Goal: Communication & Community: Answer question/provide support

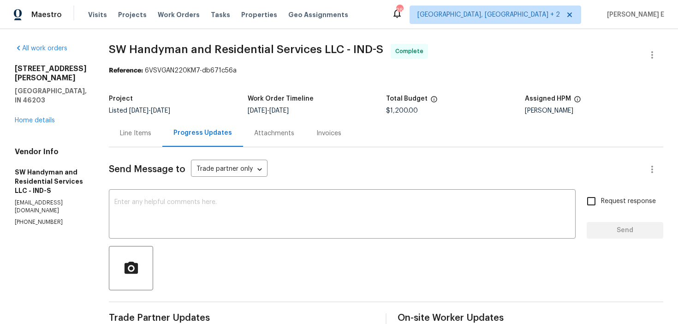
scroll to position [597, 0]
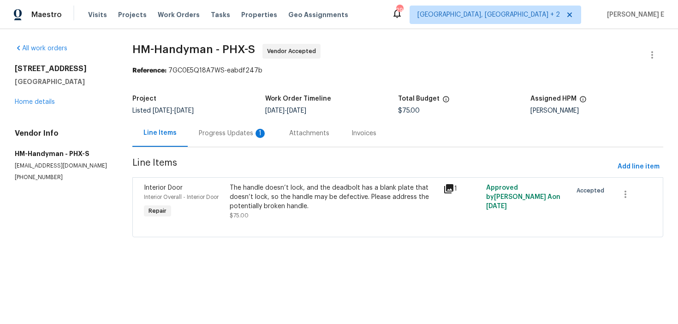
click at [250, 134] on div "Progress Updates 1" at bounding box center [233, 133] width 68 height 9
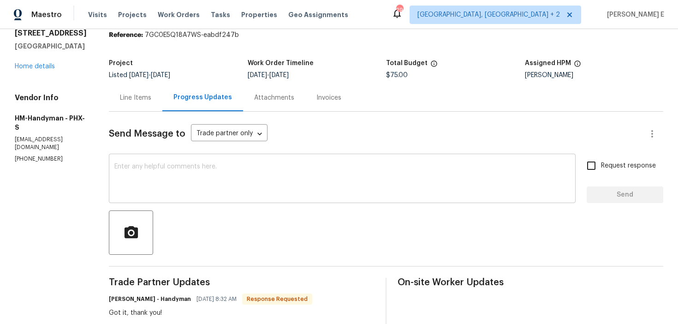
scroll to position [36, 0]
click at [141, 98] on div "Line Items" at bounding box center [135, 97] width 31 height 9
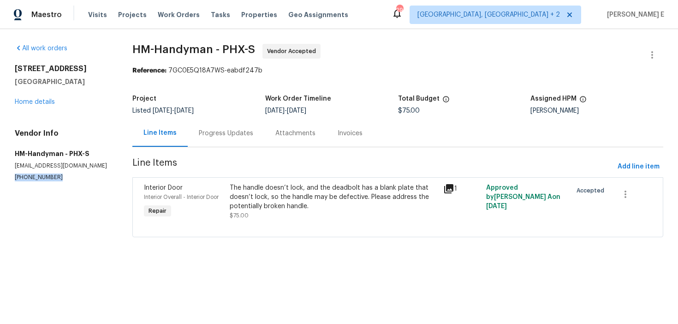
drag, startPoint x: 13, startPoint y: 178, endPoint x: 60, endPoint y: 178, distance: 47.5
click at [60, 178] on div "All work orders 25038 N 40th Ave Phoenix, AZ 85083 Home details Vendor Info HM-…" at bounding box center [339, 146] width 678 height 234
copy p "(817) 526-5400"
click at [245, 139] on div "Progress Updates" at bounding box center [226, 132] width 77 height 27
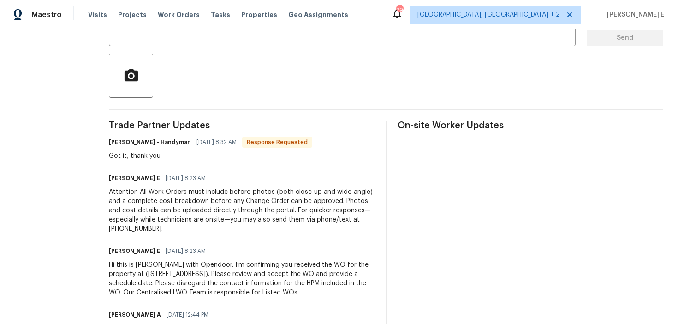
scroll to position [193, 0]
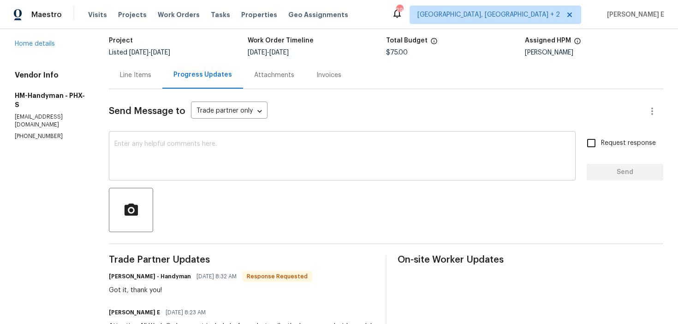
click at [254, 162] on textarea at bounding box center [342, 157] width 456 height 32
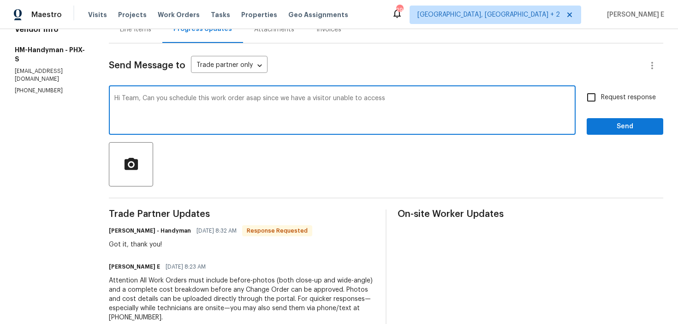
scroll to position [104, 0]
type textarea "Hi Team, Can you schedule this work order asap since we have a visitor unable t…"
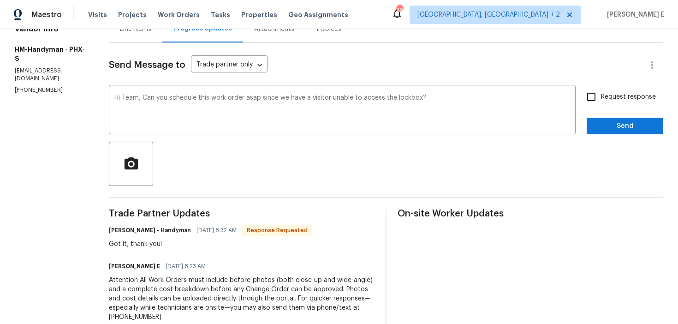
click at [146, 36] on div "Line Items" at bounding box center [136, 28] width 54 height 27
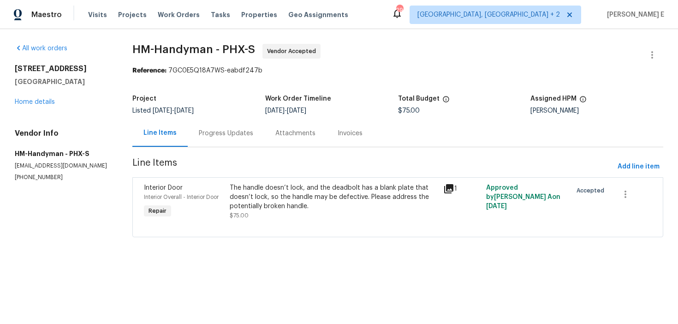
click at [214, 232] on div "Interior Door Interior Overall - Interior Door Repair The handle doesn’t lock, …" at bounding box center [397, 207] width 531 height 60
click at [278, 212] on div "The handle doesn’t lock, and the deadbolt has a blank plate that doesn’t lock, …" at bounding box center [334, 201] width 208 height 37
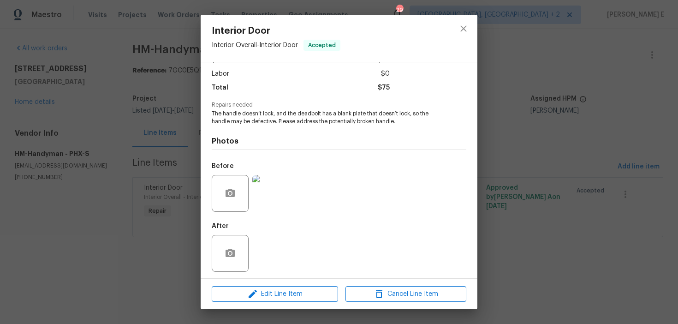
scroll to position [63, 0]
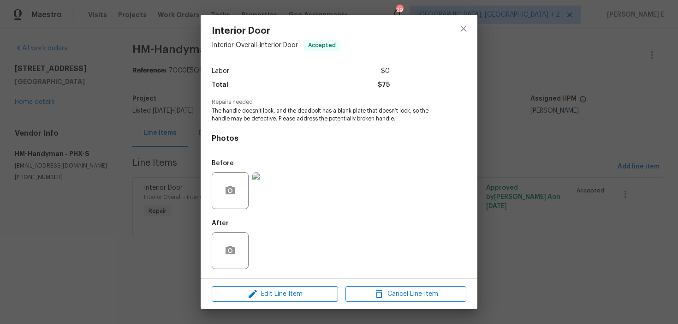
click at [261, 196] on img at bounding box center [270, 190] width 37 height 37
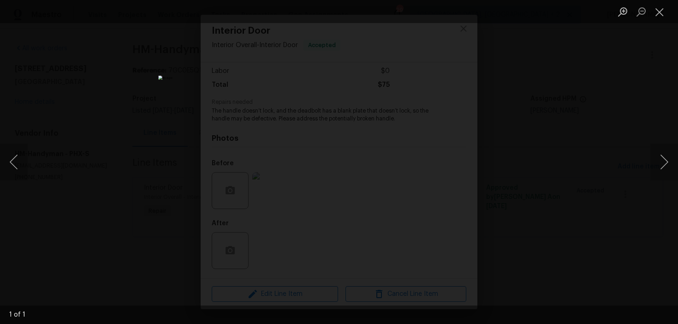
click at [570, 94] on div "Lightbox" at bounding box center [339, 162] width 678 height 324
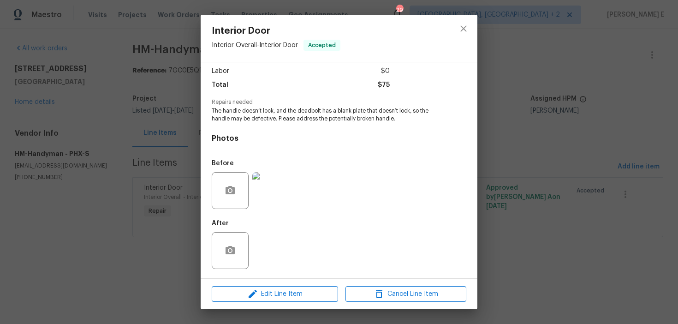
click at [570, 94] on div "Interior Door Interior Overall - Interior Door Accepted Vendor HM-Handyman Acco…" at bounding box center [339, 162] width 678 height 324
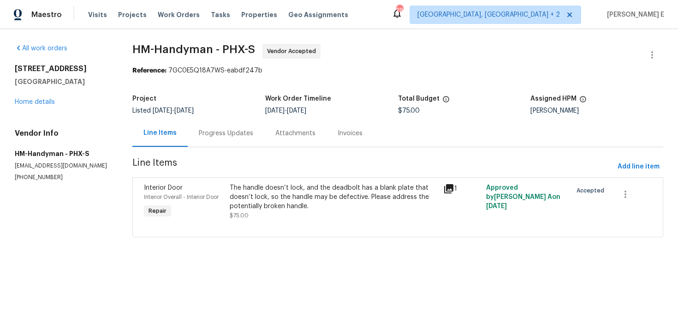
click at [221, 128] on div "Progress Updates" at bounding box center [226, 132] width 77 height 27
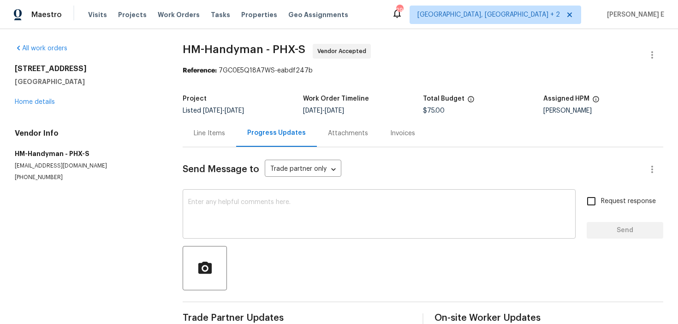
click at [223, 195] on div "x ​" at bounding box center [379, 214] width 393 height 47
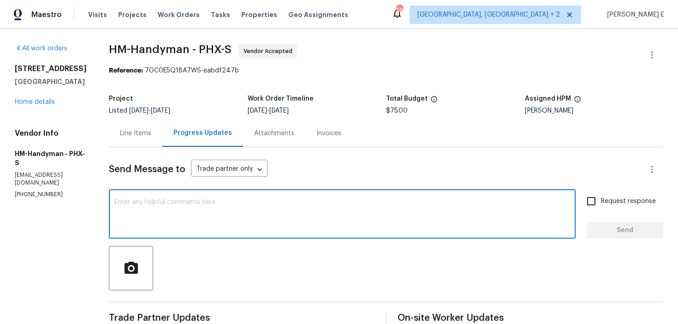
paste textarea "Hi Team, Can you schedule this work order asap since we have a visitor unable t…"
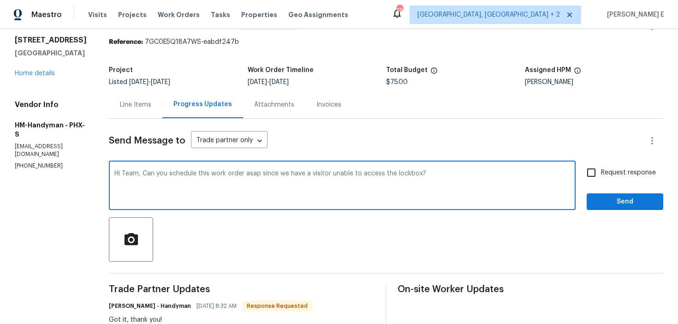
scroll to position [26, 0]
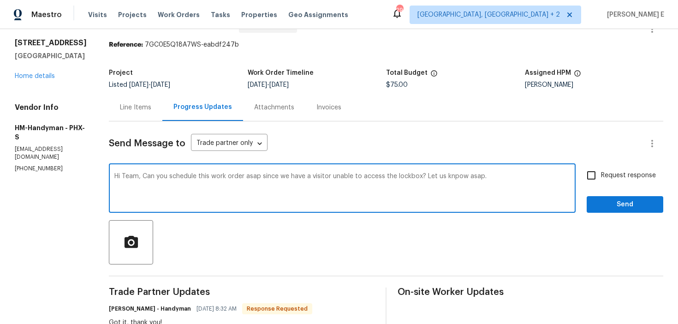
drag, startPoint x: 151, startPoint y: 177, endPoint x: 161, endPoint y: 218, distance: 42.2
click at [159, 207] on div "Hi Team, Can you schedule this work order asap since we have a visitor unable t…" at bounding box center [342, 189] width 467 height 47
paste textarea "Please schedule this work order ASAP as a visitor is unable to access the lockb…"
type textarea "Hi Team, Please schedule this work order ASAP as a visitor is unable to access …"
click at [588, 181] on input "Request response" at bounding box center [591, 175] width 19 height 19
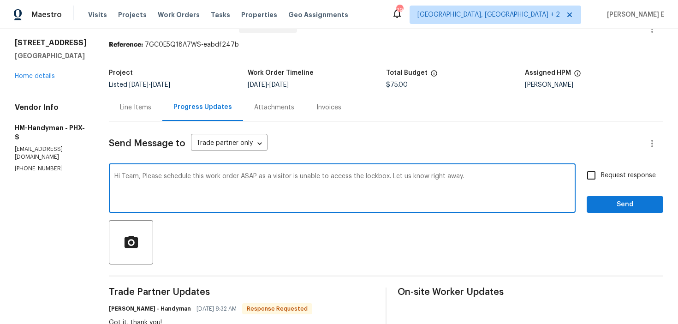
checkbox input "true"
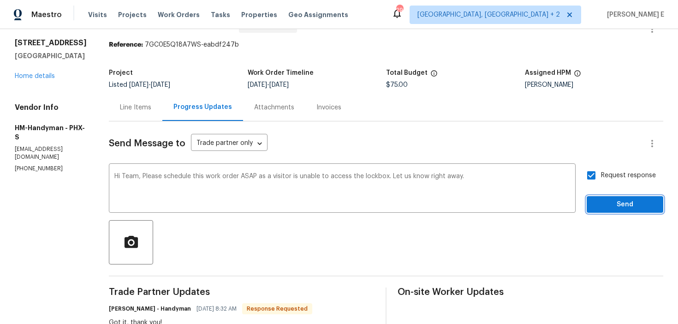
click at [606, 206] on span "Send" at bounding box center [625, 205] width 62 height 12
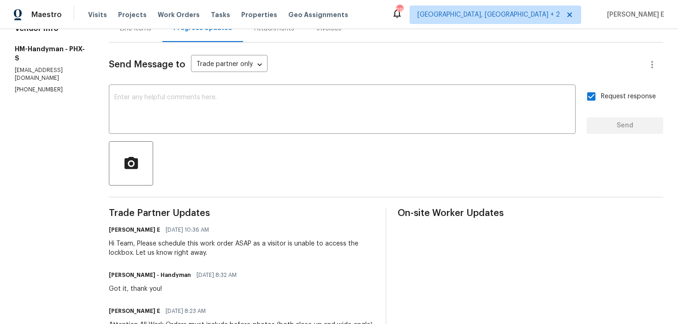
scroll to position [0, 0]
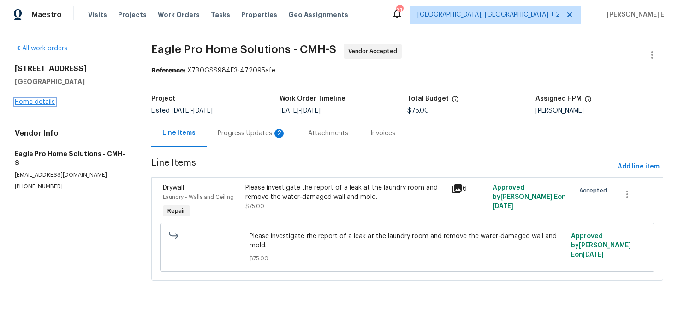
click at [30, 103] on link "Home details" at bounding box center [35, 102] width 40 height 6
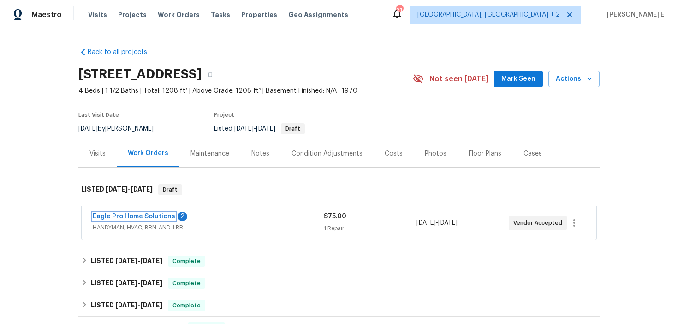
click at [104, 218] on link "Eagle Pro Home Solutions" at bounding box center [134, 216] width 83 height 6
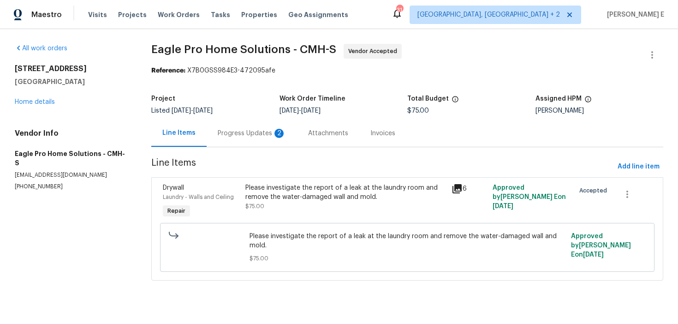
click at [268, 138] on div "Progress Updates 2" at bounding box center [252, 132] width 90 height 27
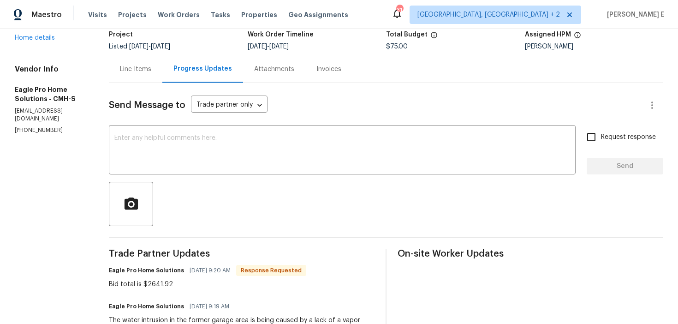
scroll to position [42, 0]
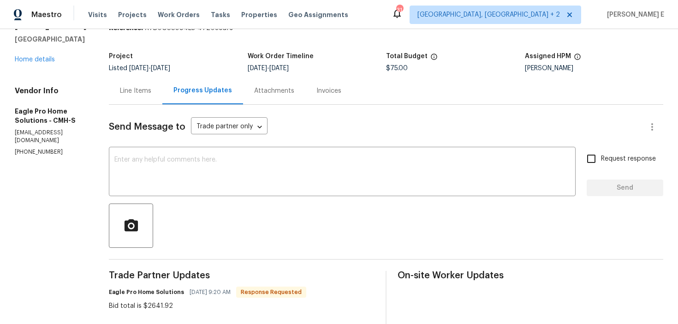
click at [142, 94] on div "Line Items" at bounding box center [135, 90] width 31 height 9
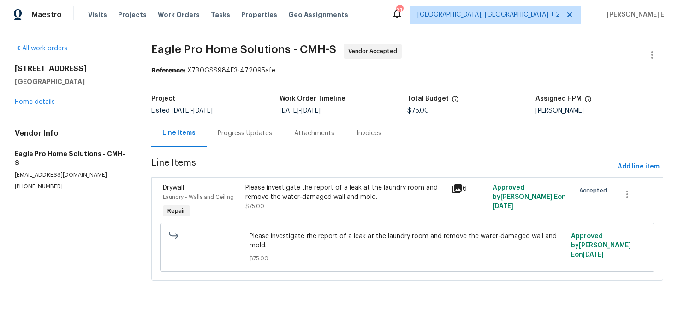
click at [326, 190] on div "Please investigate the report of a leak at the laundry room and remove the wate…" at bounding box center [345, 192] width 200 height 18
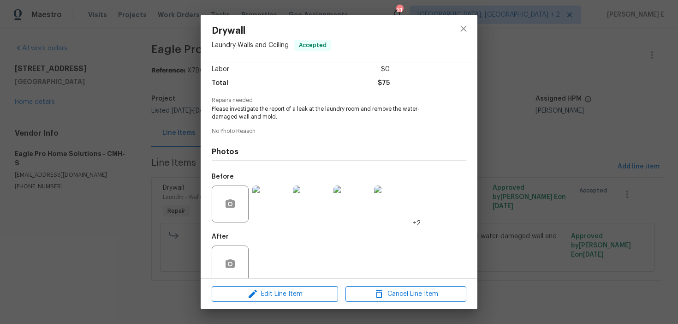
scroll to position [77, 0]
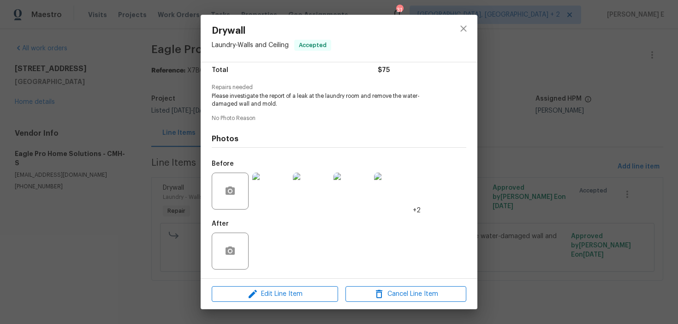
click at [274, 181] on img at bounding box center [270, 190] width 37 height 37
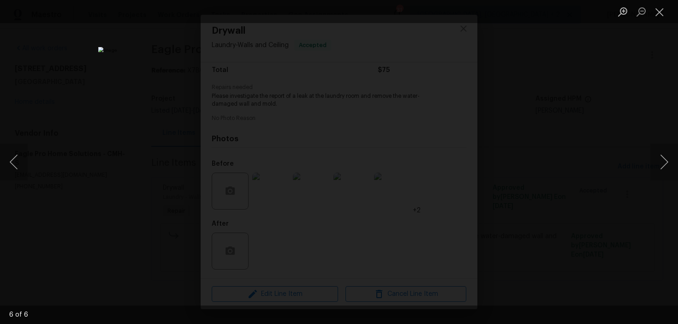
click at [537, 141] on div "Lightbox" at bounding box center [339, 162] width 678 height 324
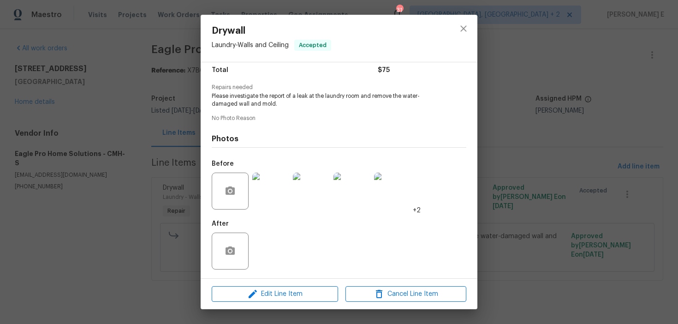
click at [537, 141] on div "Lightbox" at bounding box center [339, 162] width 678 height 324
click at [537, 141] on div "Drywall Laundry - Walls and Ceiling Accepted Vendor Eagle Pro Home Solutions Ac…" at bounding box center [339, 162] width 678 height 324
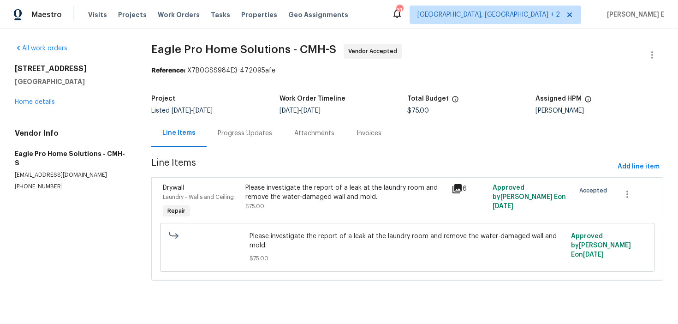
click at [267, 133] on div "Progress Updates" at bounding box center [245, 133] width 54 height 9
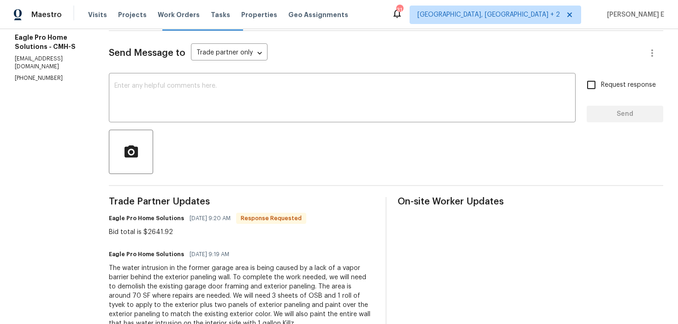
scroll to position [98, 0]
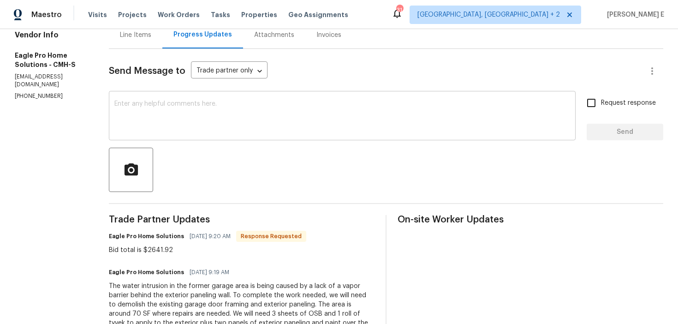
click at [320, 138] on div "x ​" at bounding box center [342, 116] width 467 height 47
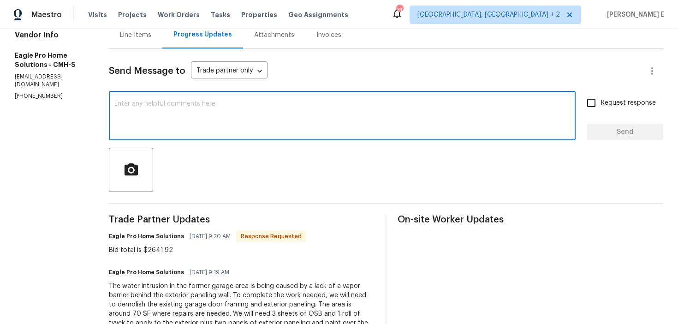
click at [425, 201] on div "Send Message to Trade partner only Trade partner only ​ x ​ Request response Se…" at bounding box center [386, 271] width 554 height 445
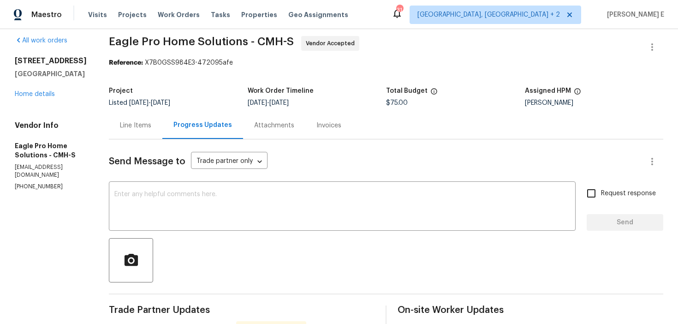
scroll to position [6, 0]
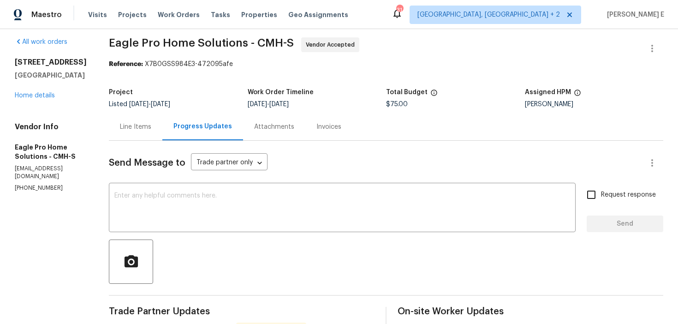
click at [146, 122] on div "Line Items" at bounding box center [135, 126] width 31 height 9
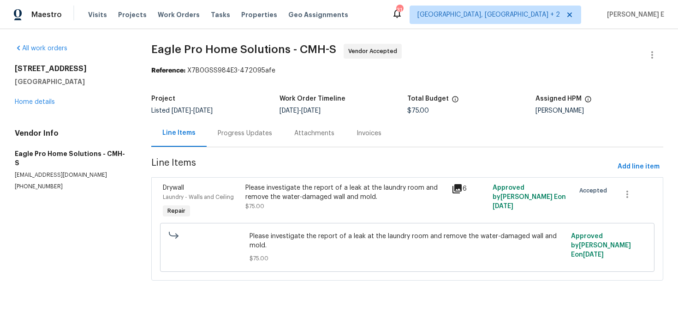
click at [232, 133] on div "Progress Updates" at bounding box center [245, 133] width 54 height 9
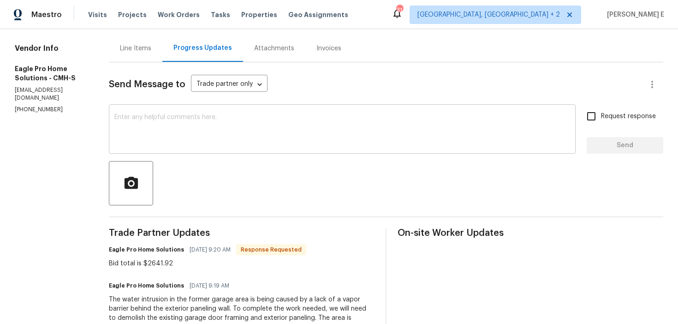
scroll to position [54, 0]
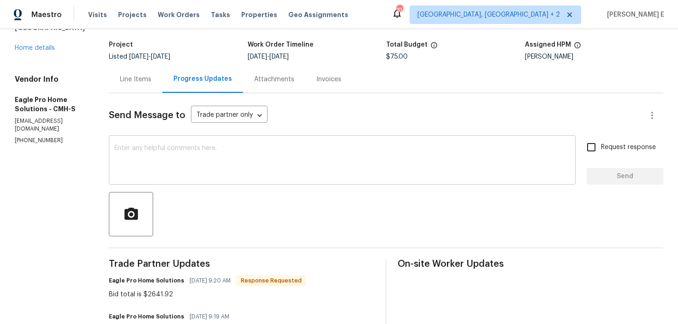
click at [243, 172] on textarea at bounding box center [342, 161] width 456 height 32
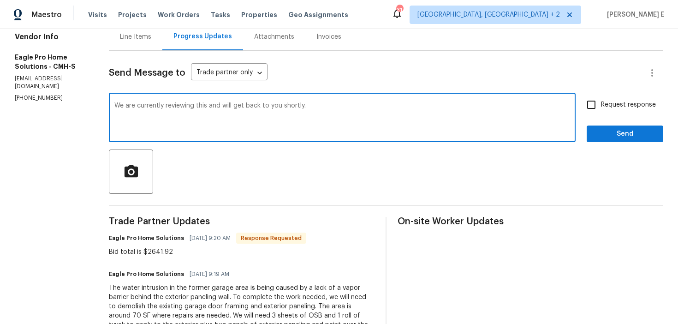
scroll to position [97, 0]
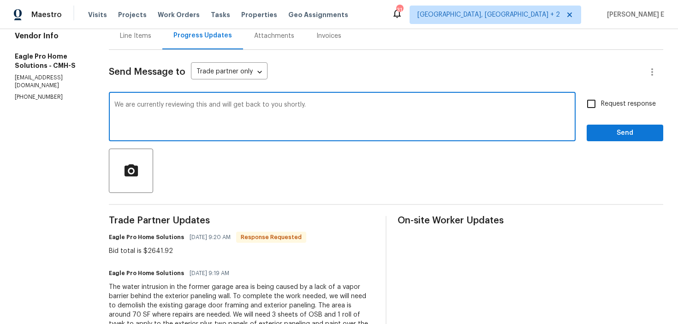
type textarea "We are currently reviewing this and will get back to you shortly."
click at [601, 113] on input "Request response" at bounding box center [591, 103] width 19 height 19
checkbox input "true"
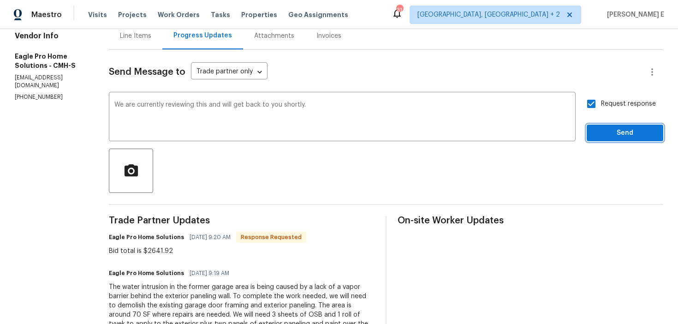
click at [600, 133] on span "Send" at bounding box center [625, 133] width 62 height 12
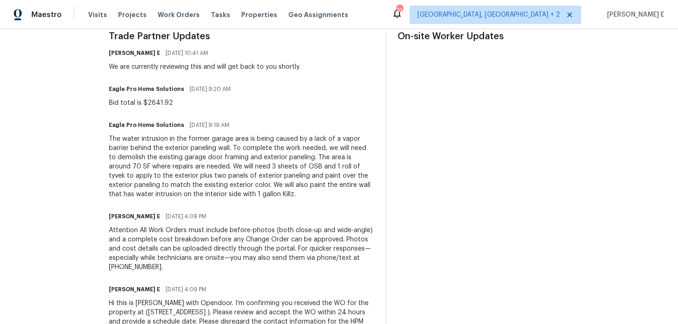
scroll to position [285, 0]
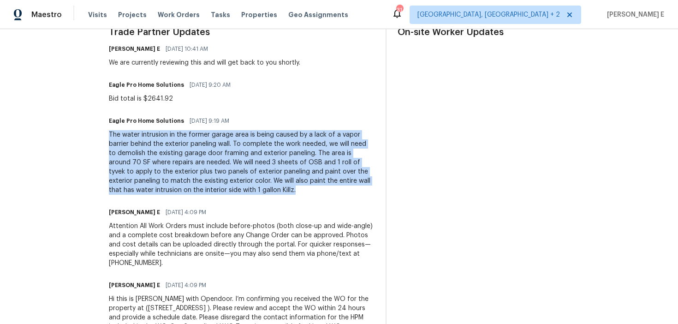
drag, startPoint x: 130, startPoint y: 135, endPoint x: 346, endPoint y: 188, distance: 222.3
click at [346, 188] on div "All work orders 3352 Arnsby Rd Columbus, OH 43232 Home details Vendor Info Eagl…" at bounding box center [339, 50] width 678 height 613
copy div "The water intrusion in the former garage area is being caused by a lack of a va…"
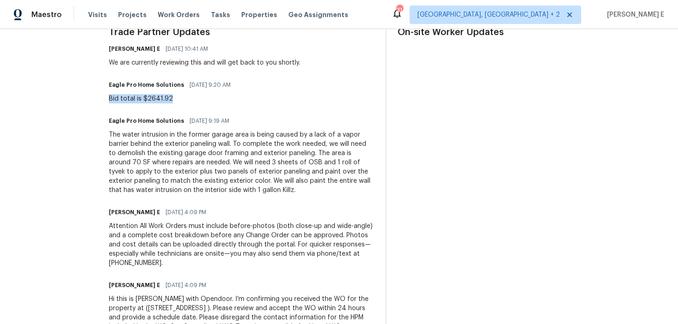
drag, startPoint x: 131, startPoint y: 99, endPoint x: 197, endPoint y: 100, distance: 66.4
click at [197, 100] on div "Bid total is $2641.92" at bounding box center [172, 98] width 127 height 9
copy div "Bid total is $2641.92"
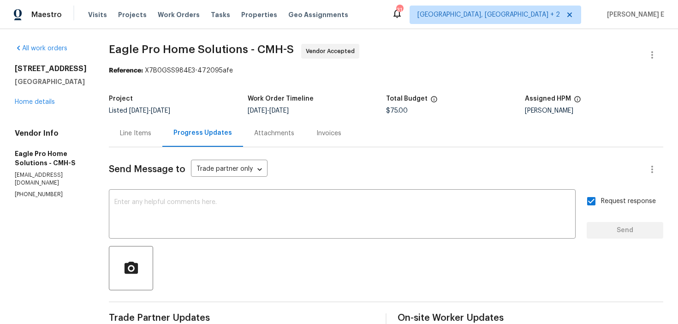
click at [151, 131] on div "Line Items" at bounding box center [135, 133] width 31 height 9
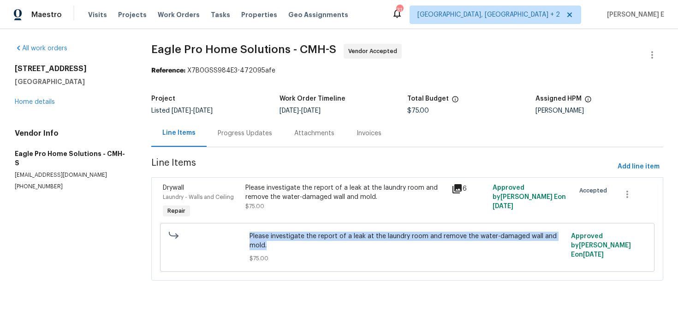
drag, startPoint x: 251, startPoint y: 234, endPoint x: 274, endPoint y: 242, distance: 24.9
click at [274, 242] on div "Please investigate the report of a leak at the laundry room and remove the wate…" at bounding box center [407, 247] width 321 height 37
copy span "Please investigate the report of a leak at the laundry room and remove the wate…"
click at [36, 102] on link "Home details" at bounding box center [35, 102] width 40 height 6
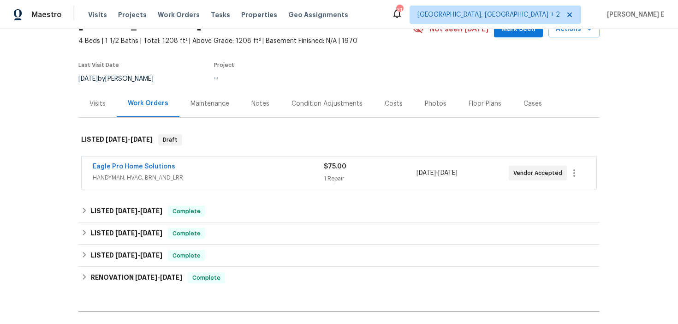
scroll to position [57, 0]
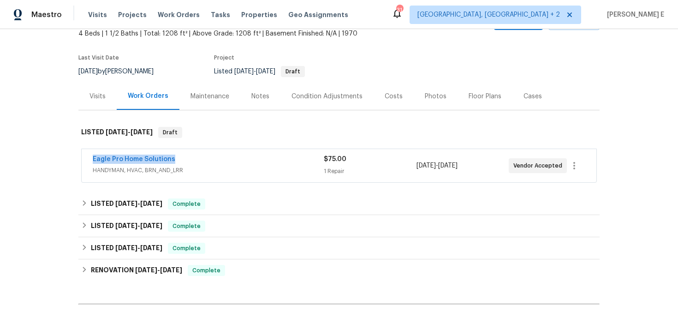
drag, startPoint x: 87, startPoint y: 162, endPoint x: 172, endPoint y: 162, distance: 84.9
click at [172, 162] on div "Eagle Pro Home Solutions HANDYMAN, HVAC, BRN_AND_LRR $75.00 1 Repair 9/5/2025 -…" at bounding box center [339, 165] width 515 height 33
copy link "Eagle Pro Home Solutions"
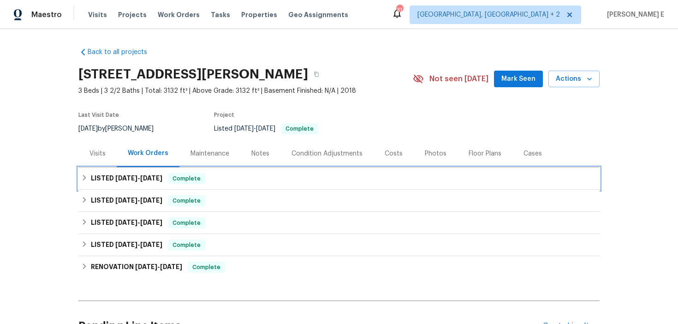
click at [113, 186] on div "LISTED 7/31/25 - 9/12/25 Complete" at bounding box center [338, 178] width 521 height 22
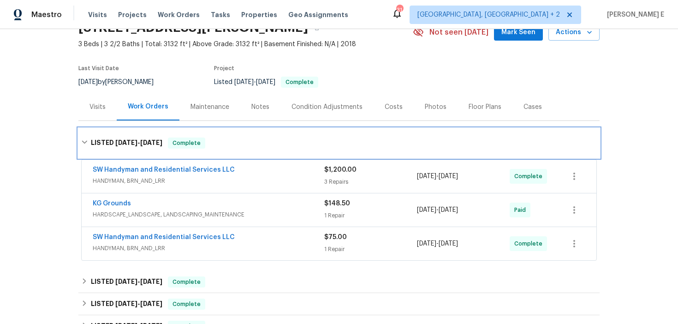
scroll to position [48, 0]
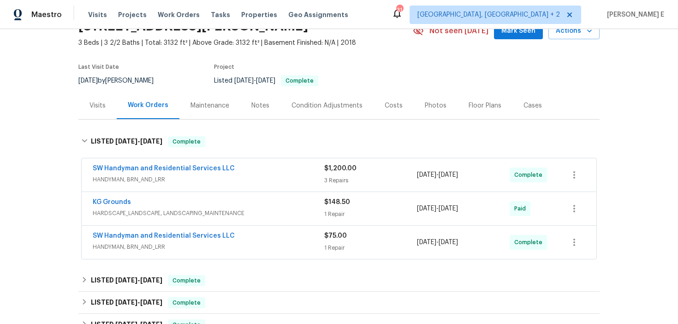
click at [170, 165] on span "SW Handyman and Residential Services LLC" at bounding box center [164, 168] width 142 height 9
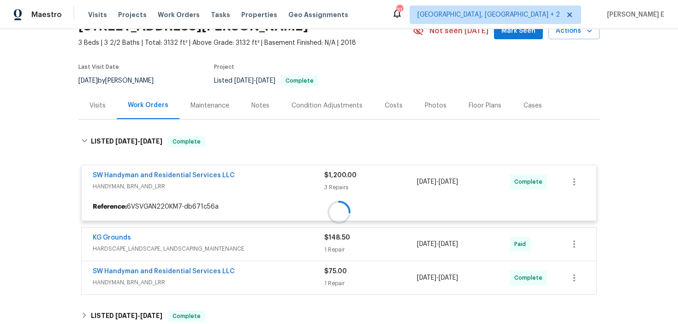
click at [158, 176] on div at bounding box center [338, 212] width 521 height 171
click at [158, 176] on link "SW Handyman and Residential Services LLC" at bounding box center [164, 175] width 142 height 6
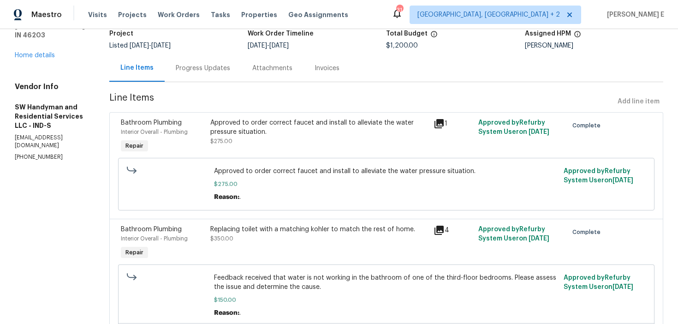
click at [223, 69] on div "Progress Updates" at bounding box center [203, 68] width 54 height 9
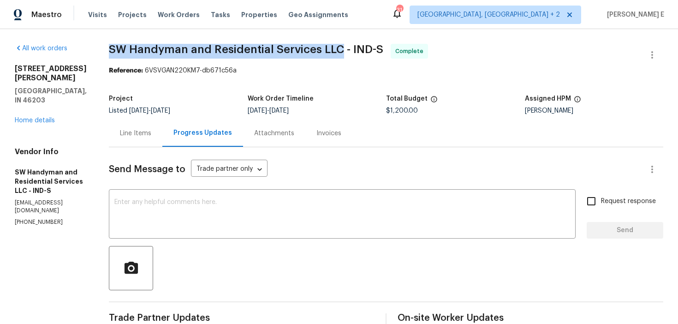
drag, startPoint x: 108, startPoint y: 52, endPoint x: 341, endPoint y: 54, distance: 232.9
click at [341, 54] on span "SW Handyman and Residential Services LLC - IND-S" at bounding box center [246, 49] width 274 height 11
copy span "SW Handyman and Residential Services LLC"
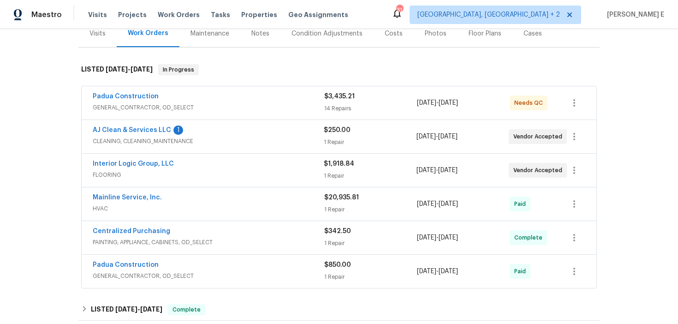
scroll to position [120, 0]
click at [136, 97] on link "Padua Construction" at bounding box center [126, 96] width 66 height 6
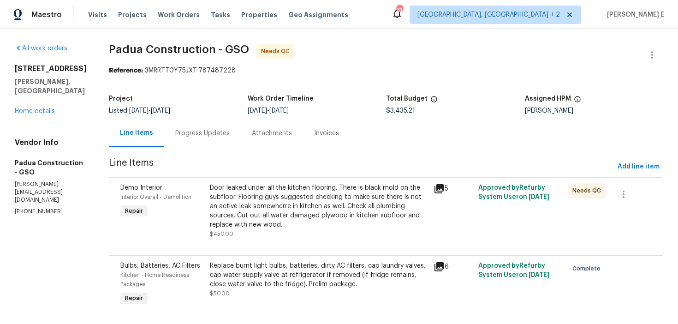
click at [178, 125] on div "Progress Updates" at bounding box center [202, 132] width 77 height 27
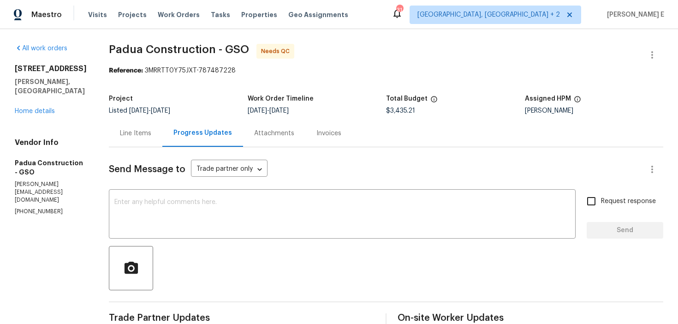
click at [132, 143] on div "Line Items" at bounding box center [136, 132] width 54 height 27
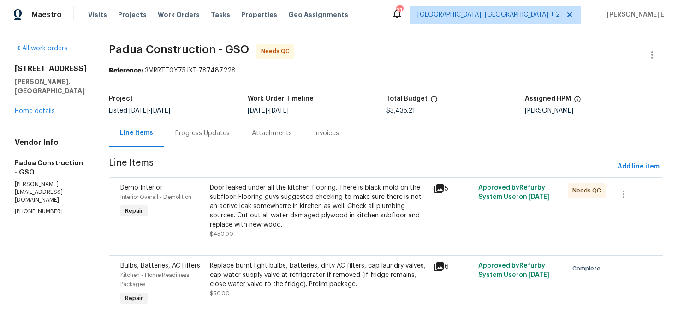
scroll to position [76, 0]
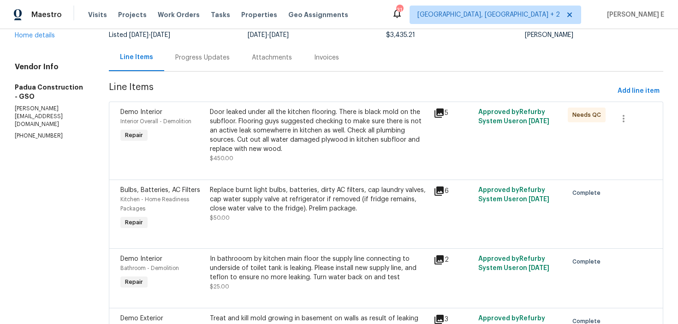
click at [284, 167] on div at bounding box center [385, 168] width 531 height 11
click at [290, 140] on div "Door leaked under all the kitchen flooring. There is black mold on the subfloor…" at bounding box center [319, 130] width 218 height 46
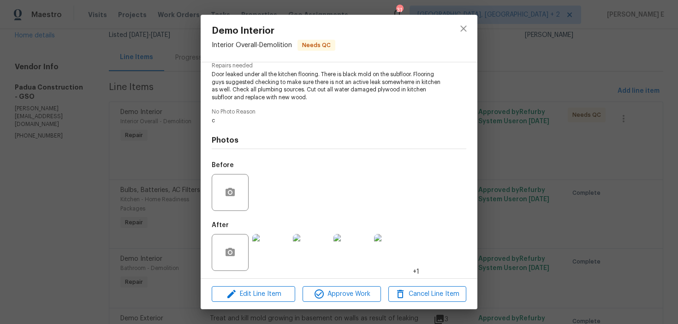
scroll to position [101, 0]
click at [281, 254] on img at bounding box center [270, 250] width 37 height 37
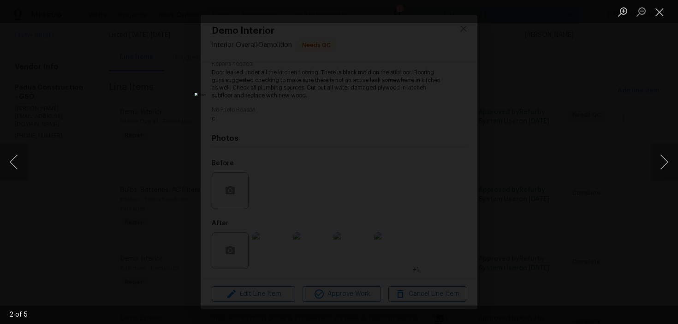
click at [524, 130] on div "Lightbox" at bounding box center [339, 162] width 678 height 324
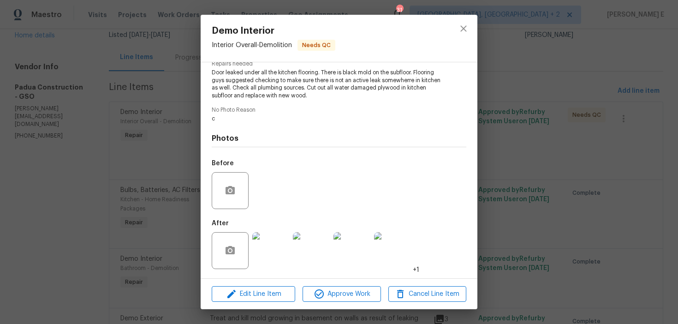
click at [524, 130] on div "Demo Interior Interior Overall - Demolition Needs QC Vendor Padua Construction …" at bounding box center [339, 162] width 678 height 324
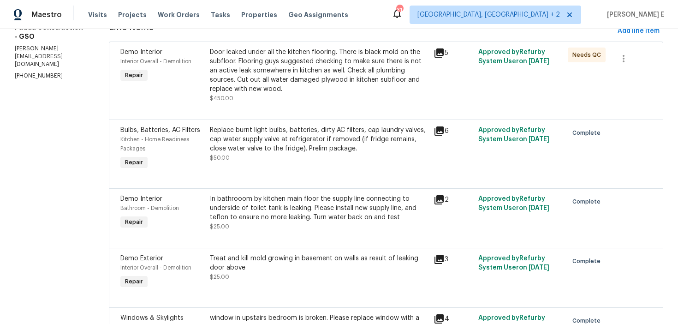
scroll to position [152, 0]
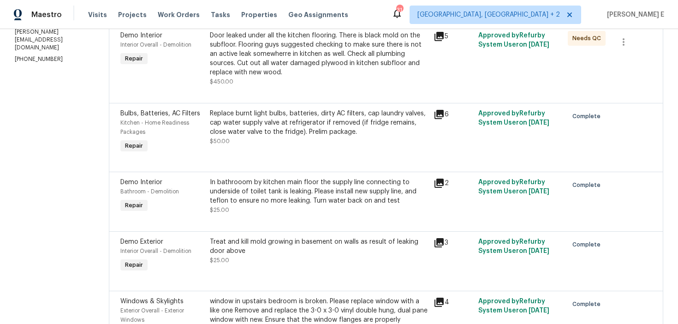
click at [278, 152] on div "Replace burnt light bulbs, batteries, dirty AC filters, cap laundry valves, cap…" at bounding box center [319, 132] width 224 height 52
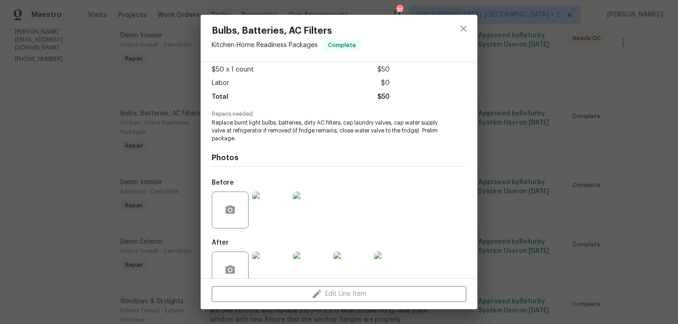
scroll to position [70, 0]
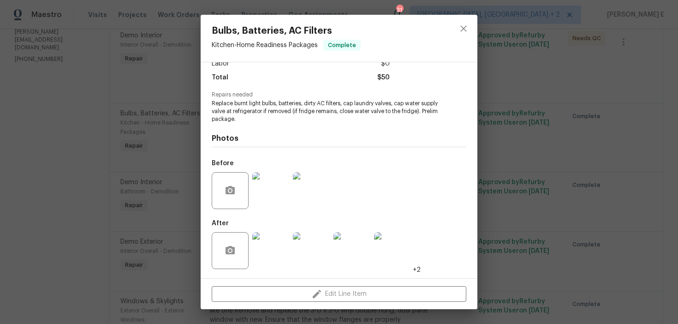
click at [268, 187] on img at bounding box center [270, 190] width 37 height 37
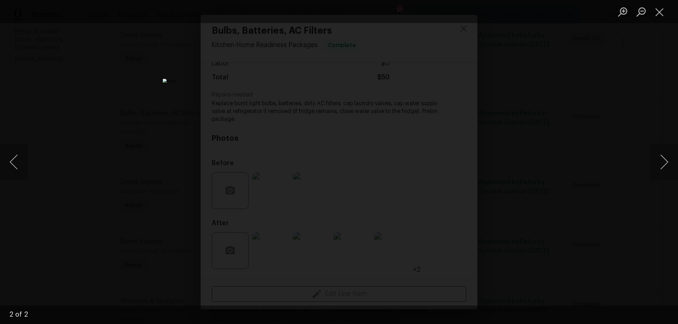
click at [539, 89] on div "Lightbox" at bounding box center [339, 162] width 678 height 324
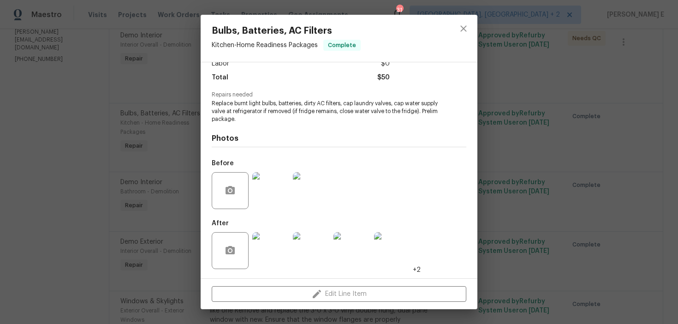
click at [271, 253] on img at bounding box center [270, 250] width 37 height 37
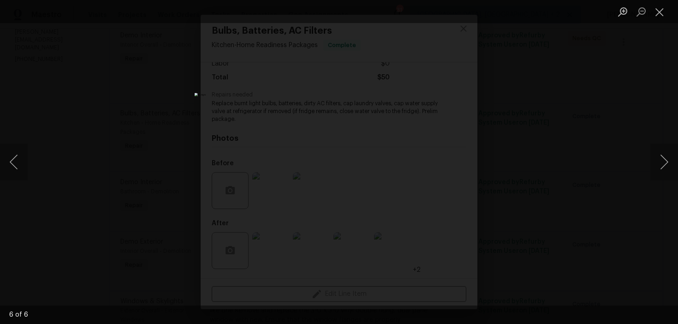
click at [523, 137] on div "Lightbox" at bounding box center [339, 162] width 678 height 324
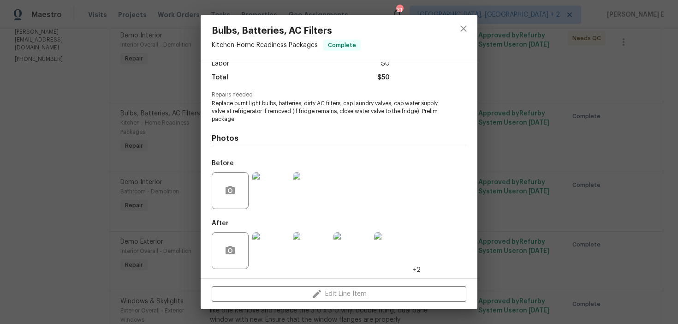
click at [523, 137] on div "Lightbox" at bounding box center [339, 162] width 678 height 324
click at [523, 137] on div "Bulbs, Batteries, AC Filters Kitchen - Home Readiness Packages Complete Vendor …" at bounding box center [339, 162] width 678 height 324
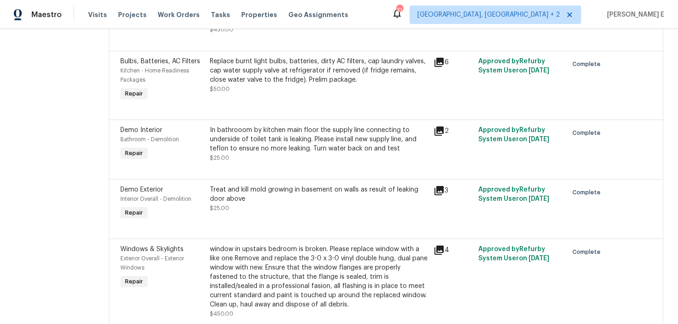
scroll to position [208, 0]
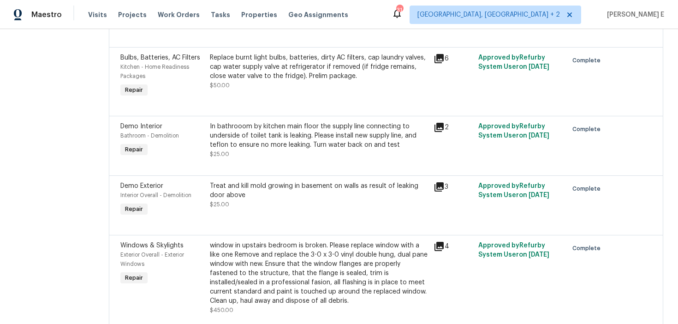
click at [297, 151] on div "In bathrooom by kitchen main floor the supply line connecting to underside of t…" at bounding box center [319, 140] width 218 height 37
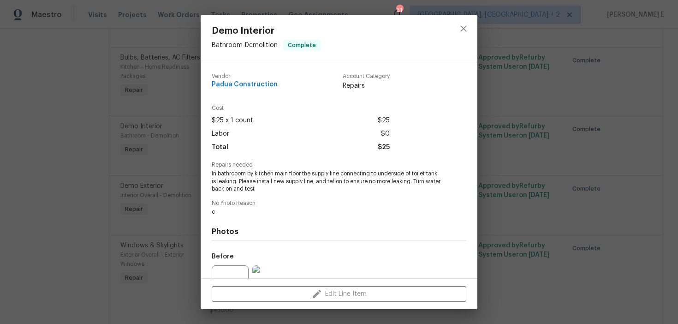
scroll to position [93, 0]
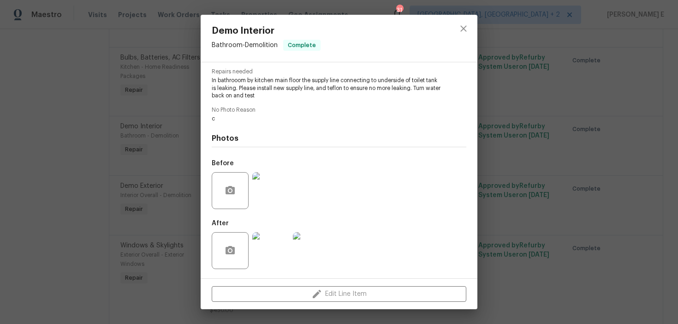
click at [267, 253] on img at bounding box center [270, 250] width 37 height 37
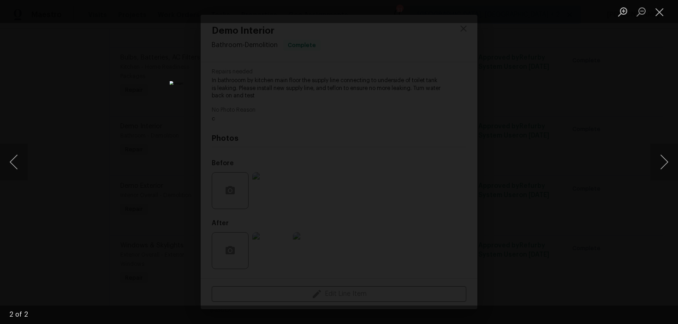
click at [529, 111] on div "Lightbox" at bounding box center [339, 162] width 678 height 324
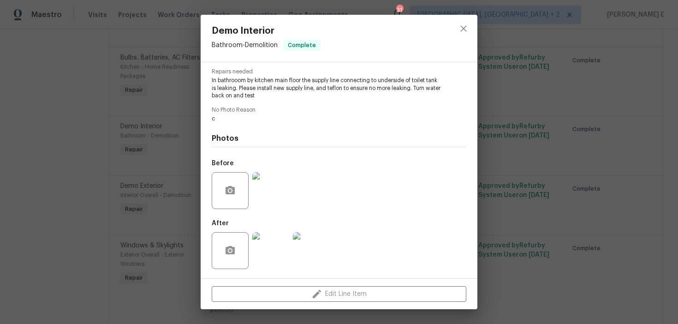
click at [529, 111] on div "Demo Interior Bathroom - Demolition Complete Vendor Padua Construction Account …" at bounding box center [339, 162] width 678 height 324
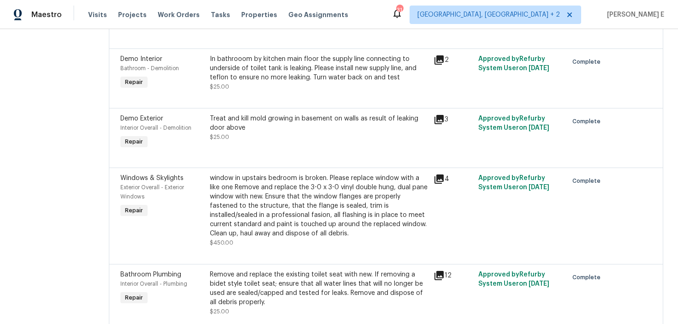
scroll to position [280, 0]
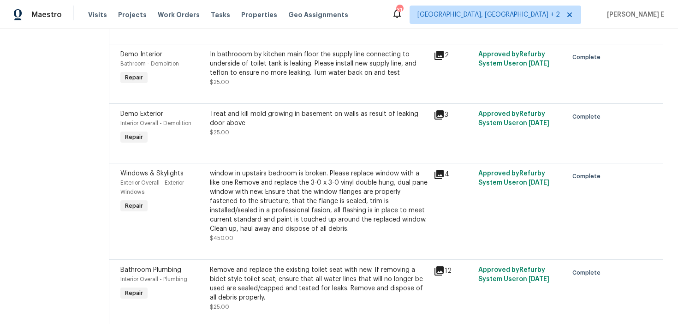
click at [275, 136] on div "Treat and kill mold growing in basement on walls as result of leaking door abov…" at bounding box center [319, 123] width 218 height 28
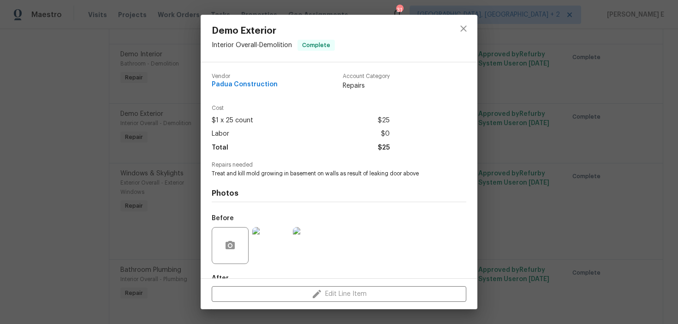
scroll to position [55, 0]
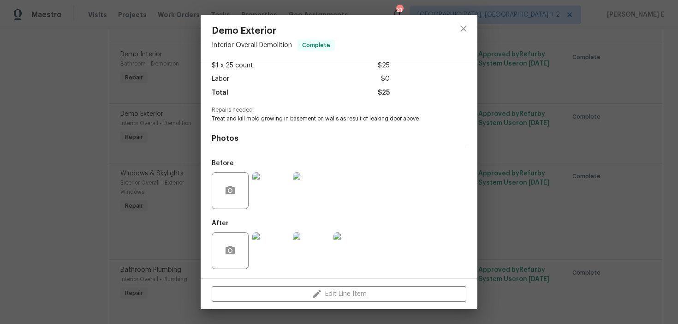
click at [277, 208] on img at bounding box center [270, 190] width 37 height 37
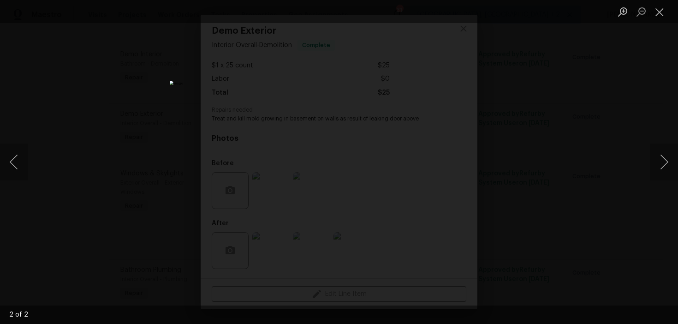
click at [527, 101] on div "Lightbox" at bounding box center [339, 162] width 678 height 324
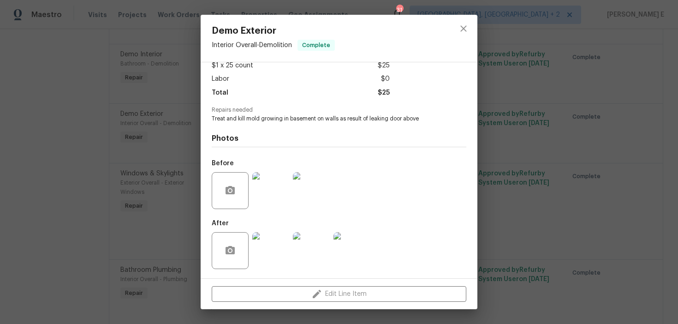
click at [269, 242] on img at bounding box center [270, 250] width 37 height 37
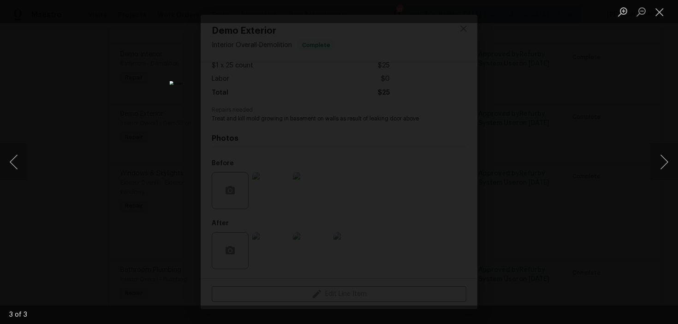
click at [568, 110] on div "Lightbox" at bounding box center [339, 162] width 678 height 324
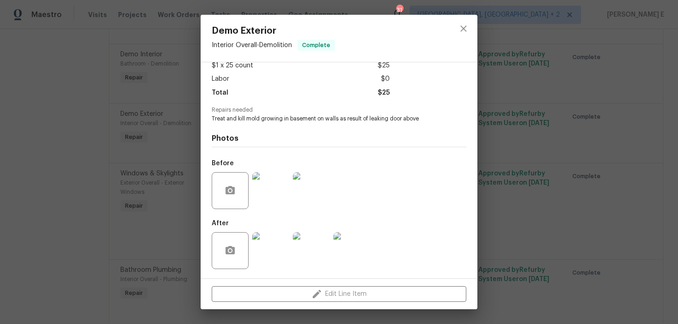
click at [568, 110] on div "Demo Exterior Interior Overall - Demolition Complete Vendor Padua Construction …" at bounding box center [339, 162] width 678 height 324
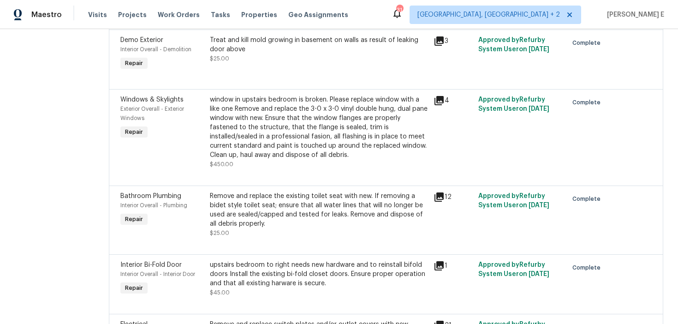
scroll to position [356, 0]
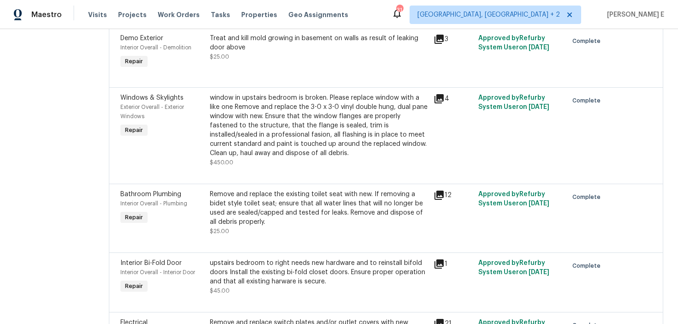
click at [285, 152] on div "window in upstairs bedroom is broken. Please replace window with a like one Rem…" at bounding box center [319, 125] width 218 height 65
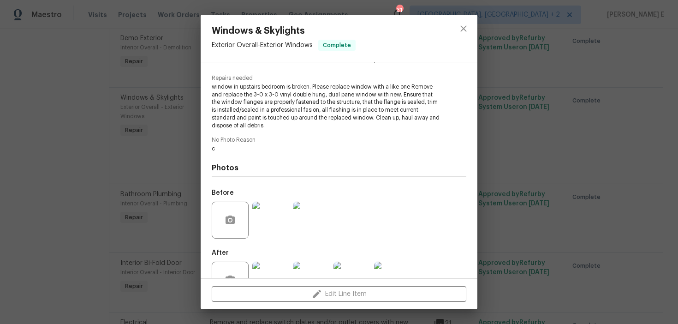
scroll to position [116, 0]
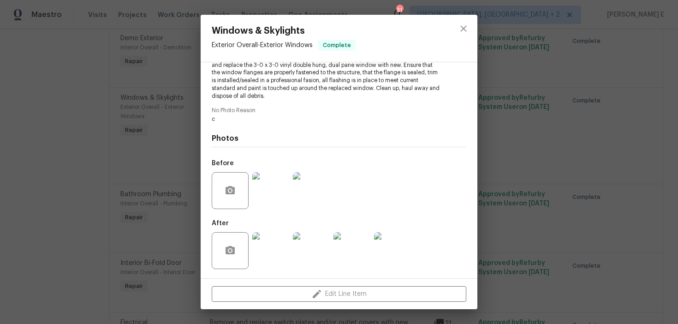
click at [266, 246] on img at bounding box center [270, 250] width 37 height 37
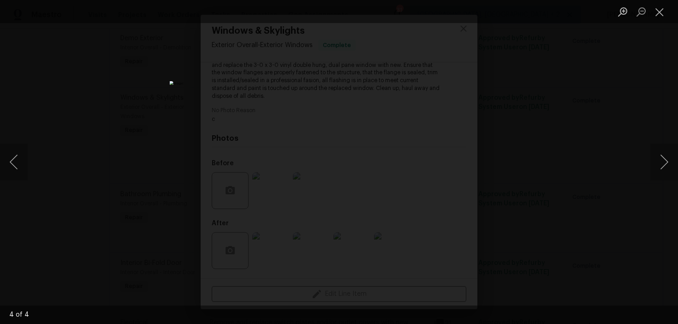
click at [526, 144] on div "Lightbox" at bounding box center [339, 162] width 678 height 324
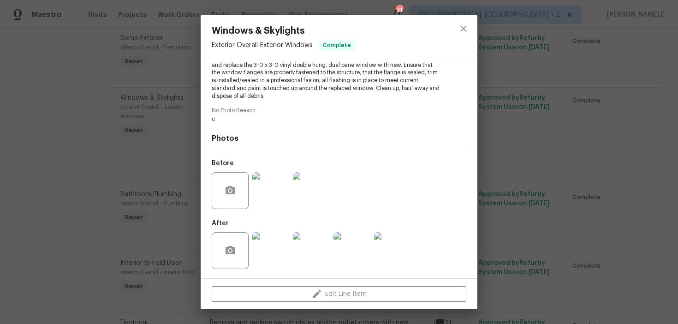
click at [526, 144] on div "Windows & Skylights Exterior Overall - Exterior Windows Complete Vendor Padua C…" at bounding box center [339, 162] width 678 height 324
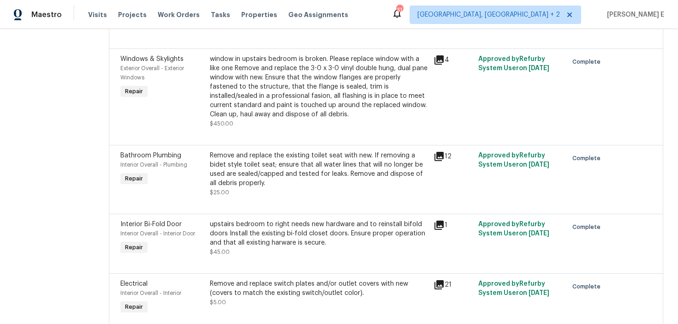
scroll to position [398, 0]
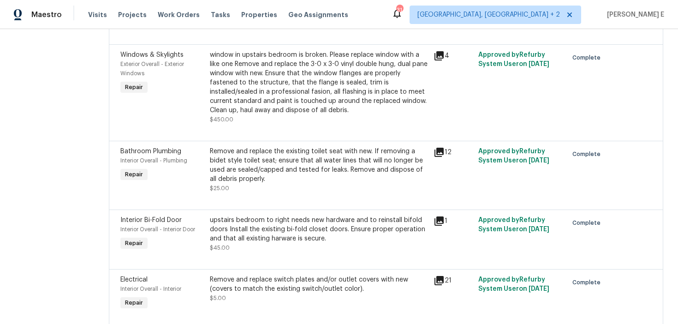
click at [260, 169] on div "Remove and replace the existing toilet seat with new. If removing a bidet style…" at bounding box center [319, 165] width 218 height 37
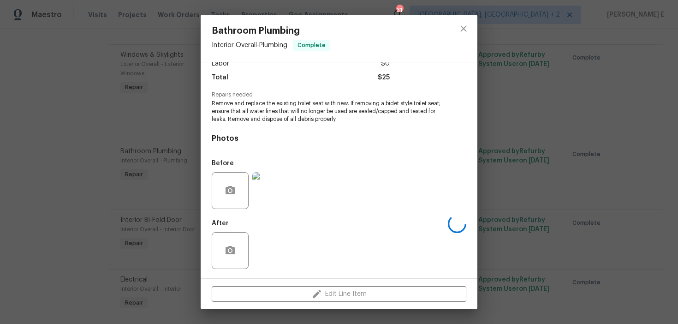
scroll to position [70, 0]
click at [262, 250] on img at bounding box center [270, 250] width 37 height 37
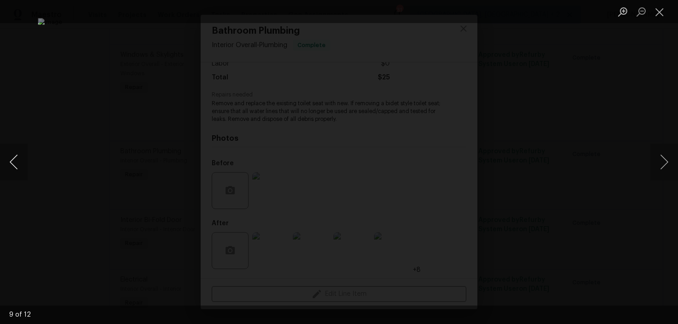
click at [21, 159] on button "Previous image" at bounding box center [14, 161] width 28 height 37
click at [539, 187] on div "Lightbox" at bounding box center [339, 162] width 678 height 324
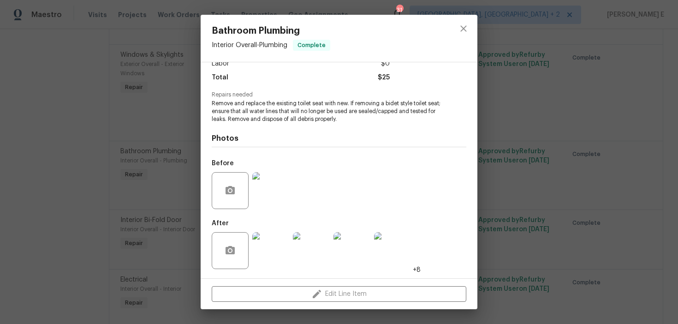
click at [539, 187] on div "Bathroom Plumbing Interior Overall - Plumbing Complete Vendor Padua Constructio…" at bounding box center [339, 162] width 678 height 324
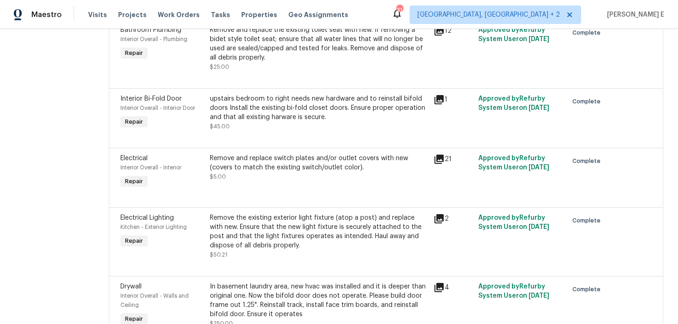
scroll to position [542, 0]
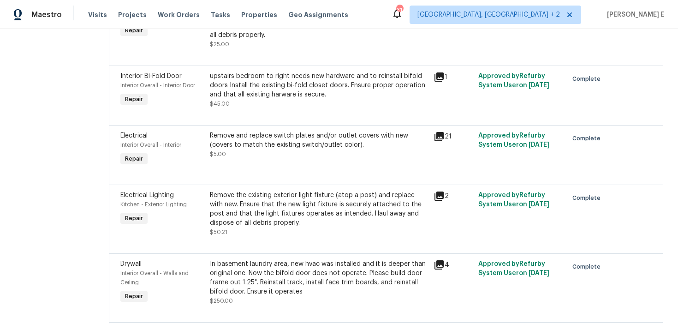
click at [311, 95] on div "upstairs bedroom to right needs new hardware and to reinstall bifold doors Inst…" at bounding box center [319, 85] width 218 height 28
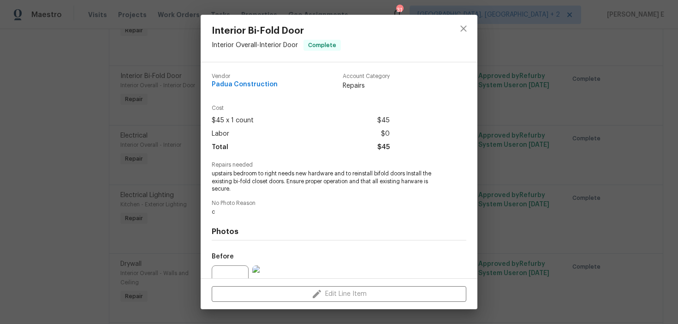
scroll to position [93, 0]
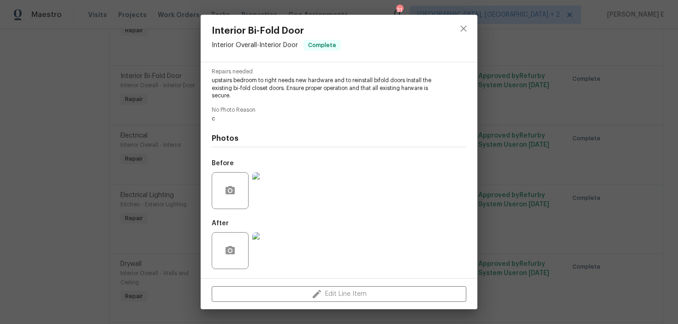
click at [273, 200] on img at bounding box center [270, 190] width 37 height 37
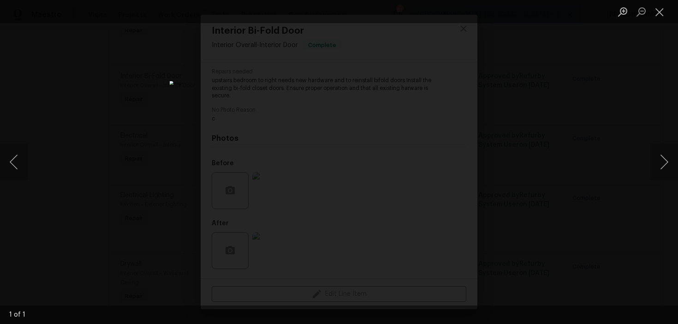
click at [502, 130] on div "Lightbox" at bounding box center [339, 162] width 678 height 324
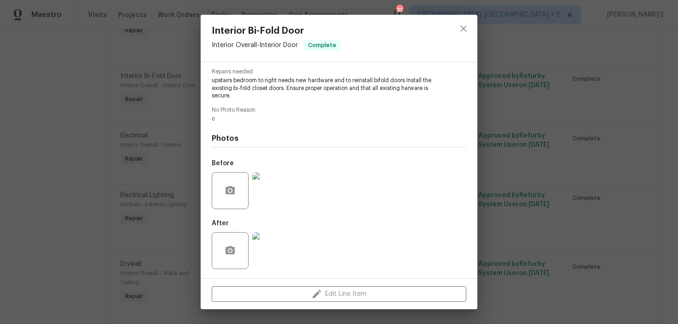
click at [277, 245] on img at bounding box center [270, 250] width 37 height 37
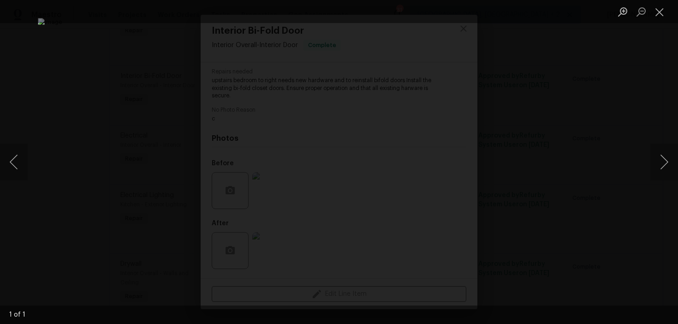
click at [578, 173] on div "Lightbox" at bounding box center [339, 162] width 678 height 324
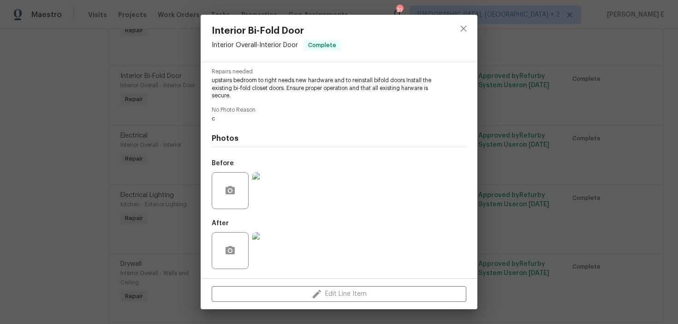
click at [578, 173] on div "Interior Bi-Fold Door Interior Overall - Interior Door Complete Vendor Padua Co…" at bounding box center [339, 162] width 678 height 324
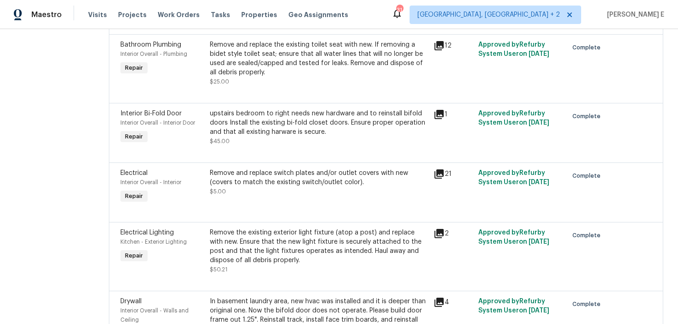
scroll to position [502, 0]
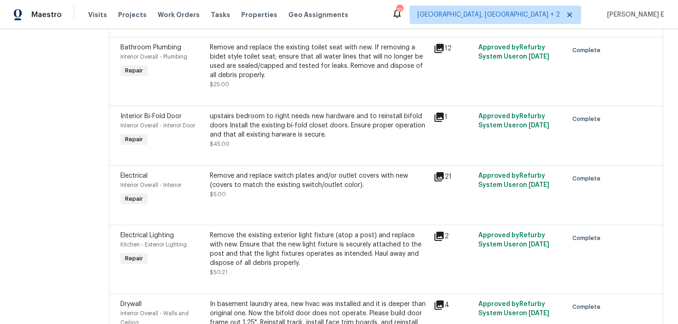
click at [279, 193] on div "Remove and replace switch plates and/or outlet covers with new (covers to match…" at bounding box center [319, 185] width 218 height 28
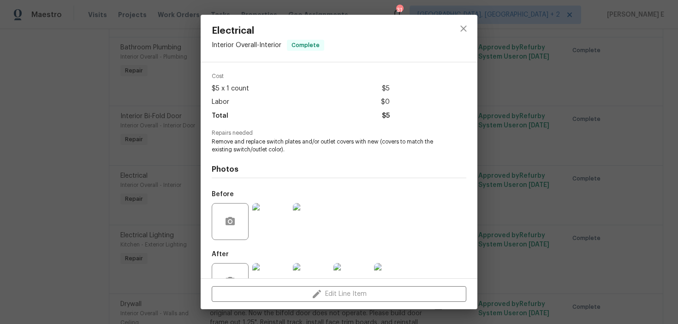
scroll to position [63, 0]
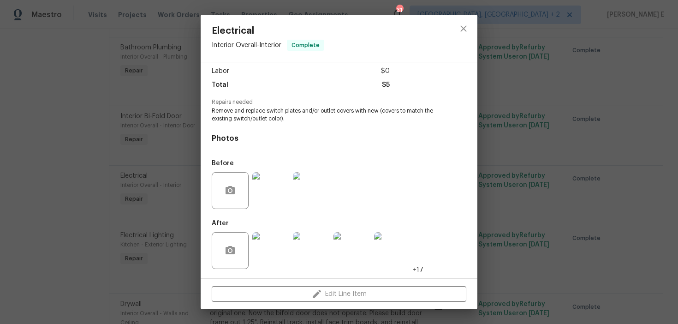
click at [320, 157] on div "Before" at bounding box center [272, 185] width 120 height 60
click at [263, 251] on img at bounding box center [270, 250] width 37 height 37
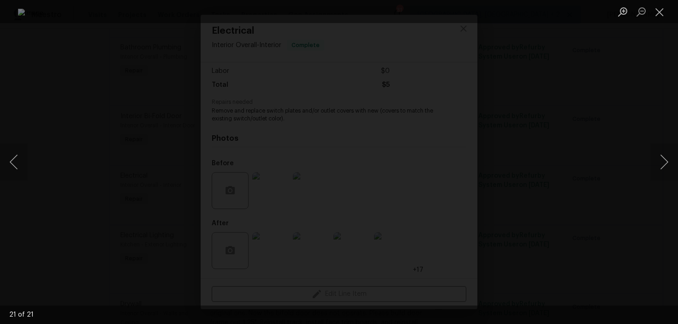
click at [626, 143] on div "Lightbox" at bounding box center [339, 162] width 678 height 324
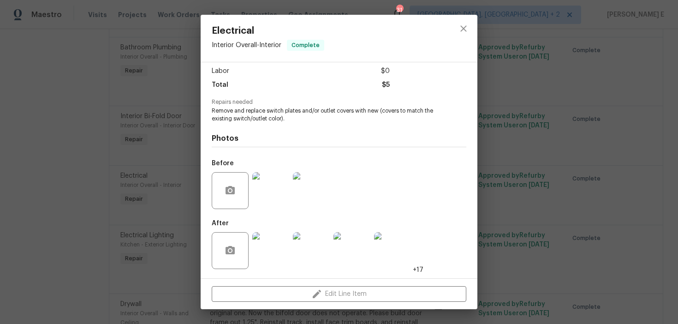
click at [626, 143] on div "Electrical Interior Overall - Interior Complete Vendor Padua Construction Accou…" at bounding box center [339, 162] width 678 height 324
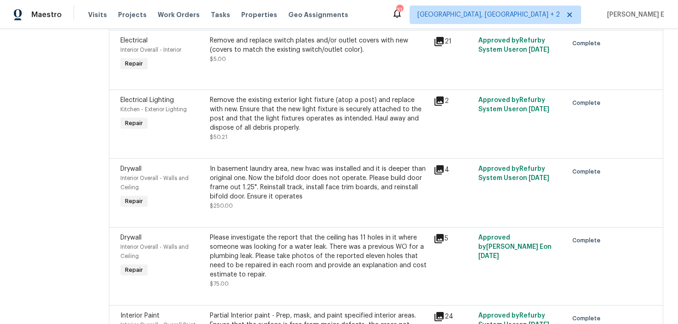
scroll to position [644, 0]
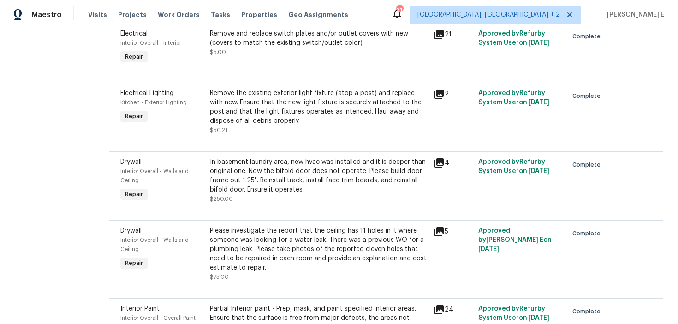
click at [297, 135] on div "Remove the existing exterior light fixture (atop a post) and replace with new. …" at bounding box center [319, 112] width 218 height 46
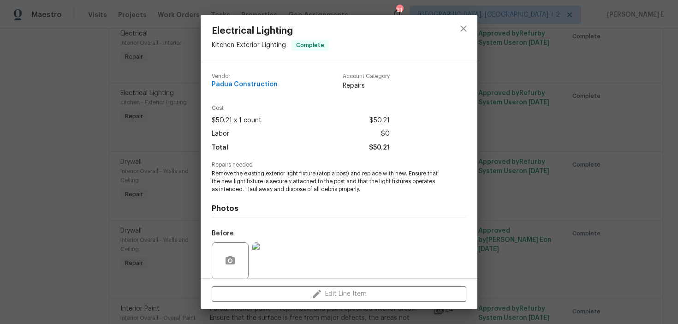
scroll to position [70, 0]
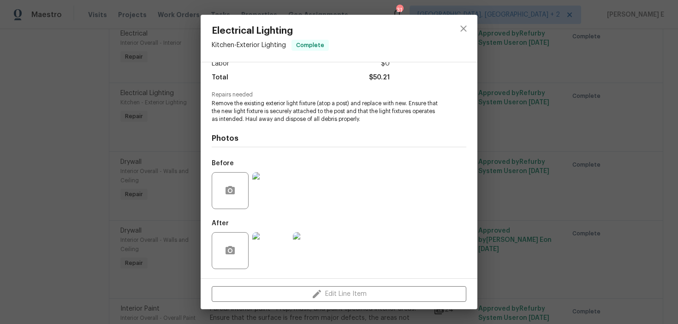
click at [266, 256] on img at bounding box center [270, 250] width 37 height 37
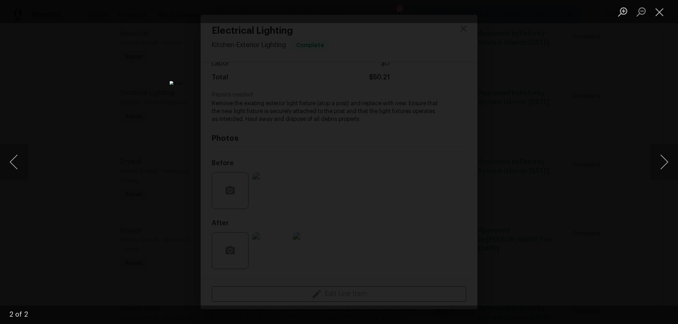
click at [525, 117] on div "Lightbox" at bounding box center [339, 162] width 678 height 324
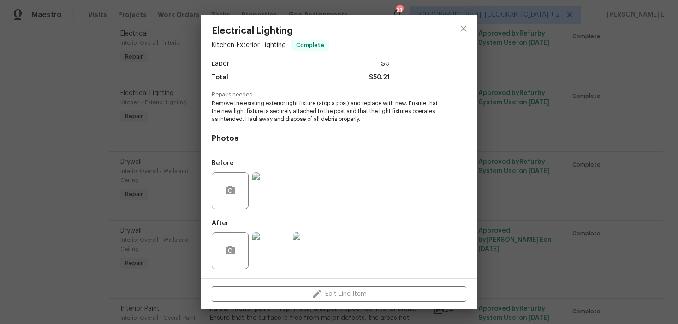
click at [492, 175] on div "Electrical Lighting Kitchen - Exterior Lighting Complete Vendor Padua Construct…" at bounding box center [339, 162] width 678 height 324
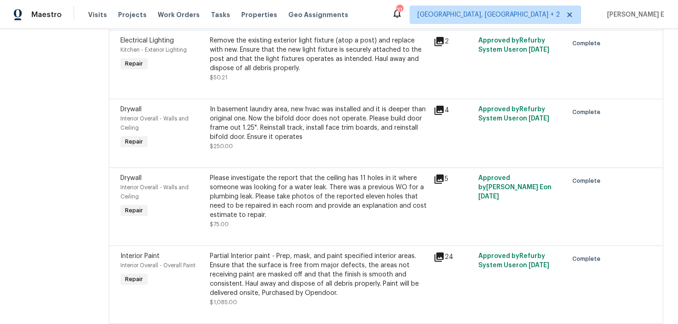
scroll to position [698, 0]
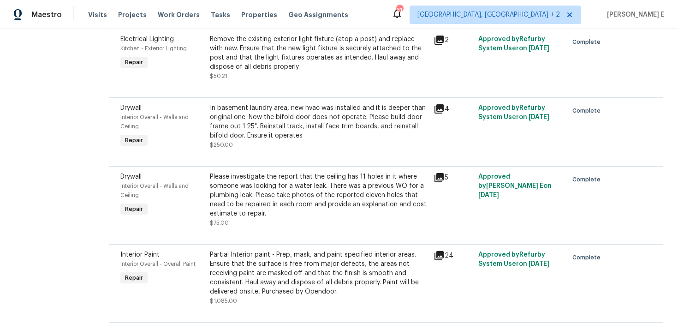
click at [290, 119] on div "In basement laundry area, new hvac was installed and it is deeper than original…" at bounding box center [319, 121] width 218 height 37
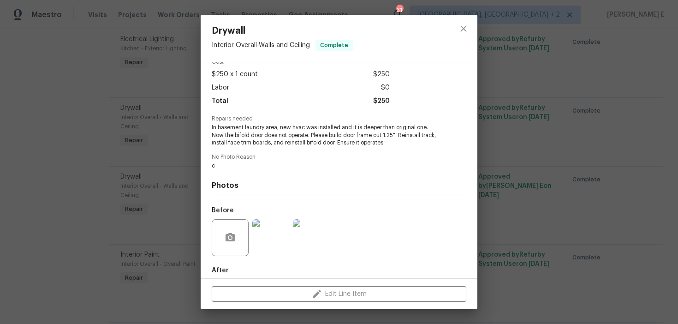
scroll to position [93, 0]
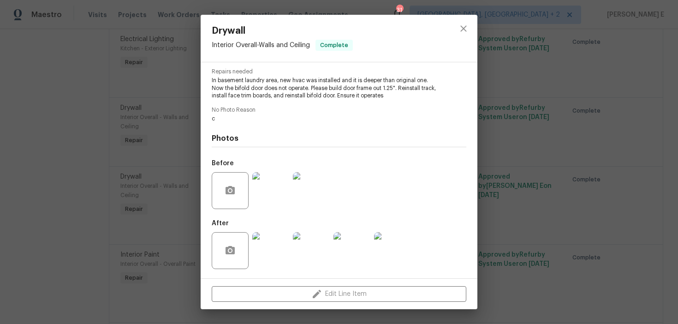
click at [266, 190] on img at bounding box center [270, 190] width 37 height 37
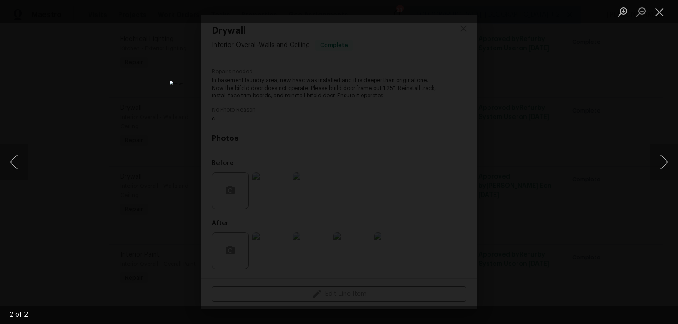
click at [573, 90] on div "Lightbox" at bounding box center [339, 162] width 678 height 324
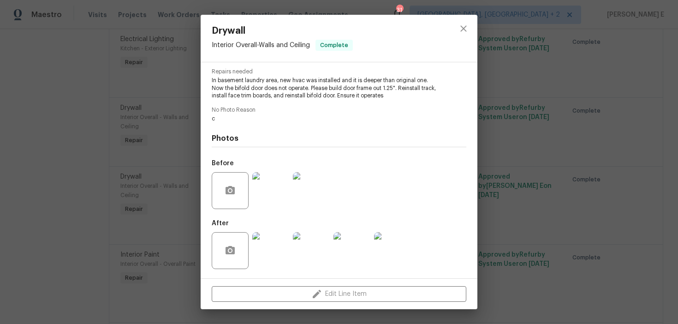
click at [268, 259] on img at bounding box center [270, 250] width 37 height 37
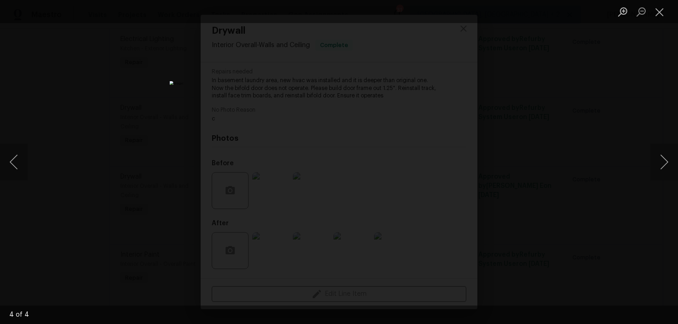
click at [568, 145] on div "Lightbox" at bounding box center [339, 162] width 678 height 324
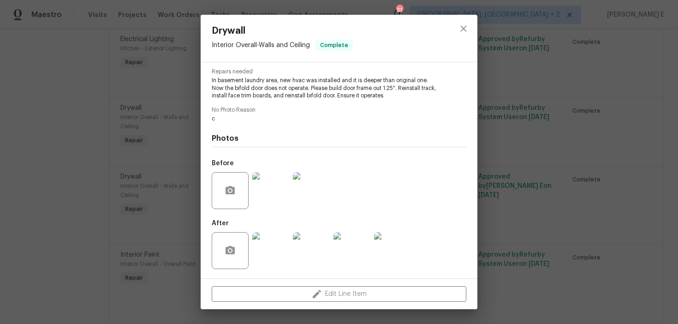
click at [568, 145] on div "Drywall Interior Overall - Walls and Ceiling Complete Vendor Padua Construction…" at bounding box center [339, 162] width 678 height 324
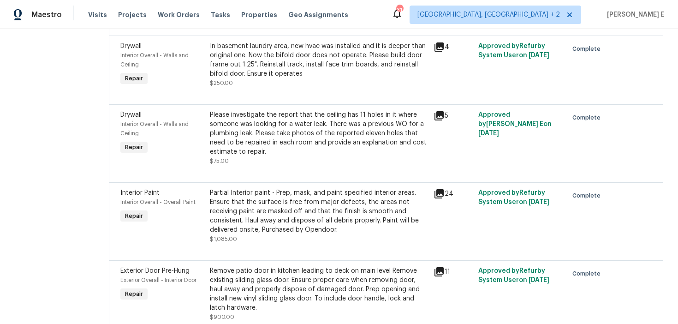
scroll to position [772, 0]
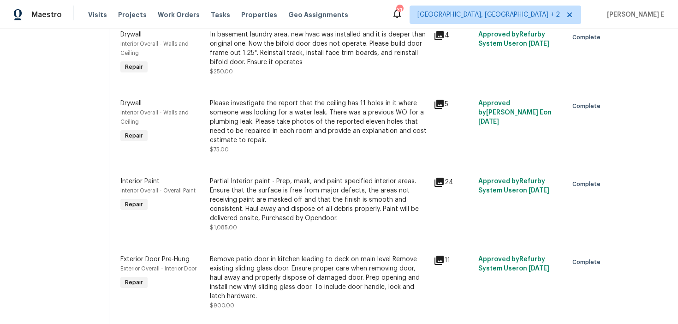
click at [339, 130] on div "Please investigate the report that the ceiling has 11 holes in it where someone…" at bounding box center [319, 122] width 218 height 46
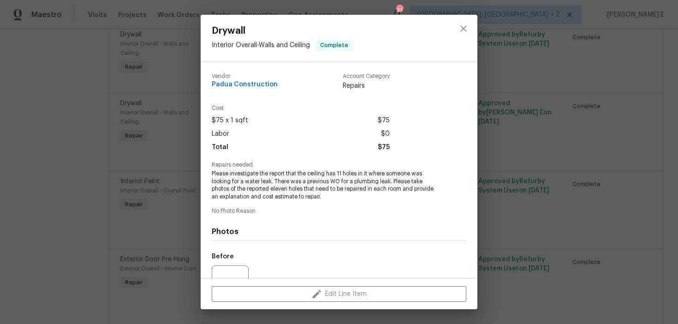
scroll to position [93, 0]
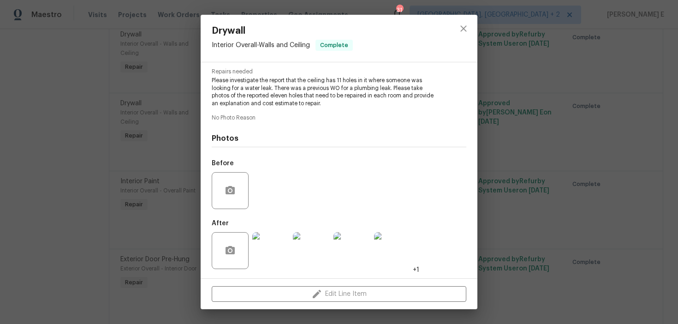
click at [274, 250] on img at bounding box center [270, 250] width 37 height 37
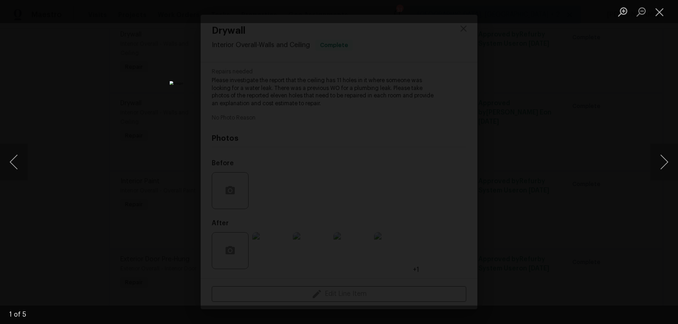
click at [504, 125] on div "Lightbox" at bounding box center [339, 162] width 678 height 324
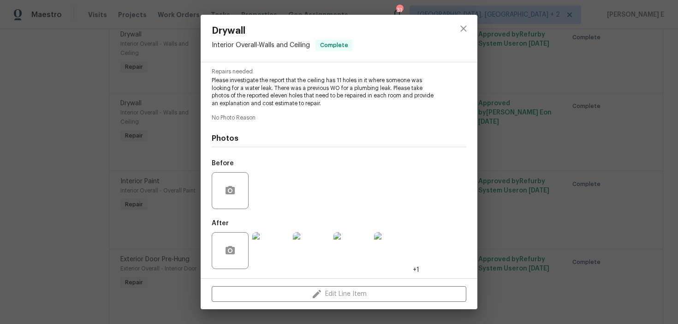
click at [275, 251] on img at bounding box center [270, 250] width 37 height 37
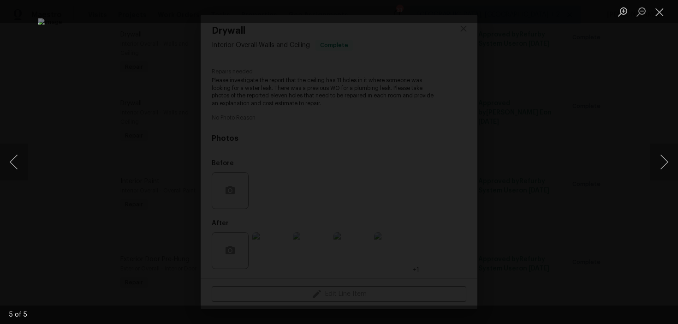
click at [609, 133] on div "Lightbox" at bounding box center [339, 162] width 678 height 324
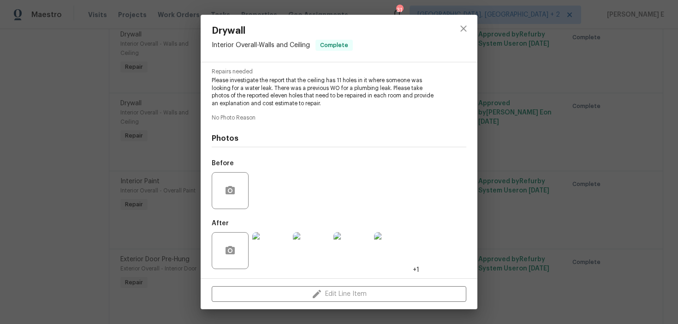
click at [609, 133] on div "Drywall Interior Overall - Walls and Ceiling Complete Vendor Padua Construction…" at bounding box center [339, 162] width 678 height 324
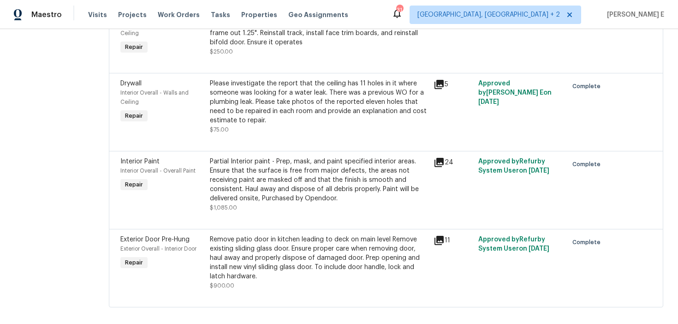
scroll to position [795, 0]
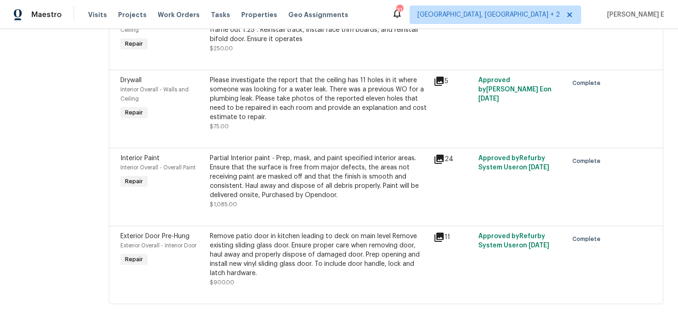
click at [329, 196] on div "Partial Interior paint - Prep, mask, and paint specified interior areas. Ensure…" at bounding box center [319, 177] width 218 height 46
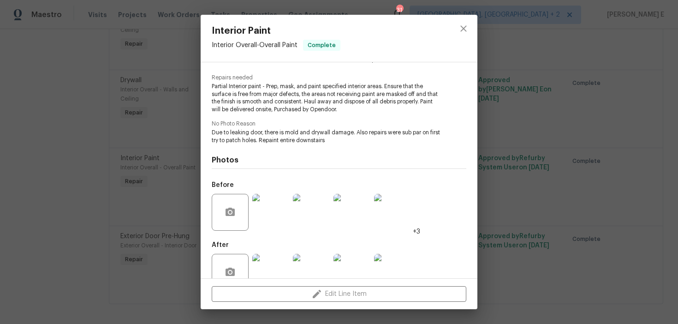
scroll to position [108, 0]
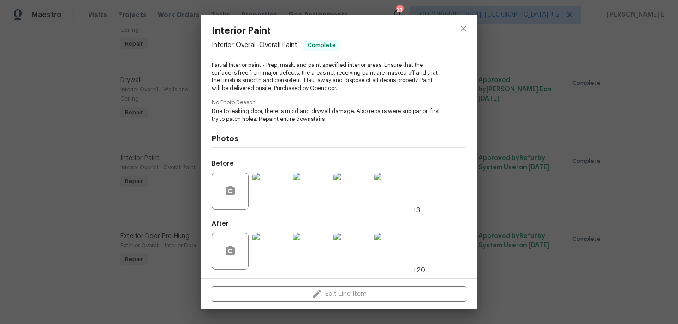
click at [279, 250] on img at bounding box center [270, 250] width 37 height 37
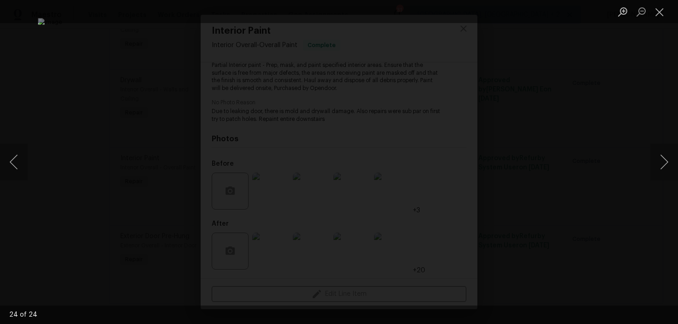
click at [604, 126] on div "Lightbox" at bounding box center [339, 162] width 678 height 324
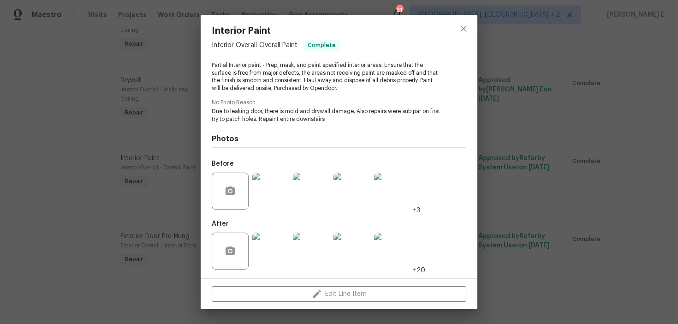
click at [604, 126] on div "Interior Paint Interior Overall - Overall Paint Complete Vendor Padua Construct…" at bounding box center [339, 162] width 678 height 324
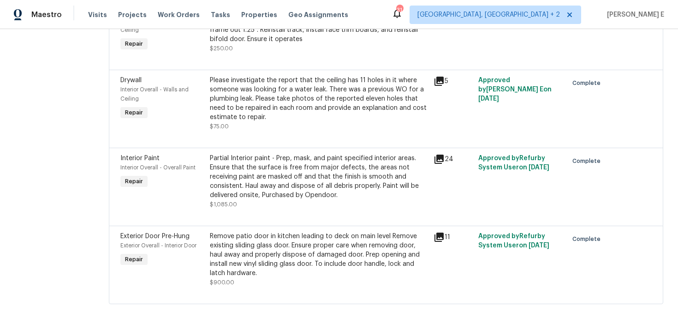
click at [232, 260] on div "Remove patio door in kitchen leading to deck on main level Remove existing slid…" at bounding box center [319, 255] width 218 height 46
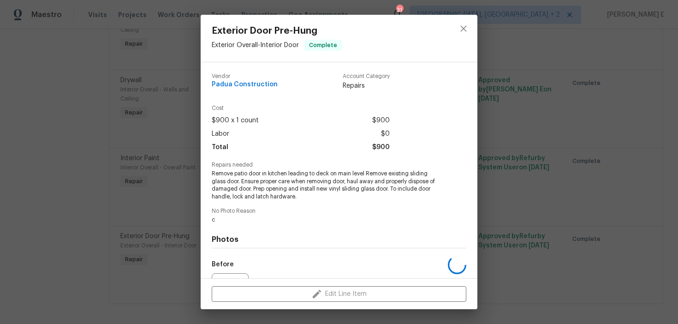
scroll to position [101, 0]
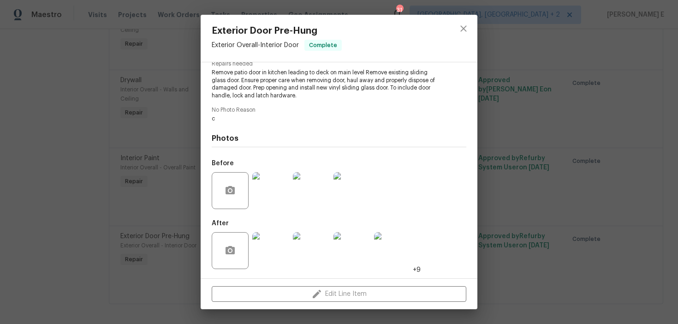
click at [264, 256] on img at bounding box center [270, 250] width 37 height 37
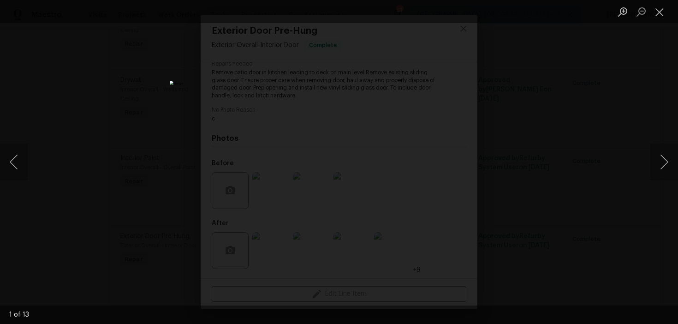
click at [507, 183] on div "Lightbox" at bounding box center [339, 162] width 678 height 324
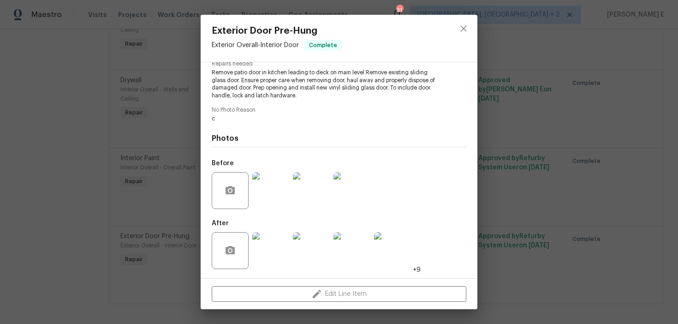
click at [507, 183] on div "Exterior Door Pre-Hung Exterior Overall - Interior Door Complete Vendor Padua C…" at bounding box center [339, 162] width 678 height 324
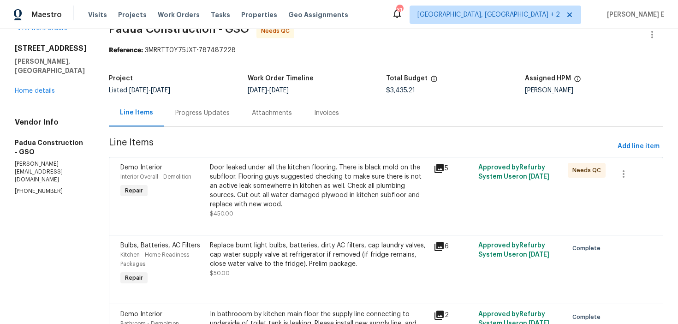
scroll to position [0, 0]
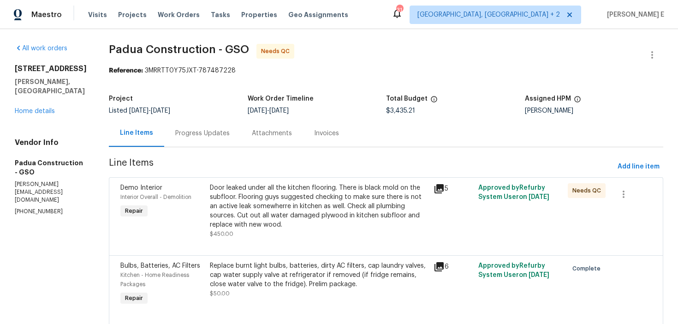
click at [196, 141] on div "Progress Updates" at bounding box center [202, 132] width 77 height 27
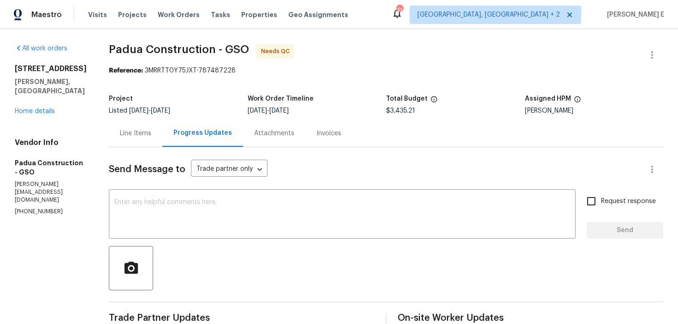
click at [139, 122] on div "Line Items" at bounding box center [136, 132] width 54 height 27
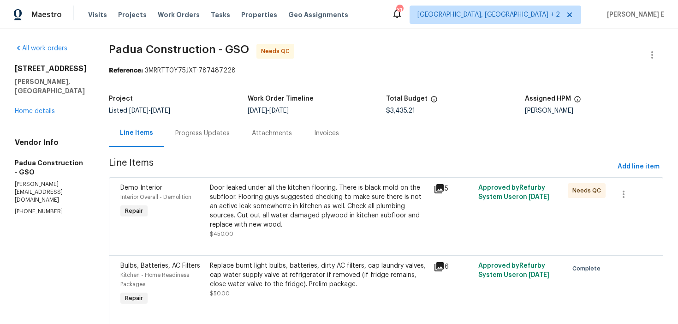
scroll to position [12, 0]
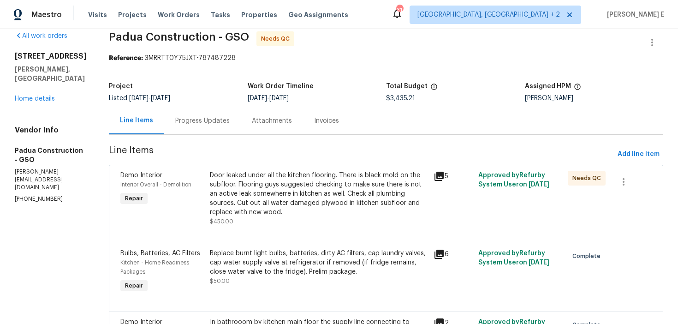
click at [244, 208] on div "Door leaked under all the kitchen flooring. There is black mold on the subfloor…" at bounding box center [319, 194] width 218 height 46
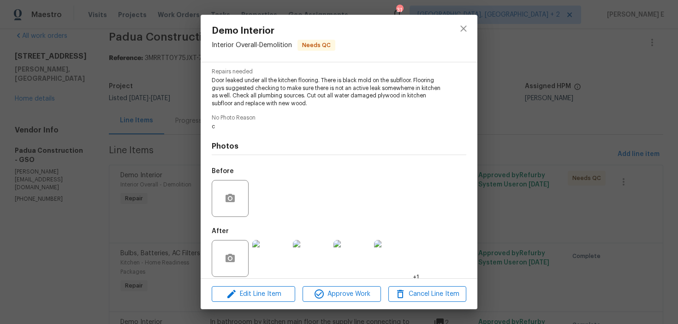
scroll to position [101, 0]
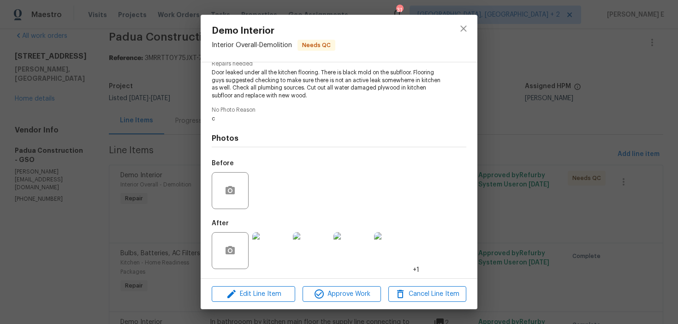
click at [118, 229] on div "Demo Interior Interior Overall - Demolition Needs QC Vendor Padua Construction …" at bounding box center [339, 162] width 678 height 324
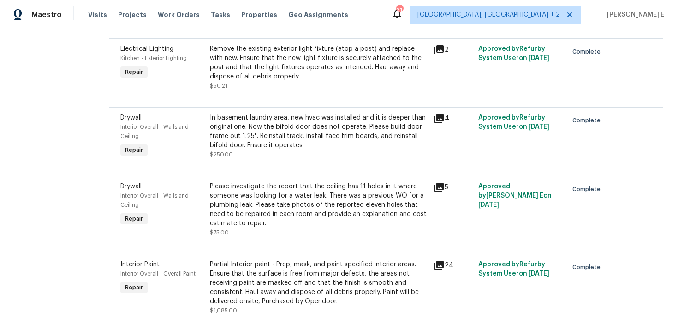
scroll to position [795, 0]
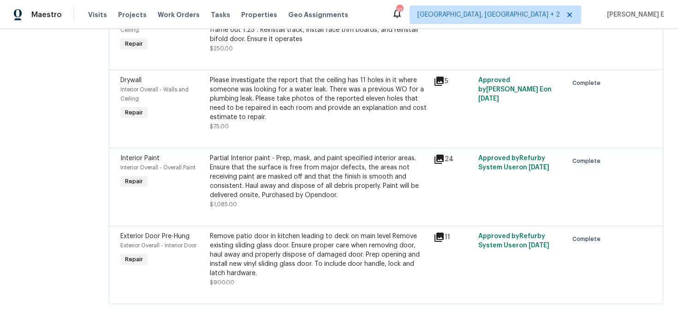
click at [221, 243] on div "Remove patio door in kitchen leading to deck on main level Remove existing slid…" at bounding box center [319, 255] width 218 height 46
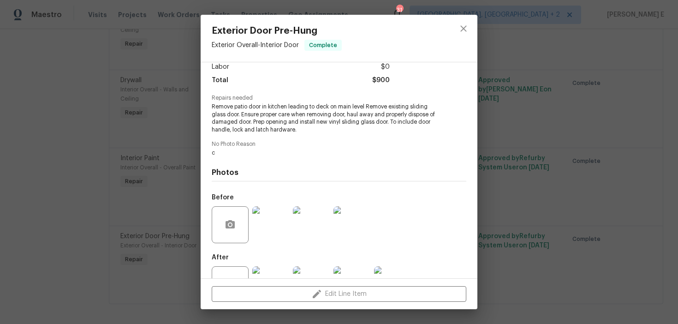
scroll to position [101, 0]
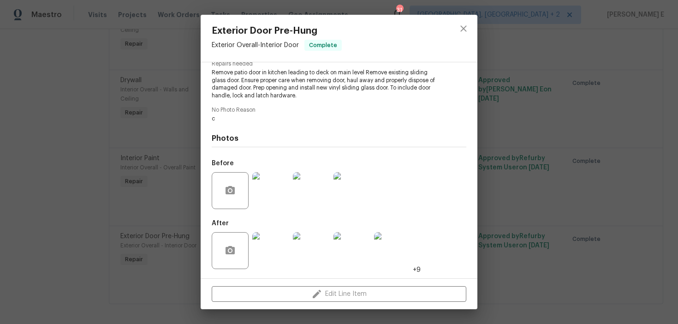
click at [150, 261] on div "Exterior Door Pre-Hung Exterior Overall - Interior Door Complete Vendor Padua C…" at bounding box center [339, 162] width 678 height 324
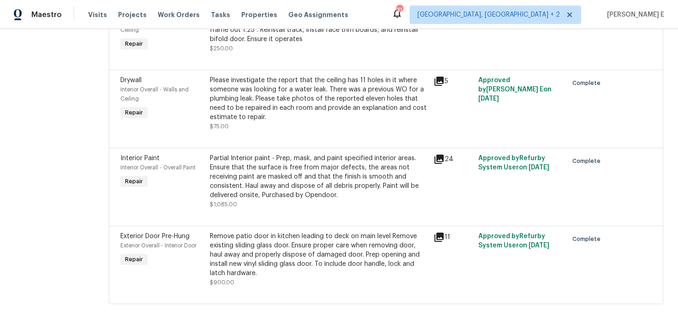
click at [247, 182] on div "Partial Interior paint - Prep, mask, and paint specified interior areas. Ensure…" at bounding box center [319, 177] width 218 height 46
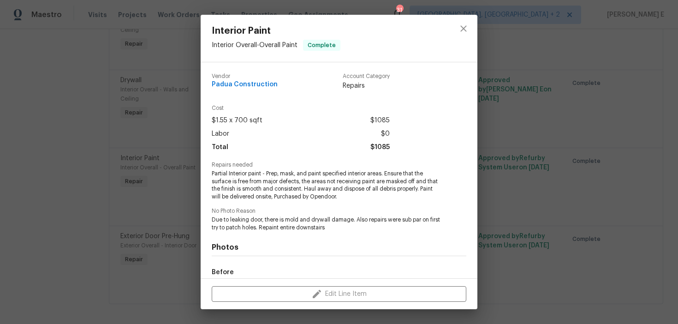
scroll to position [108, 0]
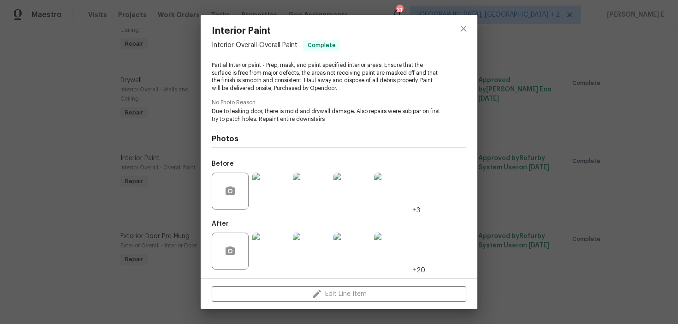
click at [130, 251] on div "Interior Paint Interior Overall - Overall Paint Complete Vendor Padua Construct…" at bounding box center [339, 162] width 678 height 324
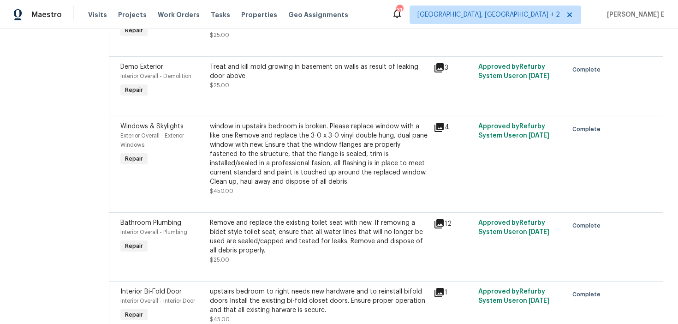
scroll to position [0, 0]
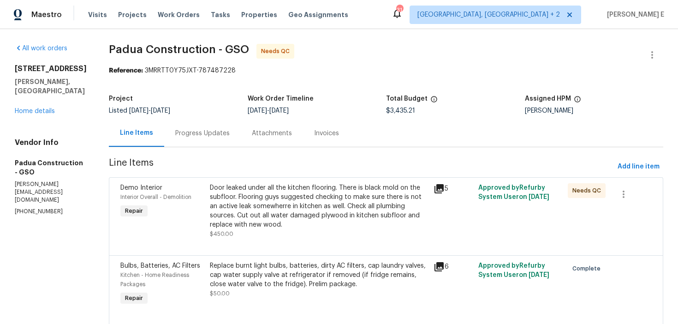
click at [191, 137] on div "Progress Updates" at bounding box center [202, 133] width 54 height 9
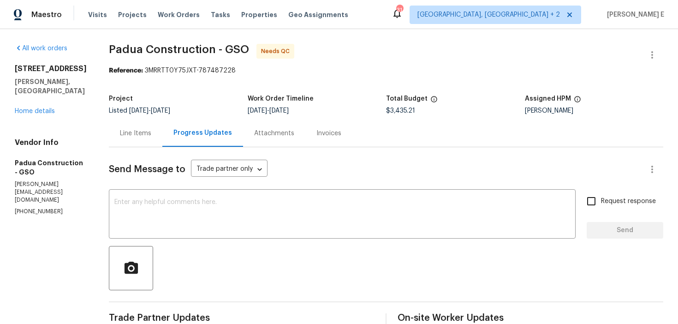
click at [139, 137] on div "Line Items" at bounding box center [135, 133] width 31 height 9
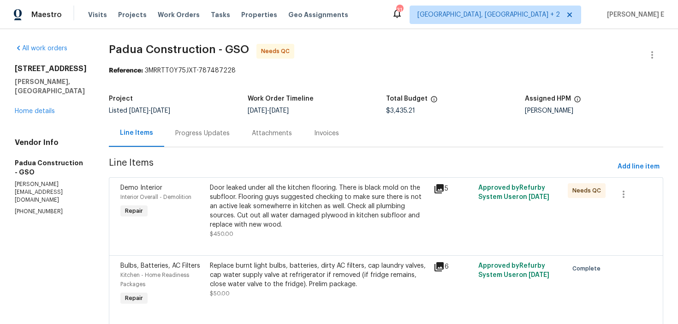
click at [180, 143] on div "Progress Updates" at bounding box center [202, 132] width 77 height 27
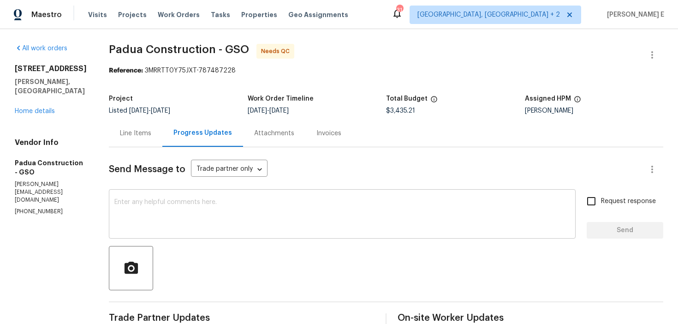
click at [282, 217] on textarea at bounding box center [342, 215] width 456 height 32
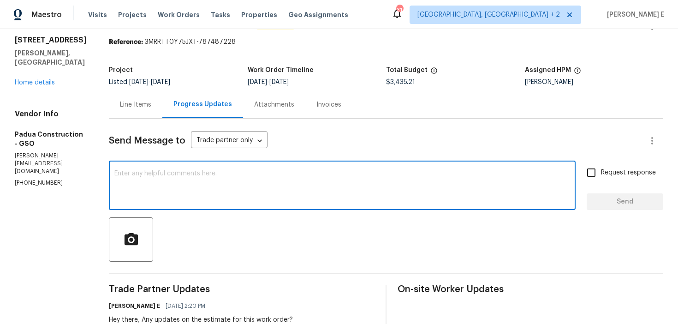
scroll to position [19, 0]
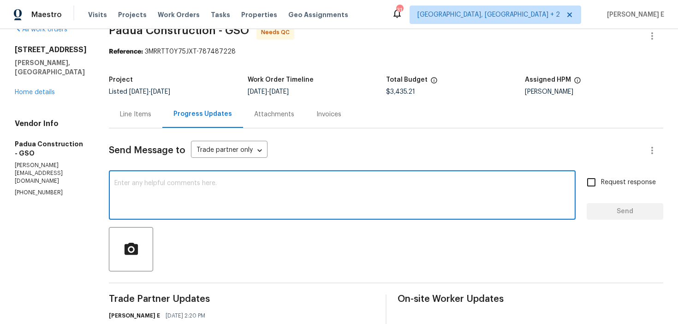
paste textarea "We saw that this work order is marked complete—can you confirm if everything’s …"
type textarea "We saw that this work order is marked complete—can you confirm if everything’s …"
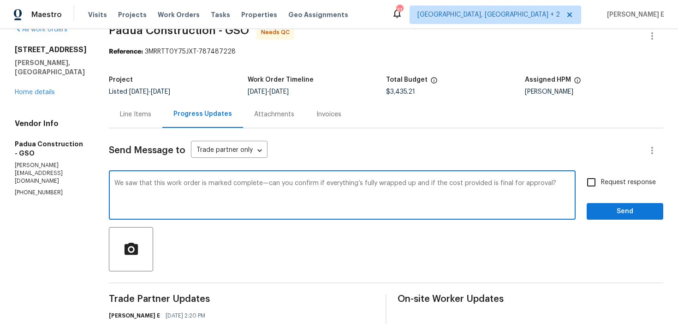
click at [125, 107] on div "Line Items" at bounding box center [136, 114] width 54 height 27
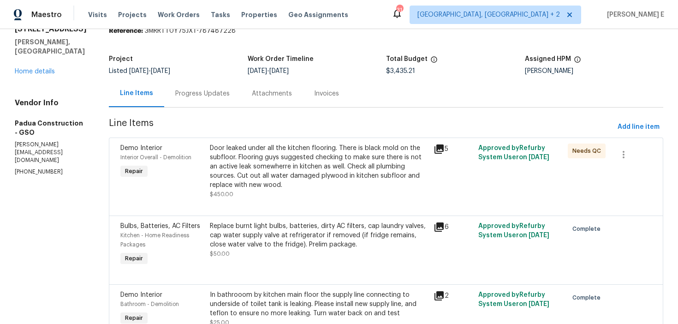
scroll to position [41, 0]
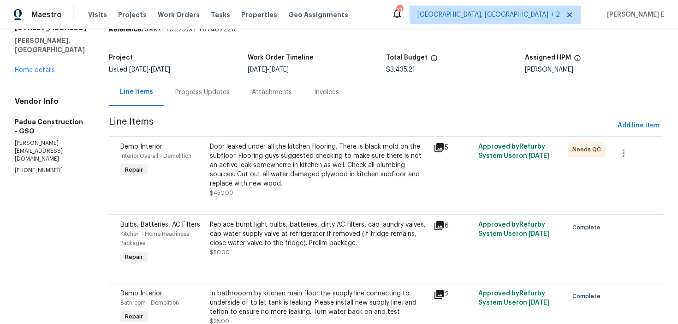
click at [209, 92] on div "Progress Updates" at bounding box center [202, 91] width 77 height 27
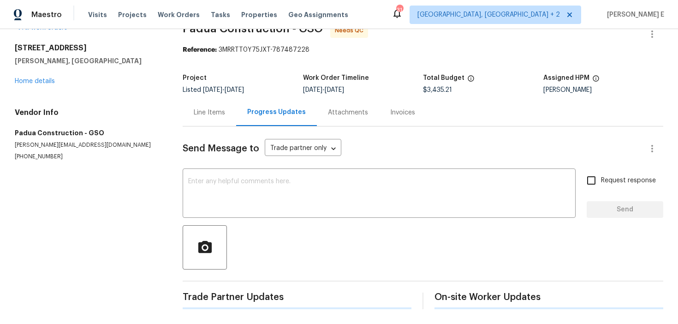
scroll to position [21, 0]
click at [214, 179] on textarea at bounding box center [379, 194] width 382 height 32
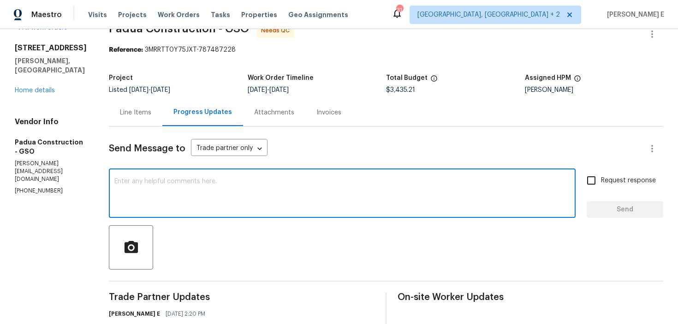
paste textarea "We saw that this work order is marked complete—can you confirm if everything’s …"
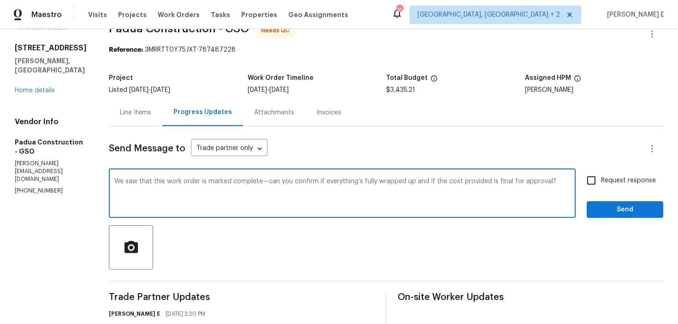
scroll to position [30, 0]
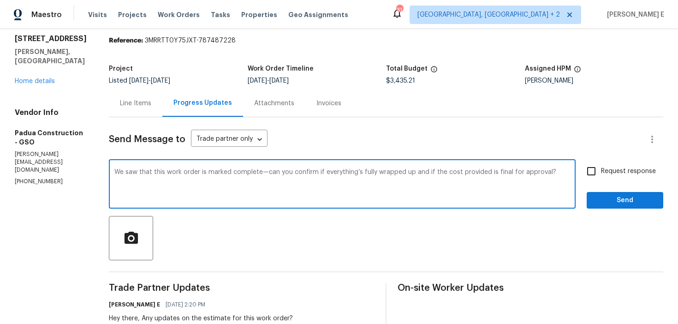
click at [549, 176] on textarea "We saw that this work order is marked complete—can you confirm if everything’s …" at bounding box center [342, 185] width 456 height 32
click at [549, 172] on textarea "We saw that this work order is marked complete—can you confirm if everything’s …" at bounding box center [342, 185] width 456 height 32
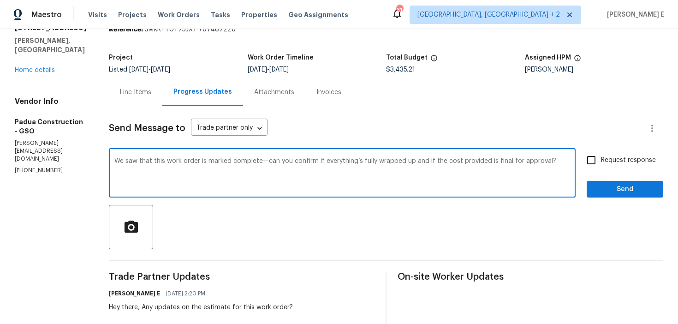
scroll to position [42, 0]
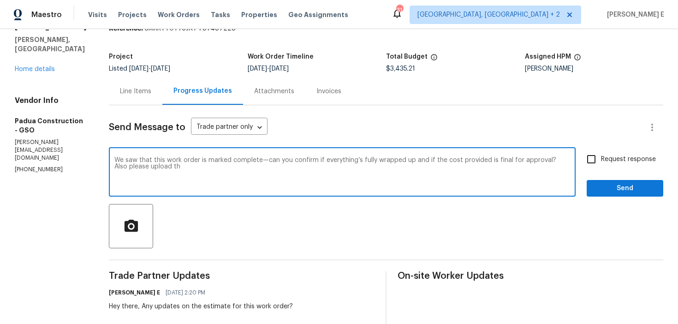
drag, startPoint x: 544, startPoint y: 162, endPoint x: 547, endPoint y: 195, distance: 33.3
click at [547, 195] on div "We saw that this work order is marked complete—can you confirm if everything’s …" at bounding box center [342, 172] width 467 height 47
type textarea "We saw that this work order is marked complete—can you confirm if everything’s …"
click at [140, 95] on div "Line Items" at bounding box center [135, 91] width 31 height 9
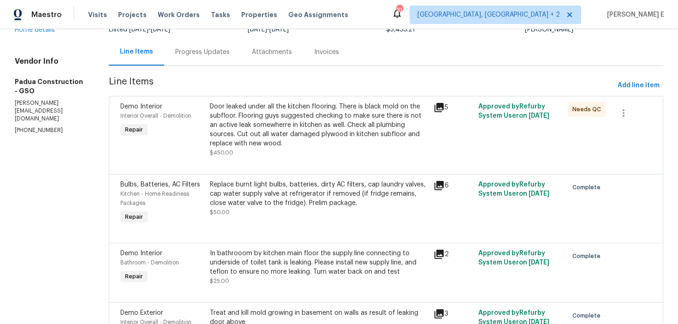
scroll to position [87, 0]
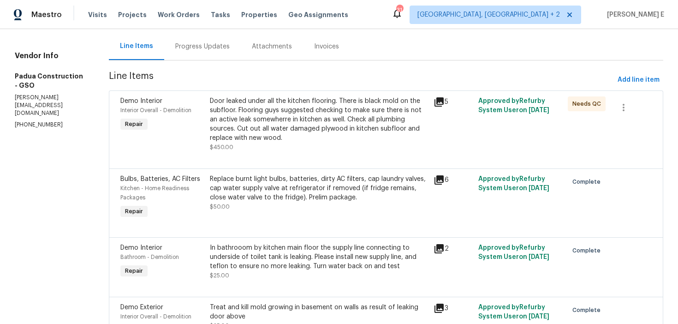
click at [273, 133] on div "Door leaked under all the kitchen flooring. There is black mold on the subfloor…" at bounding box center [319, 119] width 218 height 46
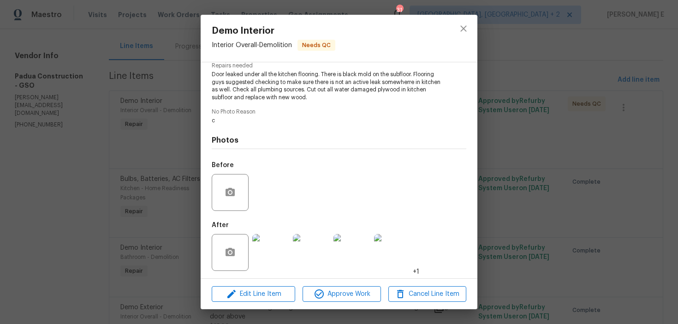
scroll to position [101, 0]
click at [265, 260] on img at bounding box center [270, 250] width 37 height 37
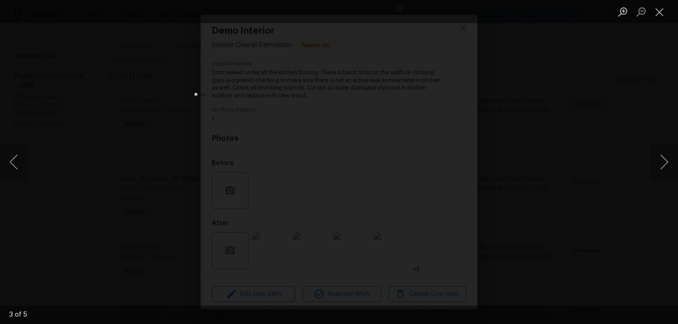
click at [555, 155] on div "Lightbox" at bounding box center [339, 162] width 678 height 324
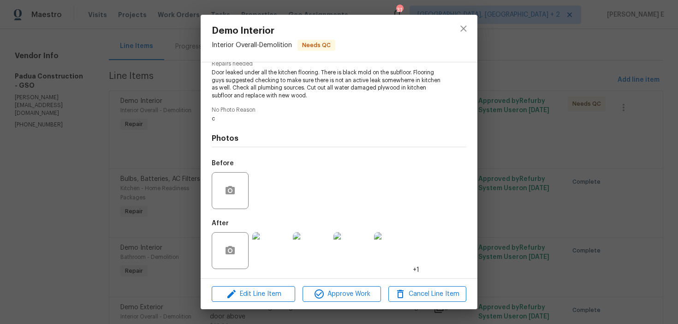
click at [555, 155] on div "Lightbox" at bounding box center [339, 162] width 678 height 324
click at [555, 155] on div "Demo Interior Interior Overall - Demolition Needs QC Vendor Padua Construction …" at bounding box center [339, 162] width 678 height 324
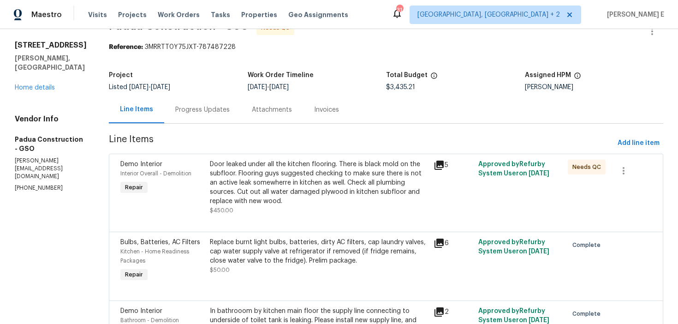
click at [166, 118] on div "Progress Updates" at bounding box center [202, 109] width 77 height 27
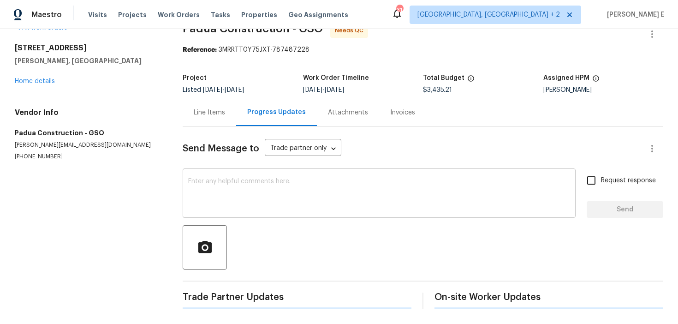
scroll to position [24, 0]
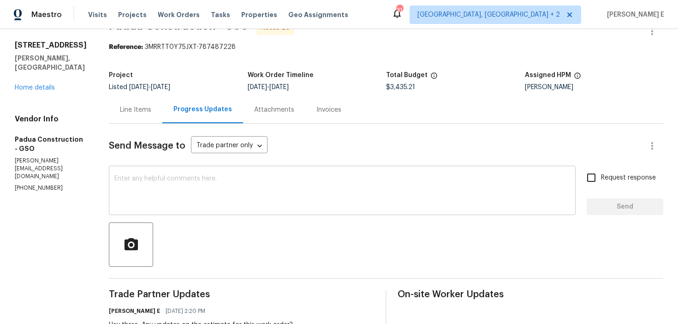
click at [195, 191] on textarea at bounding box center [342, 191] width 456 height 32
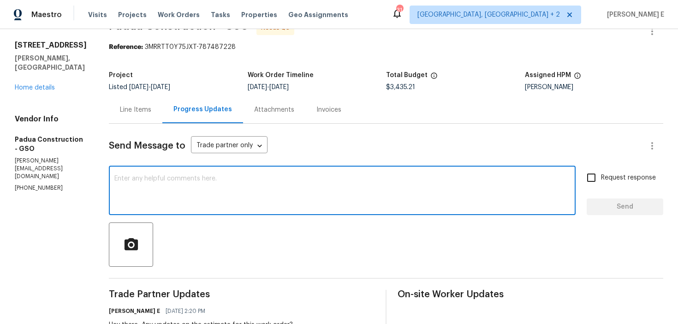
paste textarea "We saw that this work order is marked complete—can you confirm if everything’s …"
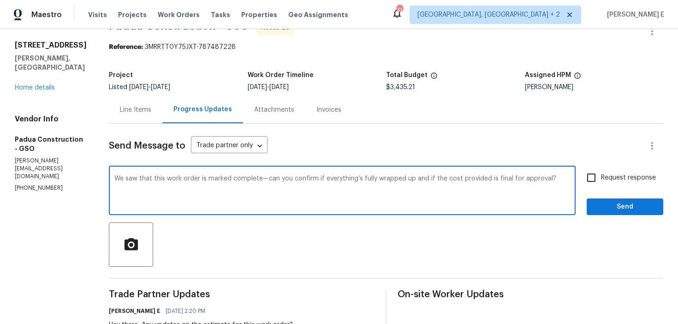
type textarea "We saw that this work order is marked complete—can you confirm if everything’s …"
click at [608, 168] on label "Request response" at bounding box center [619, 177] width 74 height 19
click at [601, 168] on input "Request response" at bounding box center [591, 177] width 19 height 19
checkbox input "true"
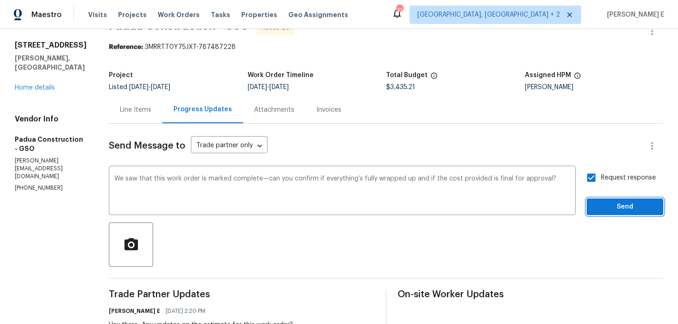
click at [605, 207] on span "Send" at bounding box center [625, 207] width 62 height 12
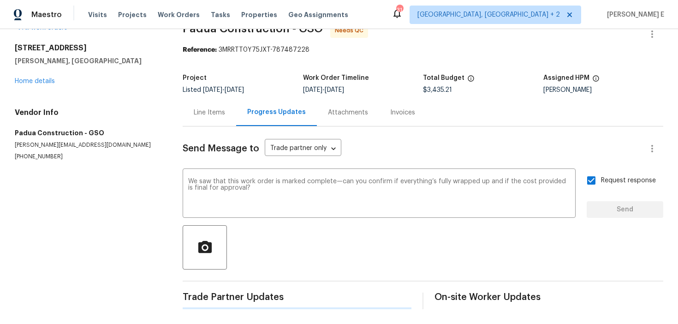
scroll to position [0, 0]
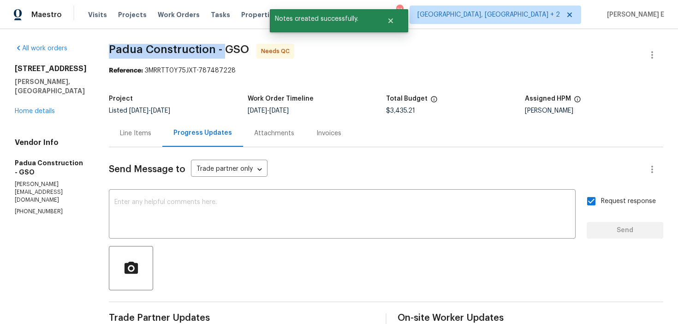
drag, startPoint x: 108, startPoint y: 48, endPoint x: 223, endPoint y: 49, distance: 114.8
click at [223, 49] on span "Padua Construction - GSO" at bounding box center [179, 49] width 140 height 11
copy span "Padua Construction -"
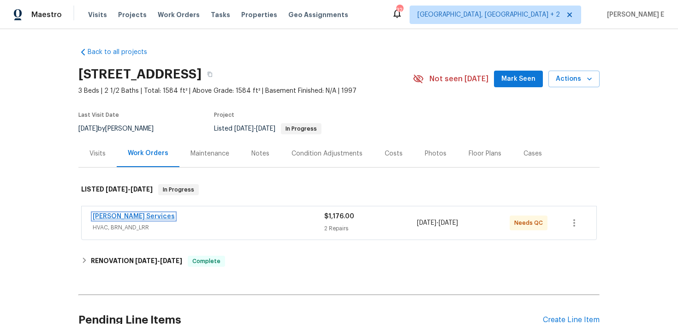
click at [125, 213] on link "Tony Barrett Services" at bounding box center [134, 216] width 82 height 6
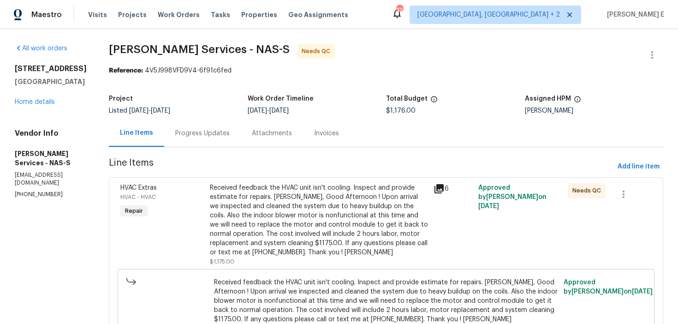
click at [226, 139] on div "Progress Updates" at bounding box center [202, 132] width 77 height 27
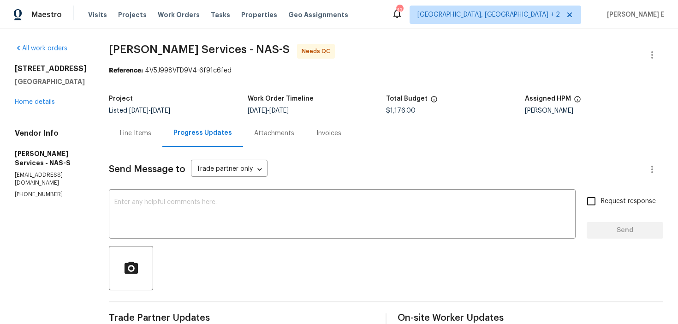
click at [125, 136] on div "Line Items" at bounding box center [135, 133] width 31 height 9
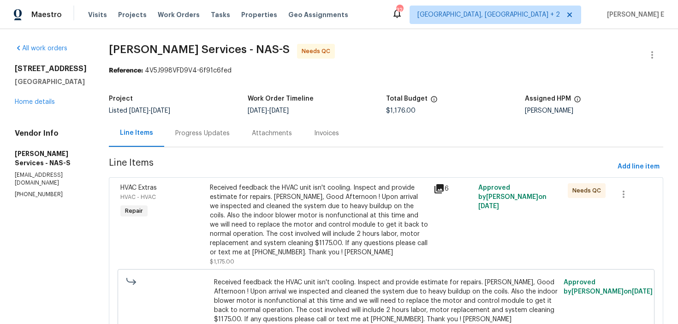
scroll to position [129, 0]
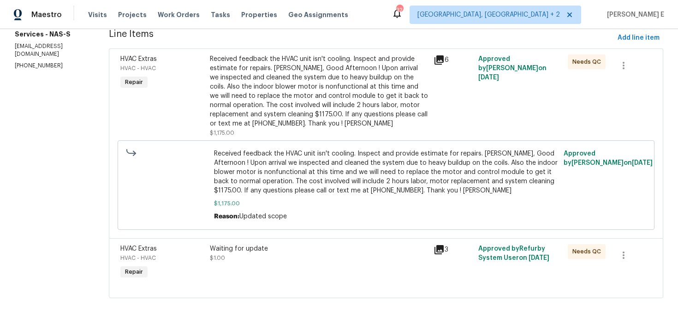
click at [242, 273] on div "Waiting for update $1.00" at bounding box center [319, 262] width 224 height 42
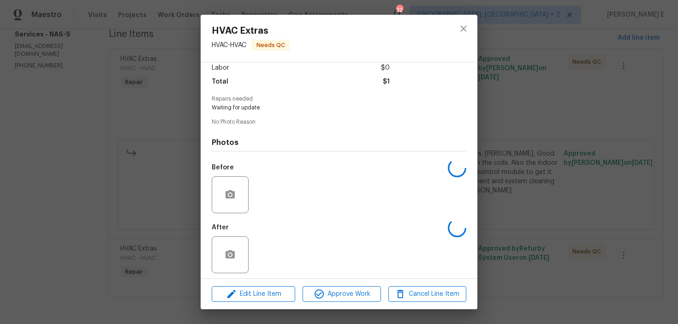
scroll to position [70, 0]
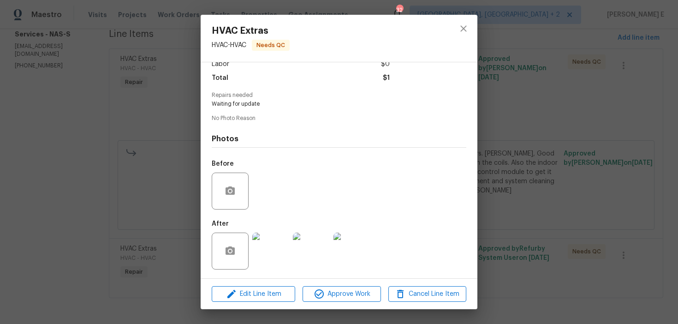
click at [280, 242] on img at bounding box center [270, 250] width 37 height 37
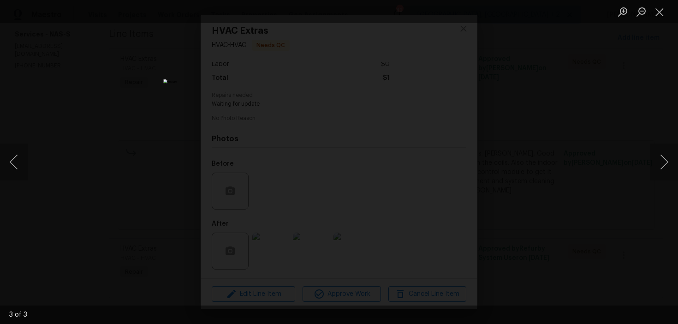
click at [559, 148] on div "Lightbox" at bounding box center [339, 162] width 678 height 324
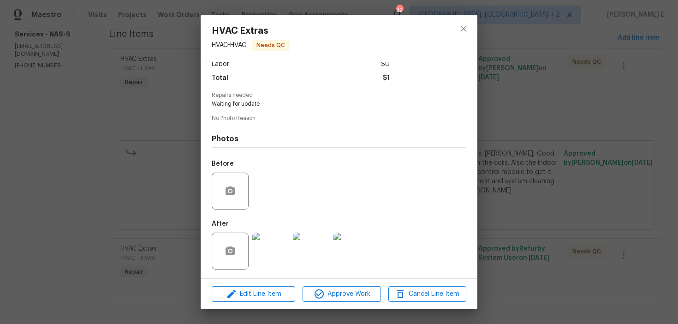
click at [515, 134] on div "HVAC Extras HVAC - HVAC Needs QC Vendor Tony Barrett Services Account Category …" at bounding box center [339, 162] width 678 height 324
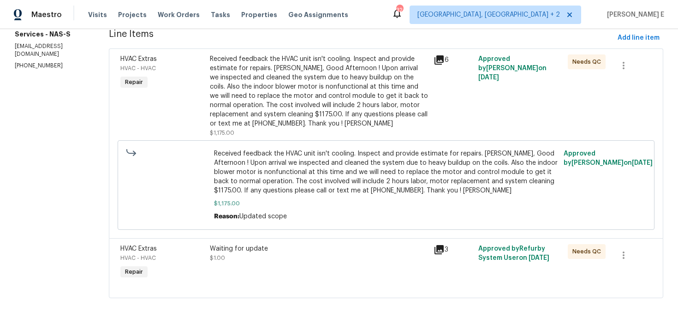
click at [296, 70] on div "Received feedback the HVAC unit isn't cooling. Inspect and provide estimate for…" at bounding box center [319, 91] width 218 height 74
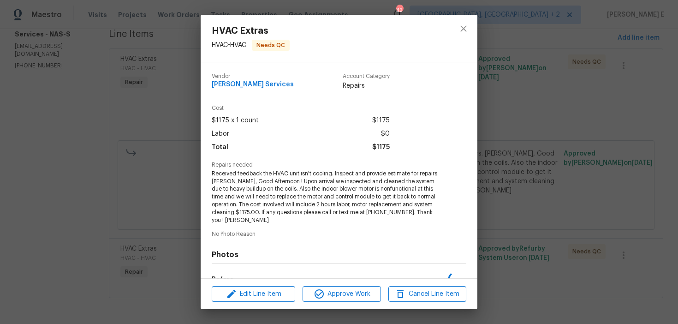
scroll to position [116, 0]
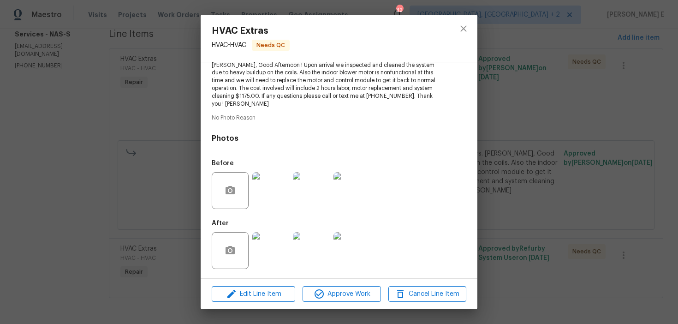
click at [366, 253] on img at bounding box center [351, 250] width 37 height 37
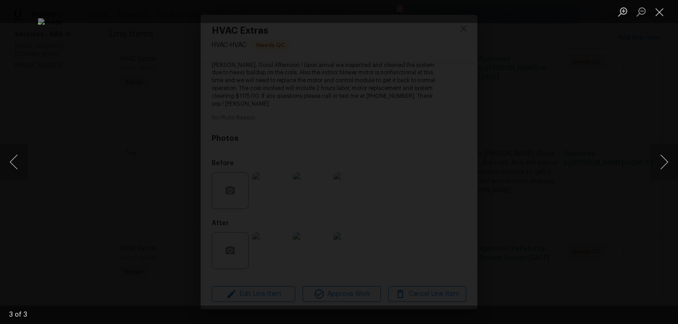
click at [648, 119] on div "Lightbox" at bounding box center [339, 162] width 678 height 324
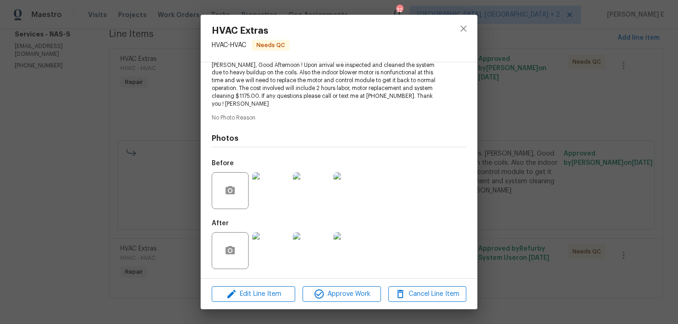
click at [648, 119] on div "HVAC Extras HVAC - HVAC Needs QC Vendor Tony Barrett Services Account Category …" at bounding box center [339, 162] width 678 height 324
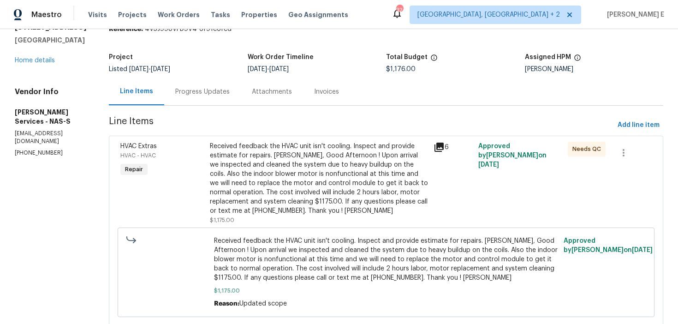
scroll to position [0, 0]
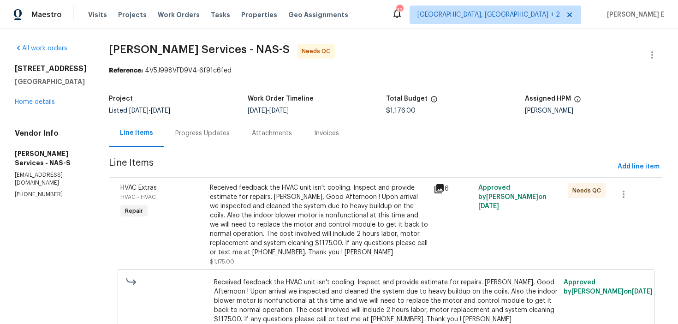
click at [190, 143] on div "Progress Updates" at bounding box center [202, 132] width 77 height 27
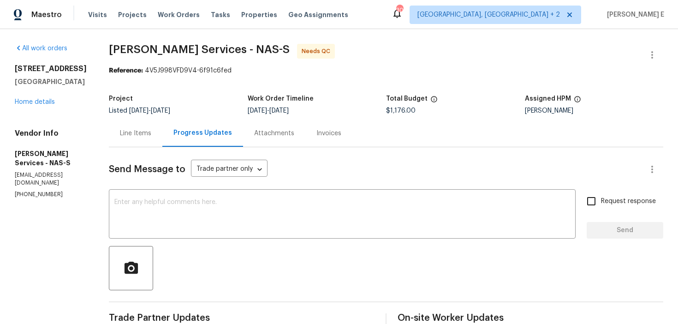
click at [45, 223] on section "All work orders 1436 Bell Trace Dr Antioch, TN 37013 Home details Vendor Info T…" at bounding box center [51, 326] width 72 height 565
click at [143, 132] on div "Line Items" at bounding box center [135, 133] width 31 height 9
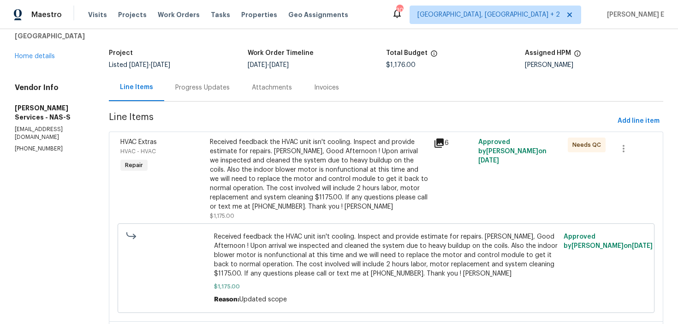
scroll to position [129, 0]
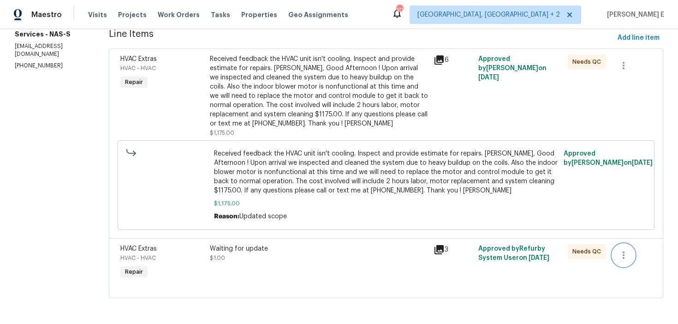
click at [623, 250] on icon "button" at bounding box center [623, 255] width 11 height 11
click at [621, 252] on li "Cancel" at bounding box center [631, 254] width 36 height 15
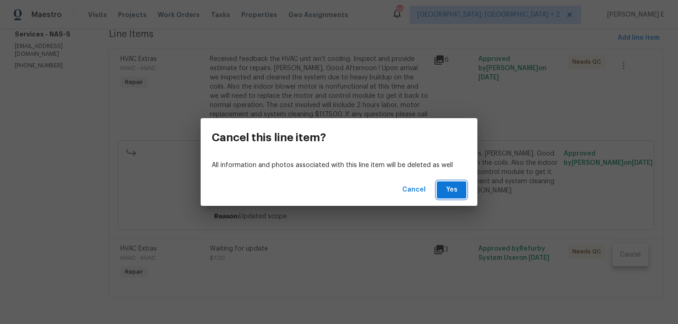
click at [446, 191] on span "Yes" at bounding box center [451, 190] width 15 height 12
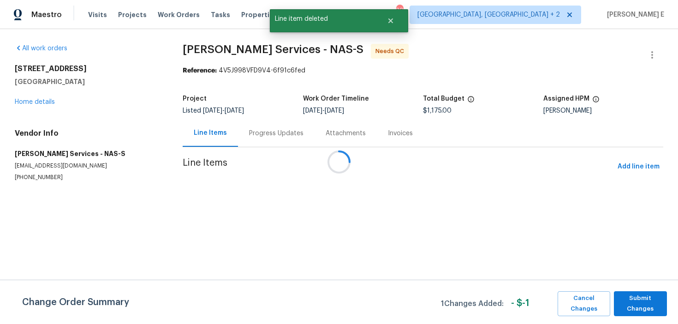
scroll to position [0, 0]
click at [639, 304] on span "Submit Changes" at bounding box center [640, 303] width 44 height 21
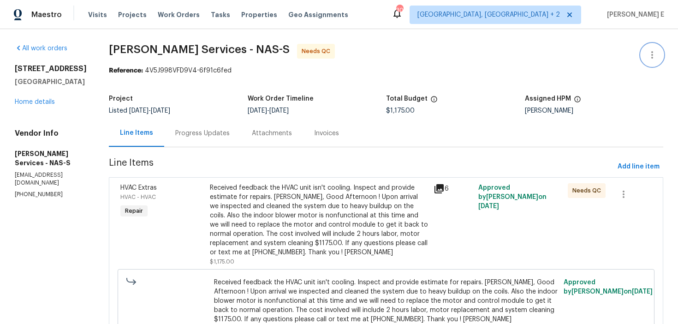
click at [655, 58] on icon "button" at bounding box center [652, 54] width 11 height 11
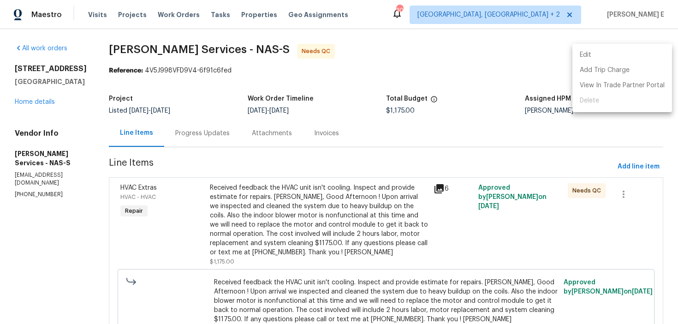
click at [615, 62] on li "Edit" at bounding box center [622, 55] width 100 height 15
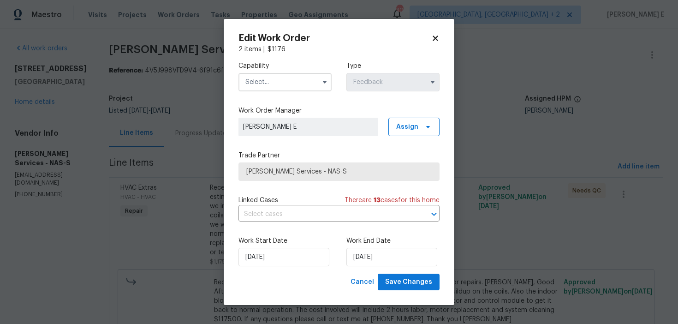
click at [293, 82] on input "text" at bounding box center [284, 82] width 93 height 18
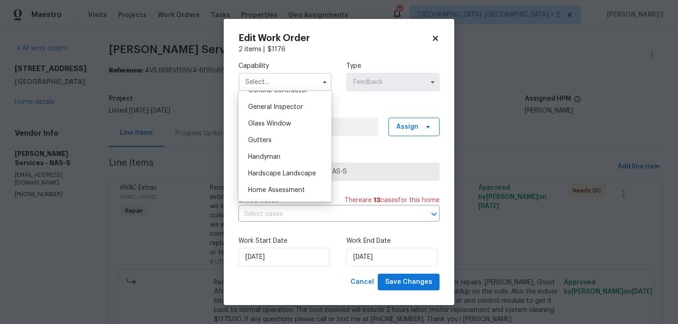
scroll to position [459, 0]
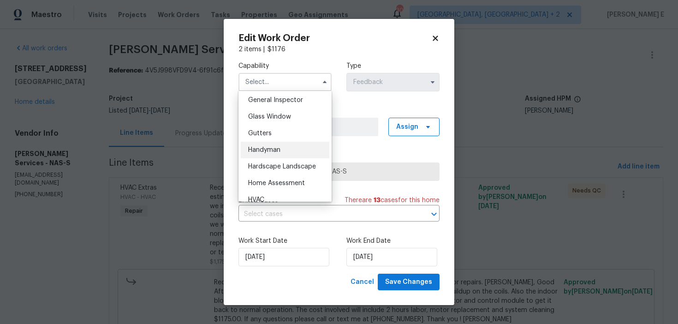
click at [277, 155] on div "Handyman" at bounding box center [285, 150] width 89 height 17
type input "Handyman"
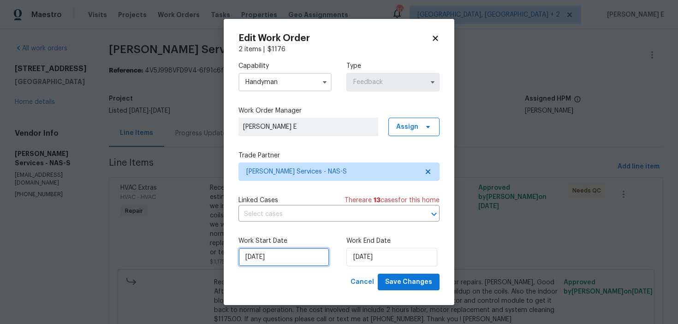
click at [305, 262] on input "02/09/2025" at bounding box center [283, 257] width 91 height 18
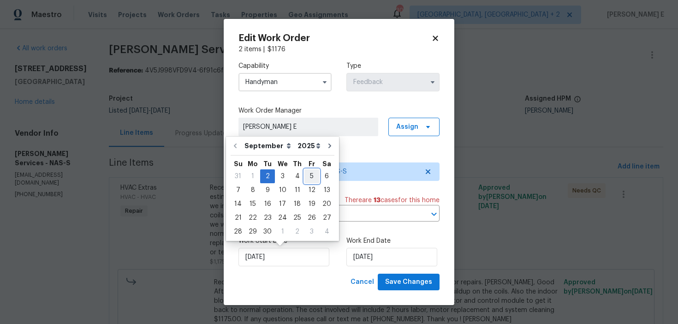
click at [309, 175] on div "5" at bounding box center [311, 176] width 15 height 13
type input "05/09/2025"
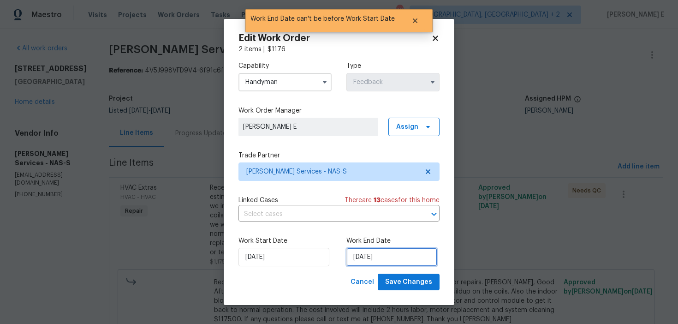
click at [384, 252] on input "05/09/2025" at bounding box center [391, 257] width 91 height 18
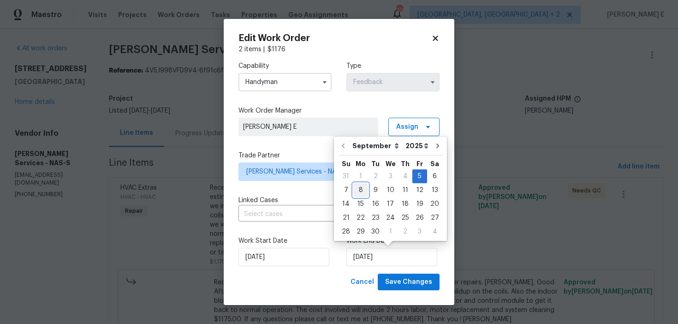
click at [361, 191] on div "8" at bounding box center [360, 190] width 15 height 13
type input "08/09/2025"
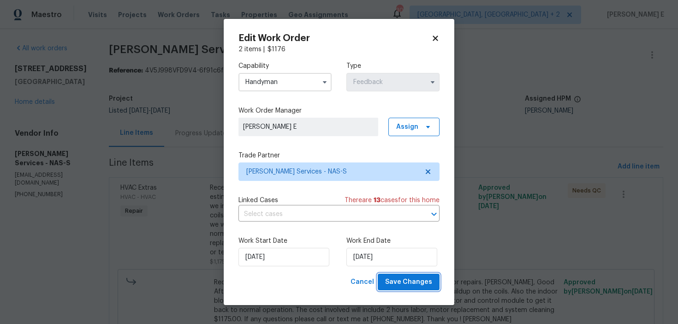
click at [396, 287] on span "Save Changes" at bounding box center [408, 282] width 47 height 12
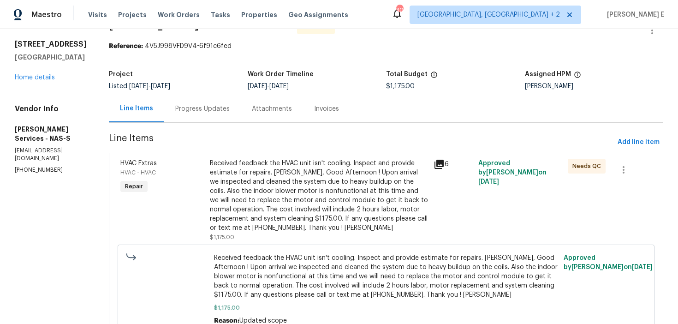
scroll to position [70, 0]
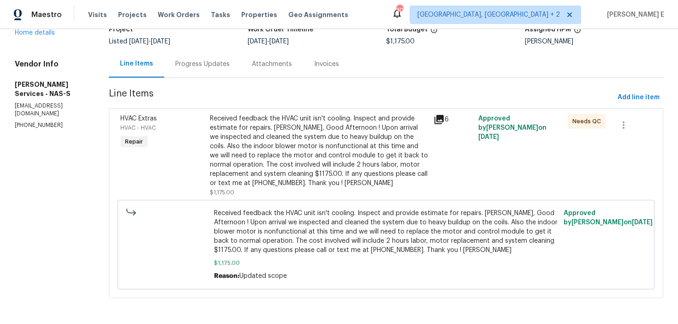
click at [285, 152] on div "Received feedback the HVAC unit isn't cooling. Inspect and provide estimate for…" at bounding box center [319, 151] width 218 height 74
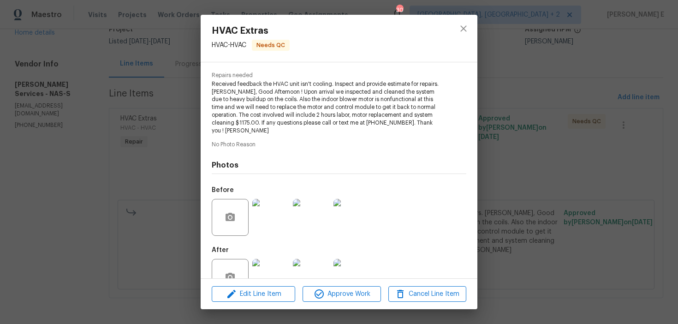
scroll to position [116, 0]
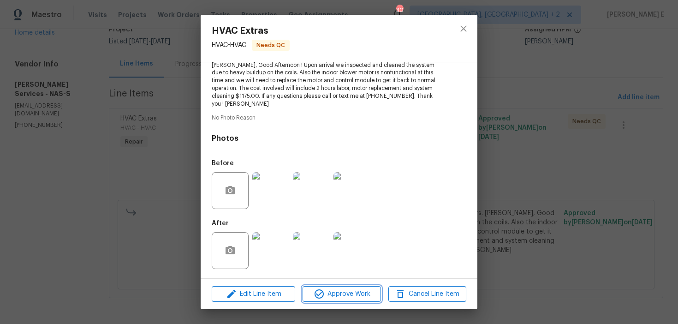
click at [318, 293] on icon "button" at bounding box center [319, 293] width 11 height 11
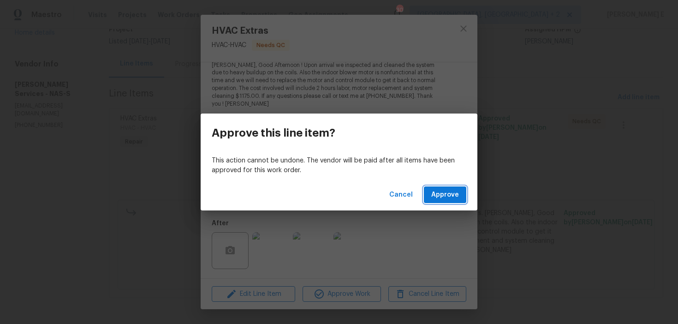
click at [454, 189] on span "Approve" at bounding box center [445, 195] width 28 height 12
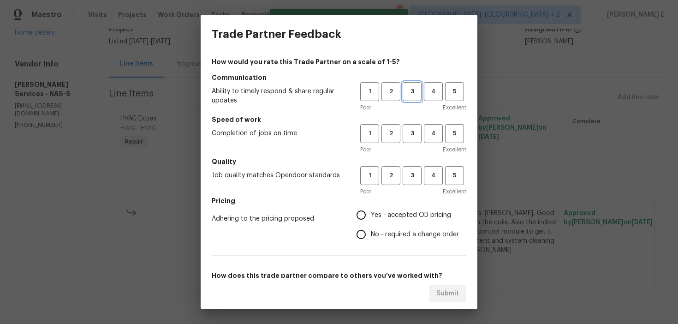
click at [414, 87] on span "3" at bounding box center [412, 91] width 17 height 11
click at [416, 130] on span "3" at bounding box center [412, 133] width 17 height 11
click at [416, 164] on h5 "Quality" at bounding box center [339, 161] width 255 height 9
click at [409, 174] on span "3" at bounding box center [412, 175] width 17 height 11
click at [356, 237] on input "No - required a change order" at bounding box center [360, 234] width 19 height 19
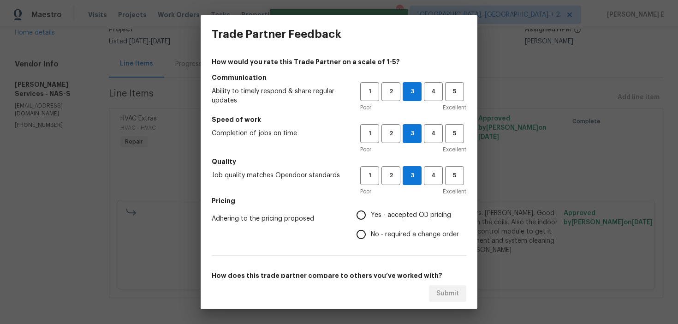
radio input "true"
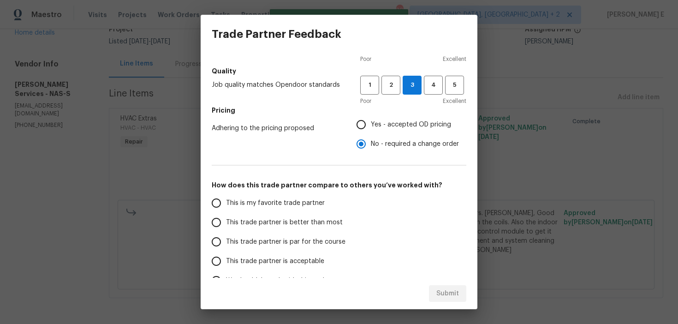
scroll to position [144, 0]
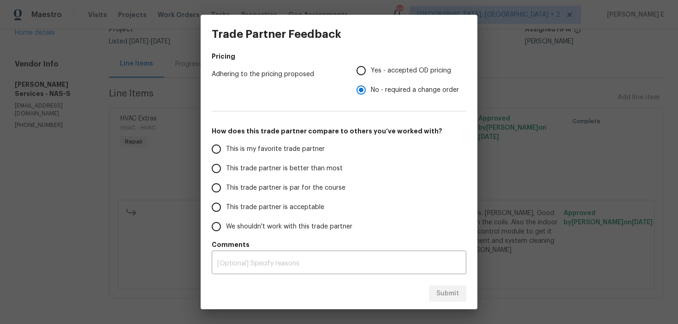
click at [291, 183] on span "This trade partner is par for the course" at bounding box center [285, 188] width 119 height 10
click at [226, 183] on input "This trade partner is par for the course" at bounding box center [216, 187] width 19 height 19
click at [446, 292] on span "Submit" at bounding box center [447, 294] width 23 height 12
radio input "true"
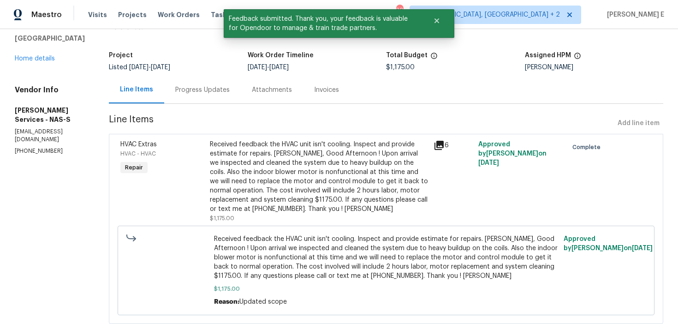
click at [208, 97] on div "Progress Updates" at bounding box center [202, 89] width 77 height 27
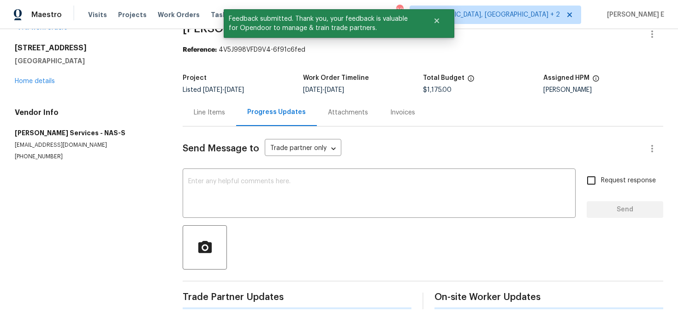
click at [220, 178] on textarea at bounding box center [379, 194] width 382 height 32
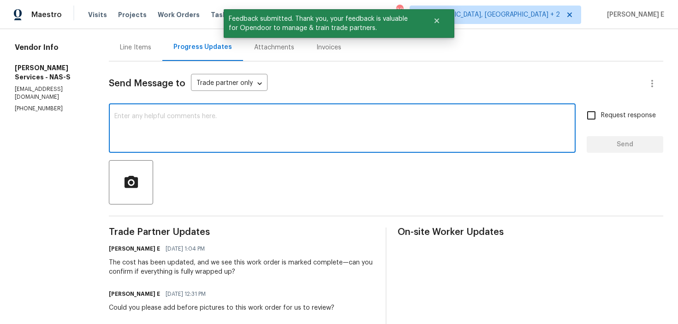
scroll to position [86, 0]
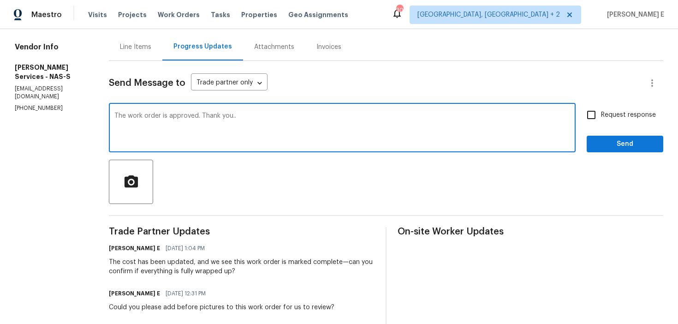
type textarea "The work order is approved. Thank you.."
click at [595, 122] on input "Request response" at bounding box center [591, 114] width 19 height 19
checkbox input "true"
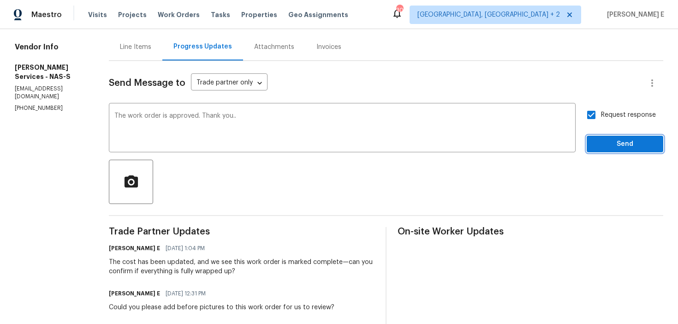
click at [599, 143] on span "Send" at bounding box center [625, 144] width 62 height 12
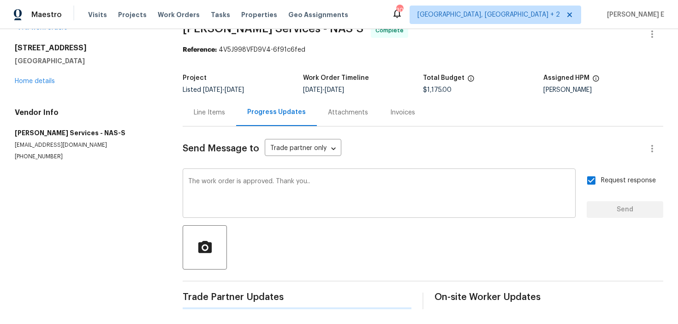
scroll to position [0, 0]
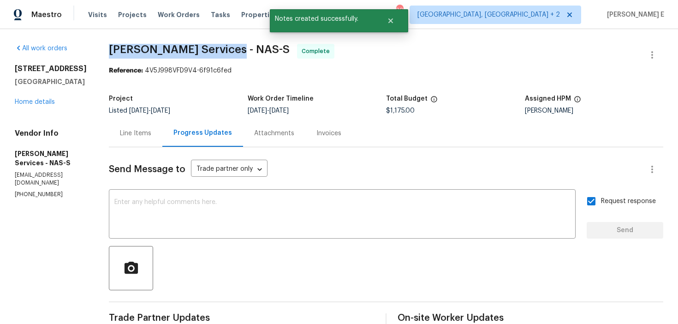
drag, startPoint x: 104, startPoint y: 47, endPoint x: 221, endPoint y: 49, distance: 117.6
copy span "Tony Barrett Services"
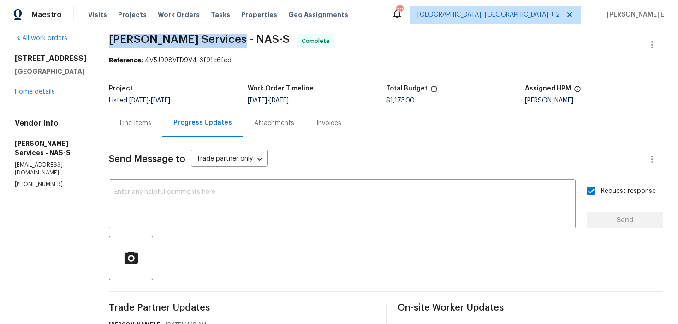
scroll to position [12, 0]
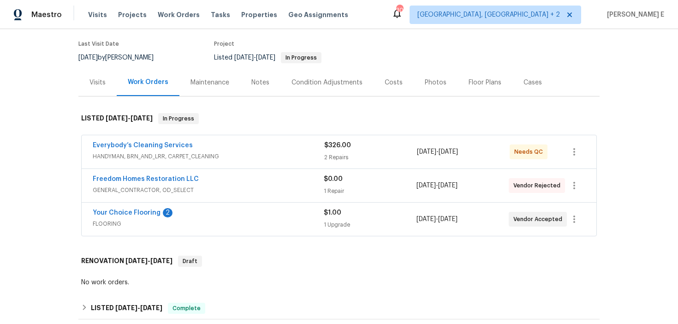
scroll to position [89, 0]
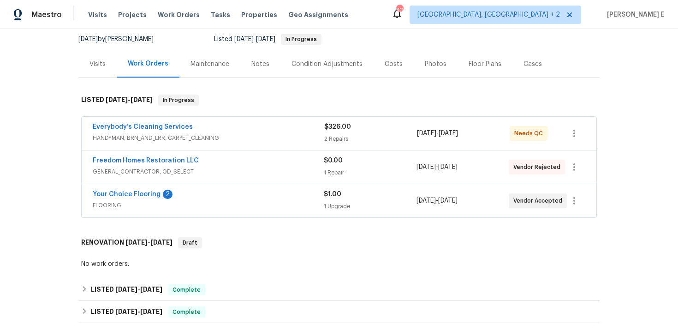
click at [240, 169] on span "GENERAL_CONTRACTOR, OD_SELECT" at bounding box center [208, 171] width 231 height 9
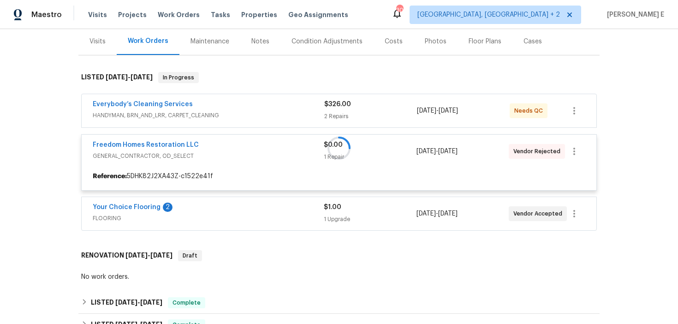
scroll to position [113, 0]
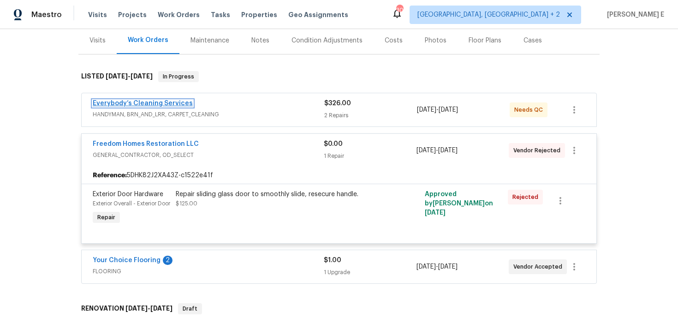
click at [153, 102] on link "Everybody’s Cleaning Services" at bounding box center [143, 103] width 100 height 6
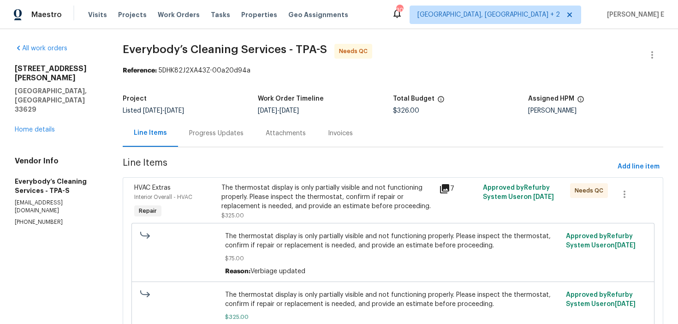
click at [231, 139] on div "Progress Updates" at bounding box center [216, 132] width 77 height 27
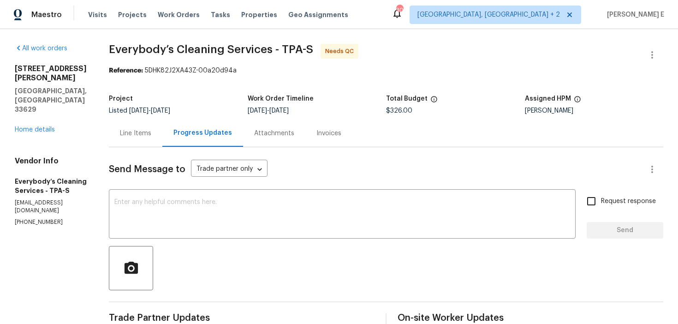
click at [151, 132] on div "Line Items" at bounding box center [135, 133] width 31 height 9
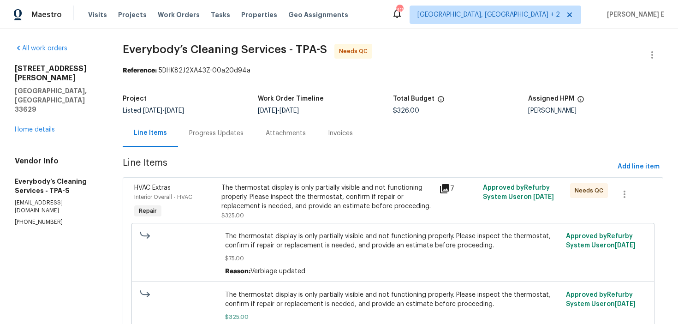
scroll to position [124, 0]
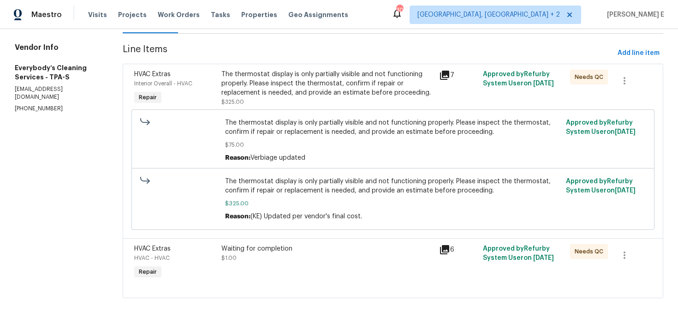
click at [324, 70] on div "The thermostat display is only partially visible and not functioning properly. …" at bounding box center [327, 84] width 213 height 28
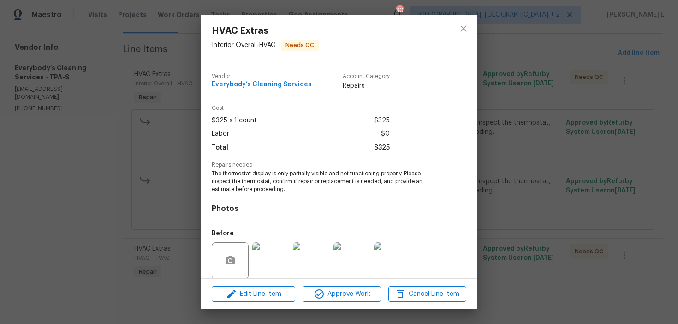
scroll to position [70, 0]
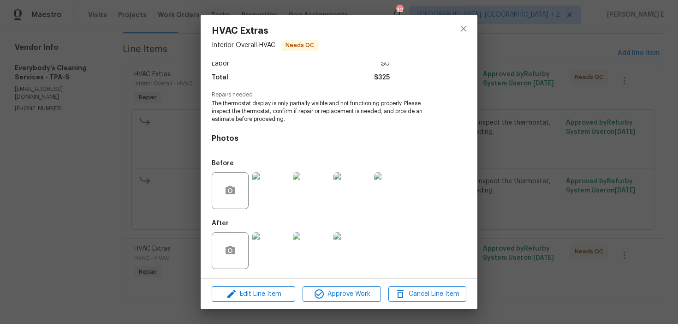
click at [269, 256] on img at bounding box center [270, 250] width 37 height 37
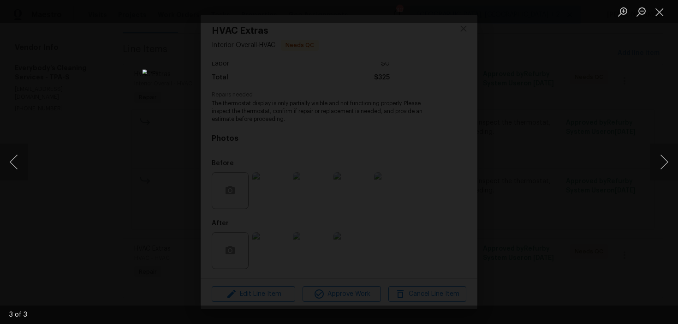
click at [542, 137] on div "Lightbox" at bounding box center [339, 162] width 678 height 324
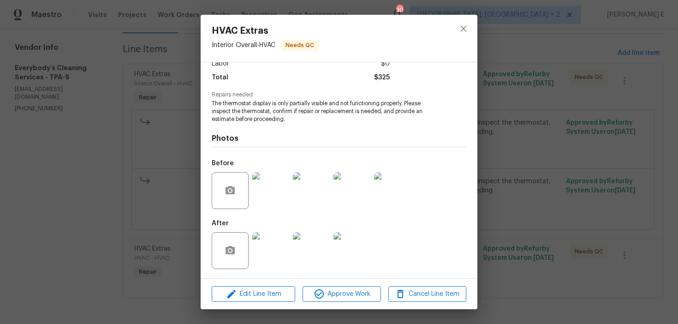
click at [516, 145] on div "HVAC Extras Interior Overall - HVAC Needs QC Vendor Everybody’s Cleaning Servic…" at bounding box center [339, 162] width 678 height 324
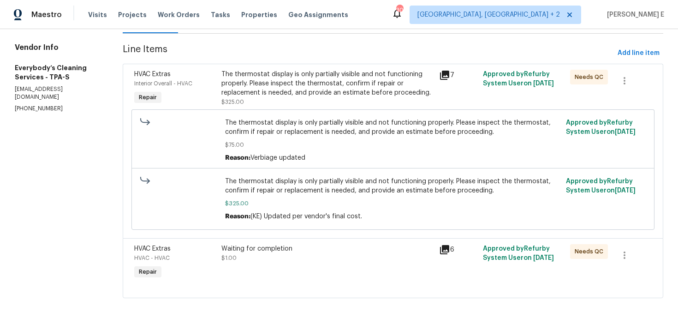
click at [288, 267] on div "Waiting for completion $1.00" at bounding box center [328, 262] width 218 height 42
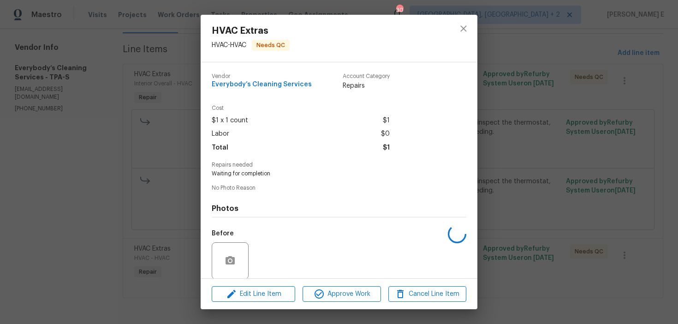
scroll to position [70, 0]
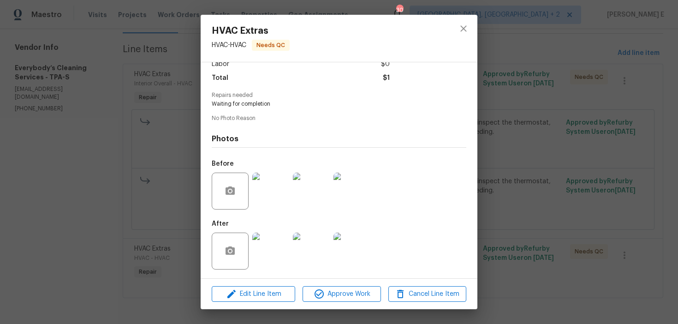
click at [363, 193] on img at bounding box center [351, 190] width 37 height 37
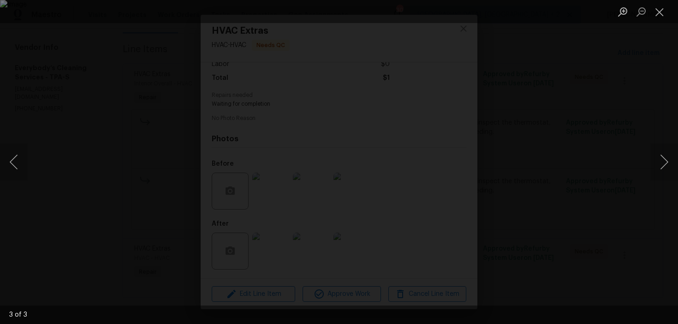
click at [589, 80] on div "Lightbox" at bounding box center [339, 162] width 678 height 324
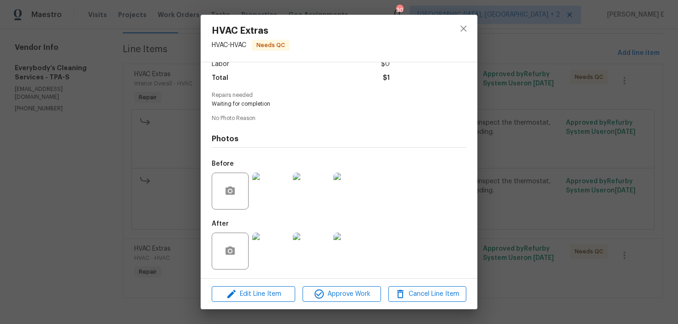
click at [358, 243] on img at bounding box center [351, 250] width 37 height 37
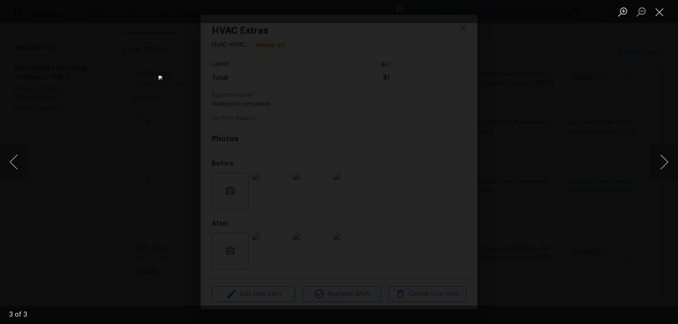
click at [523, 101] on div "Lightbox" at bounding box center [339, 162] width 678 height 324
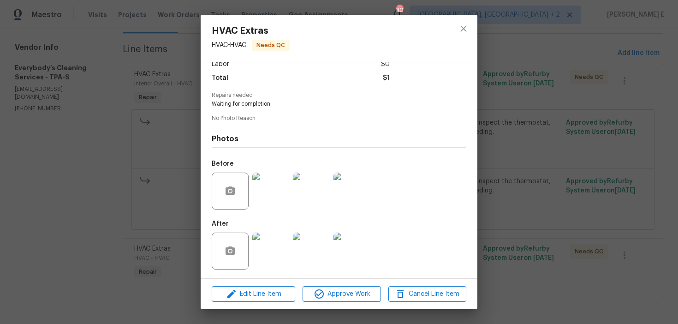
click at [356, 196] on img at bounding box center [351, 190] width 37 height 37
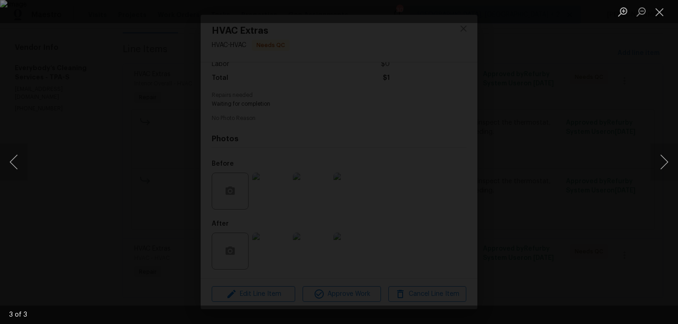
click at [617, 110] on div "Lightbox" at bounding box center [339, 162] width 678 height 324
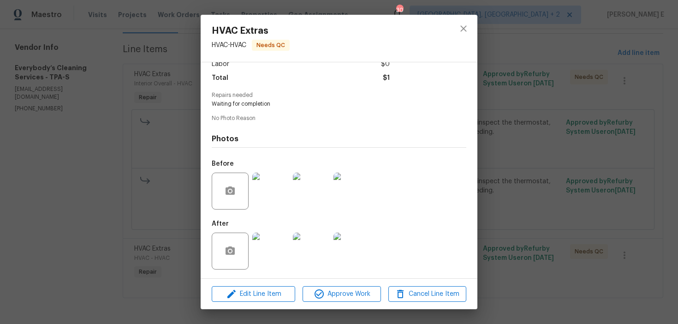
click at [617, 110] on div "Lightbox" at bounding box center [339, 162] width 678 height 324
click at [617, 110] on div "HVAC Extras HVAC - HVAC Needs QC Vendor Everybody’s Cleaning Services Account C…" at bounding box center [339, 162] width 678 height 324
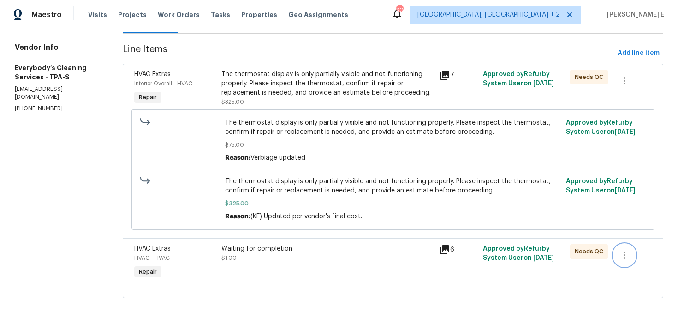
click at [625, 265] on button "button" at bounding box center [624, 255] width 22 height 22
click at [624, 255] on li "Cancel" at bounding box center [633, 254] width 36 height 15
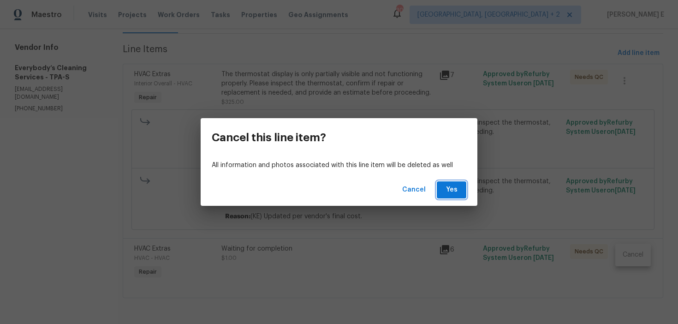
click at [458, 195] on button "Yes" at bounding box center [452, 189] width 30 height 17
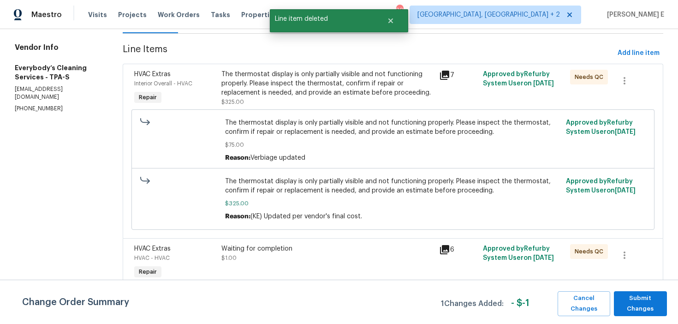
scroll to position [0, 0]
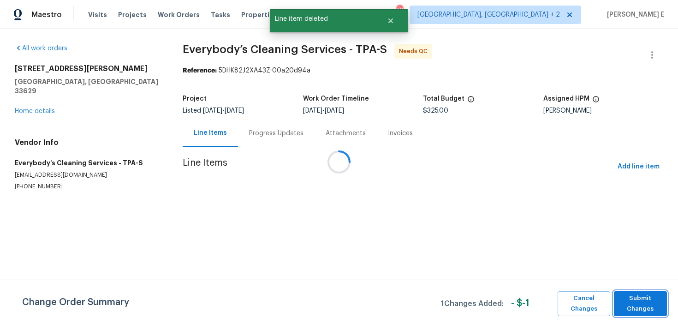
click at [642, 308] on span "Submit Changes" at bounding box center [640, 303] width 44 height 21
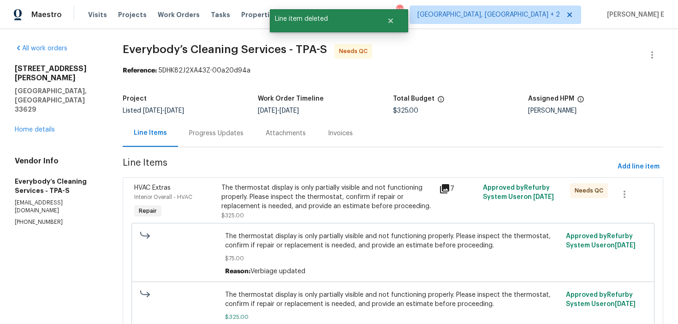
click at [219, 131] on div "Progress Updates" at bounding box center [216, 133] width 54 height 9
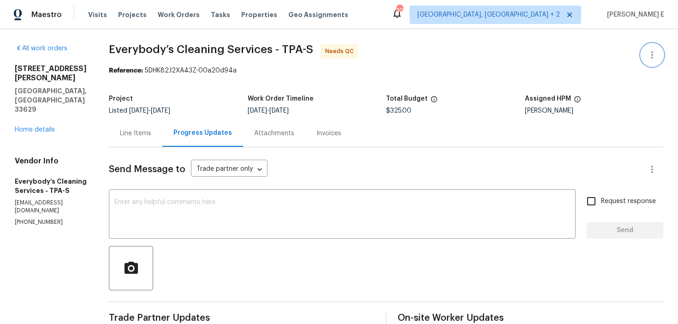
click at [641, 54] on button "button" at bounding box center [652, 55] width 22 height 22
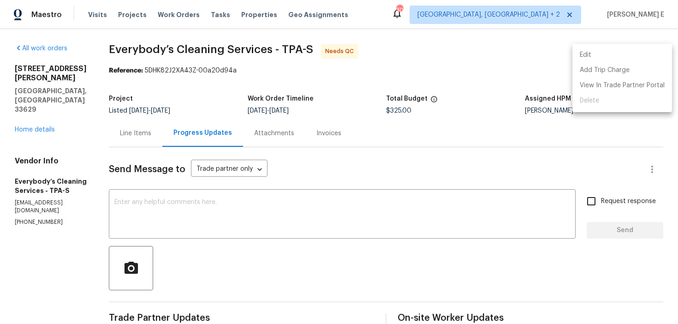
click at [594, 48] on li "Edit" at bounding box center [622, 55] width 100 height 15
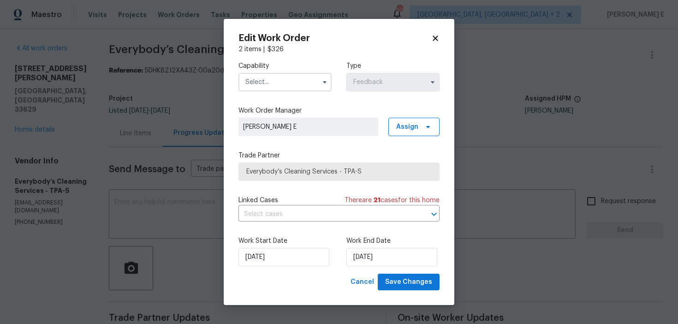
click at [287, 80] on input "text" at bounding box center [284, 82] width 93 height 18
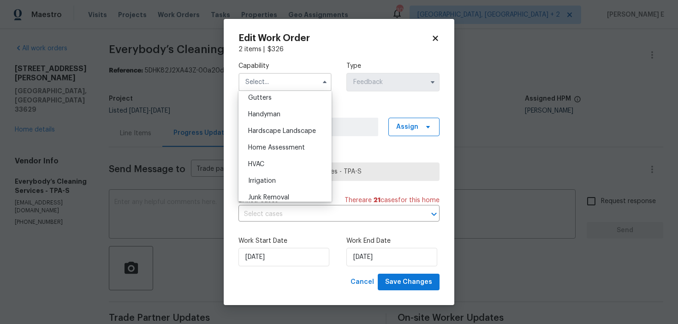
scroll to position [498, 0]
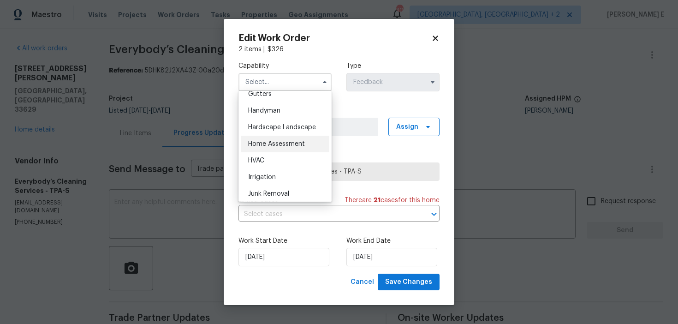
click at [293, 151] on div "Home Assessment" at bounding box center [285, 144] width 89 height 17
type input "Home Assessment"
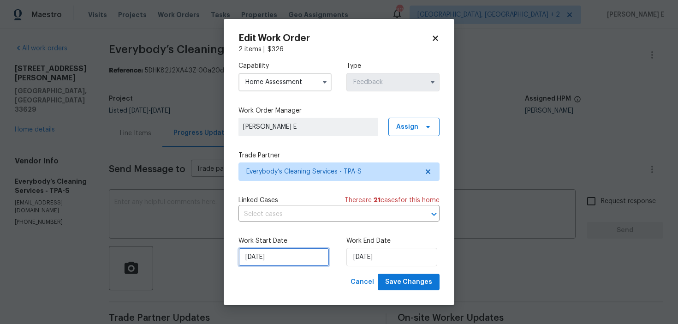
click at [280, 254] on input "04/09/2025" at bounding box center [283, 257] width 91 height 18
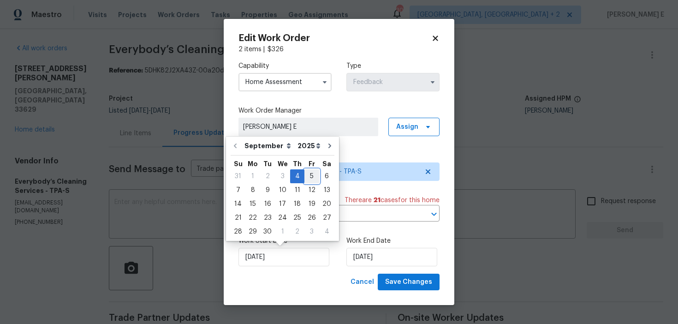
click at [310, 174] on div "5" at bounding box center [311, 176] width 15 height 13
type input "05/09/2025"
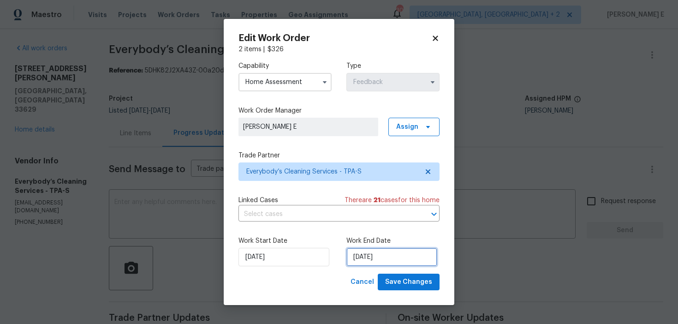
click at [366, 255] on input "08/09/2025" at bounding box center [391, 257] width 91 height 18
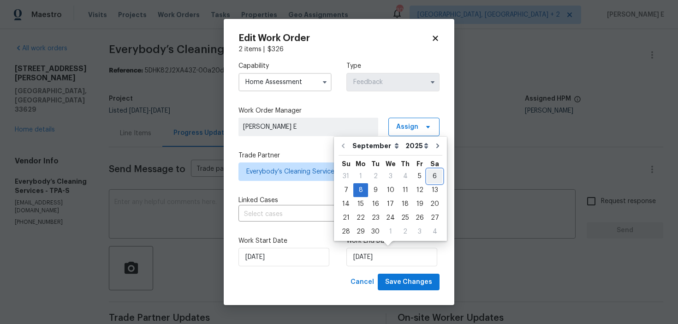
click at [428, 176] on div "6" at bounding box center [434, 176] width 15 height 13
type input "06/09/2025"
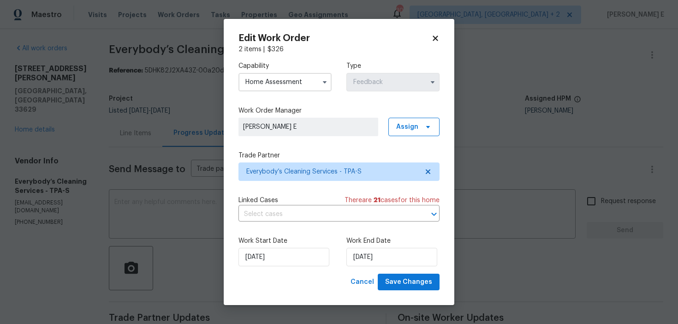
click at [423, 278] on span "Save Changes" at bounding box center [408, 282] width 47 height 12
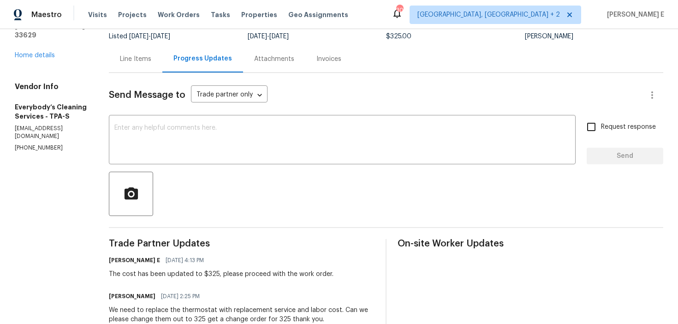
scroll to position [0, 0]
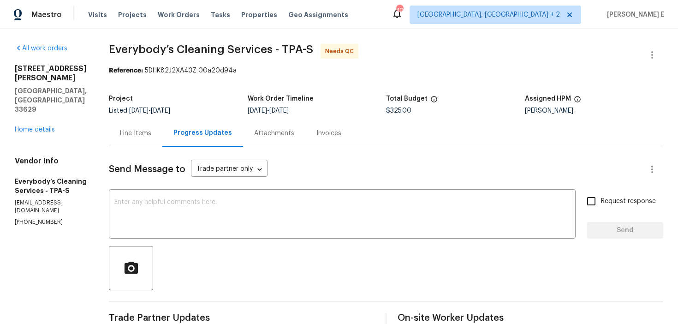
click at [162, 124] on div "Line Items" at bounding box center [136, 132] width 54 height 27
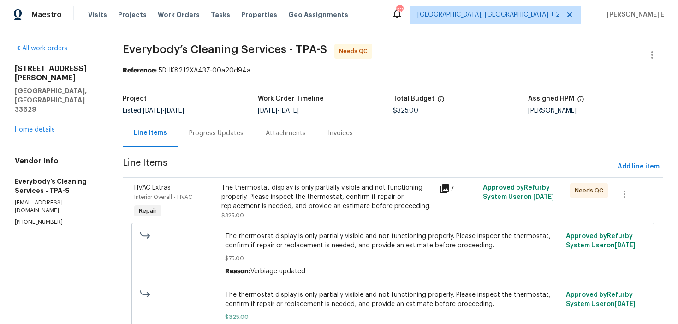
scroll to position [64, 0]
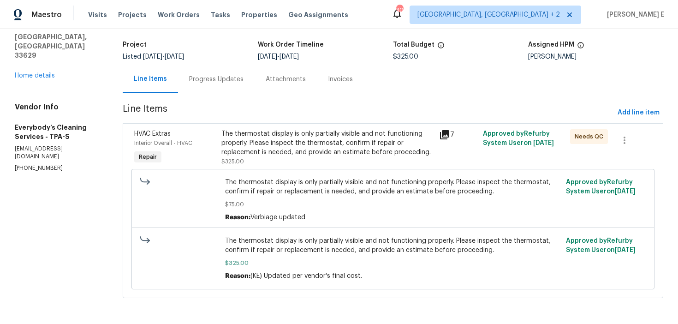
click at [331, 129] on div "The thermostat display is only partially visible and not functioning properly. …" at bounding box center [327, 143] width 213 height 28
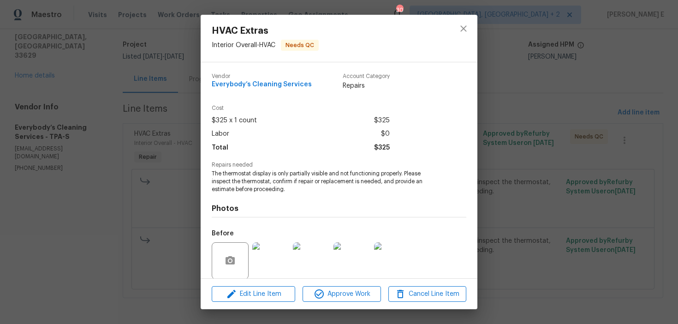
scroll to position [70, 0]
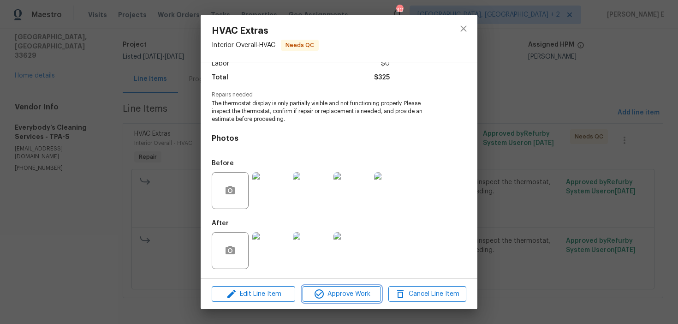
click at [323, 292] on icon "button" at bounding box center [319, 293] width 9 height 9
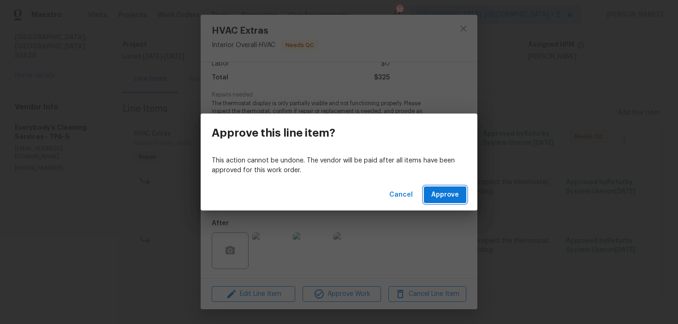
click at [436, 193] on span "Approve" at bounding box center [445, 195] width 28 height 12
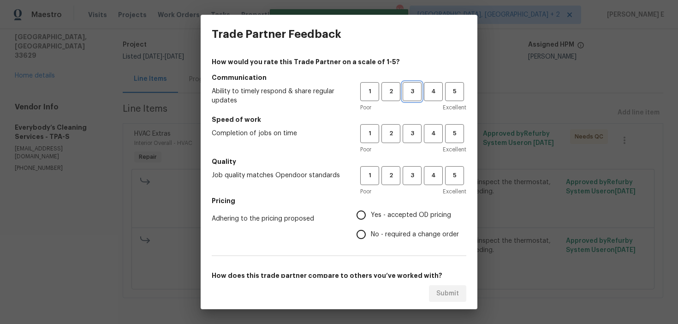
click at [414, 87] on span "3" at bounding box center [412, 91] width 17 height 11
click at [416, 137] on span "3" at bounding box center [412, 133] width 17 height 11
click at [407, 180] on span "3" at bounding box center [412, 175] width 17 height 11
click at [357, 233] on input "No - required a change order" at bounding box center [360, 234] width 19 height 19
radio input "true"
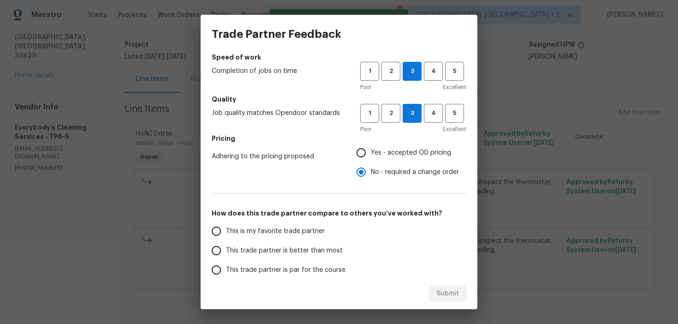
scroll to position [142, 0]
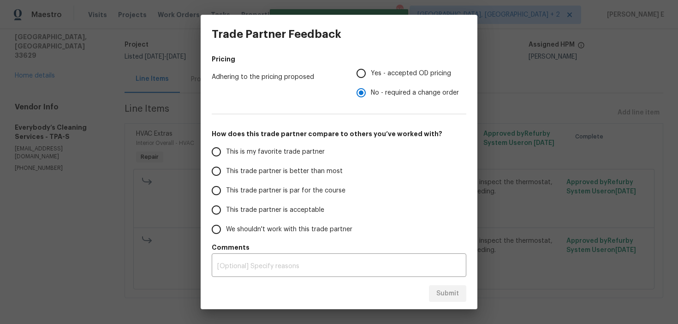
click at [299, 197] on label "This trade partner is par for the course" at bounding box center [280, 190] width 146 height 19
click at [226, 197] on input "This trade partner is par for the course" at bounding box center [216, 190] width 19 height 19
click at [433, 286] on button "Submit" at bounding box center [447, 293] width 37 height 17
radio input "true"
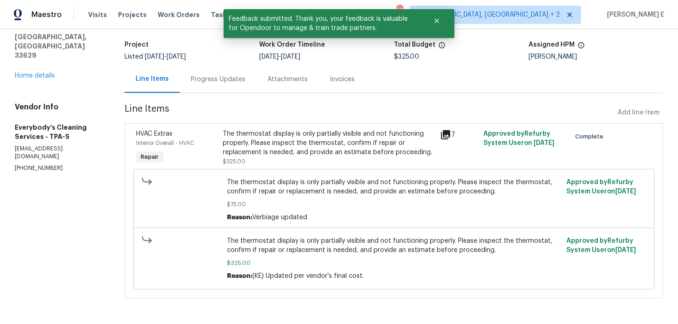
click at [234, 75] on div "Progress Updates" at bounding box center [218, 79] width 54 height 9
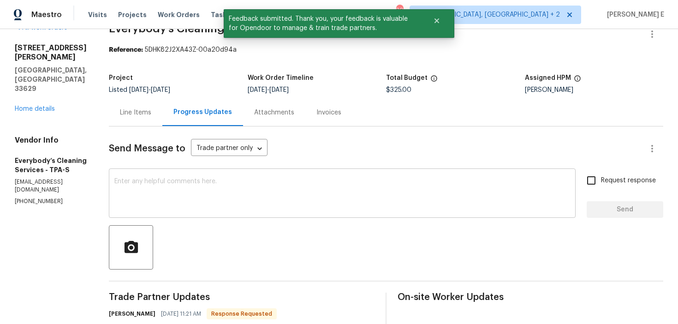
click at [238, 225] on div at bounding box center [386, 247] width 554 height 44
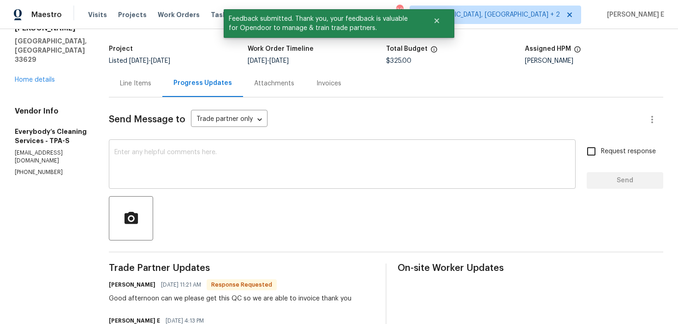
click at [250, 157] on textarea at bounding box center [342, 165] width 456 height 32
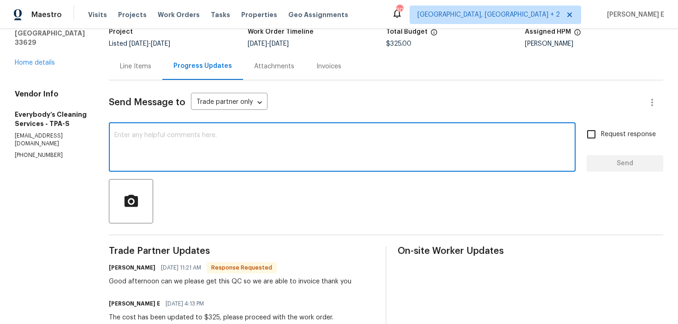
scroll to position [60, 0]
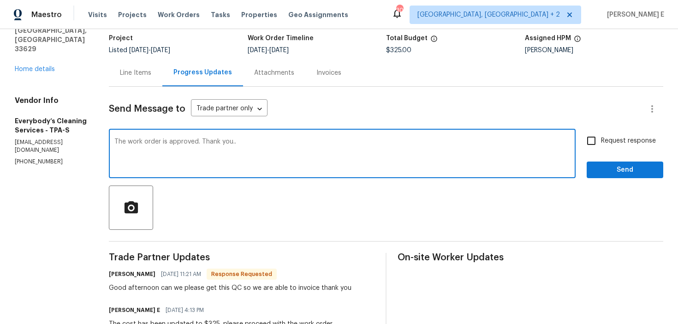
type textarea "The work order is approved. Thank you.."
click at [615, 137] on span "Request response" at bounding box center [628, 141] width 55 height 10
click at [601, 137] on input "Request response" at bounding box center [591, 140] width 19 height 19
checkbox input "true"
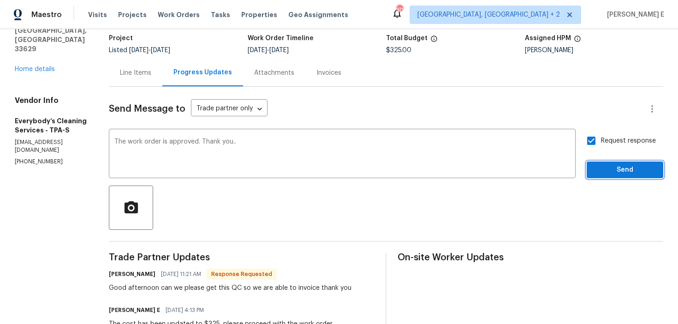
click at [604, 165] on span "Send" at bounding box center [625, 170] width 62 height 12
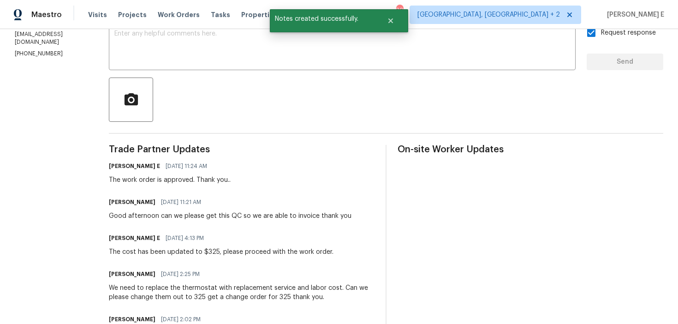
scroll to position [0, 0]
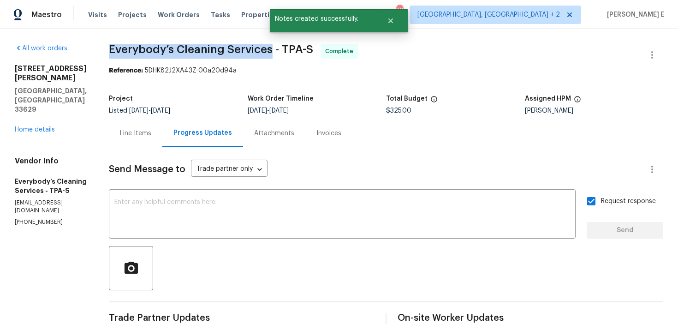
drag, startPoint x: 143, startPoint y: 48, endPoint x: 304, endPoint y: 49, distance: 160.5
click at [304, 49] on span "Everybody’s Cleaning Services - TPA-S" at bounding box center [211, 49] width 204 height 11
copy span "Everybody’s Cleaning Services"
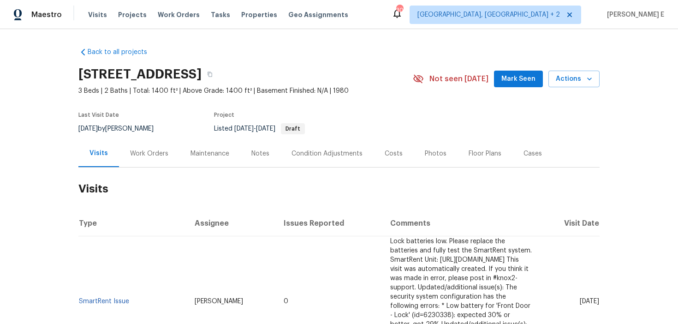
click at [139, 158] on div "Work Orders" at bounding box center [149, 153] width 60 height 27
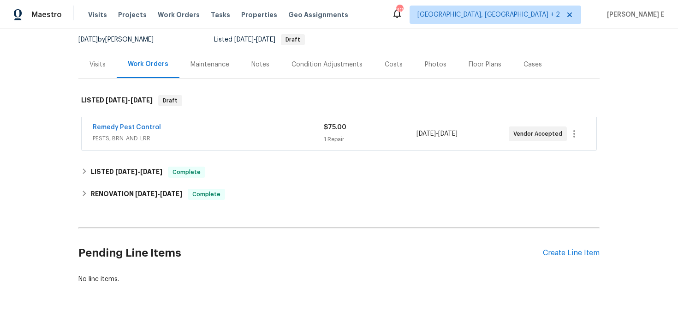
scroll to position [112, 0]
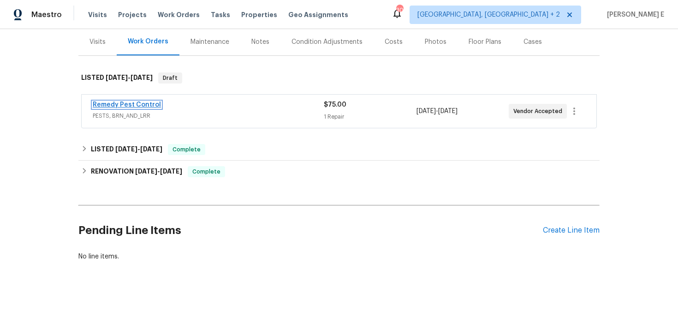
click at [143, 107] on link "Remedy Pest Control" at bounding box center [127, 104] width 68 height 6
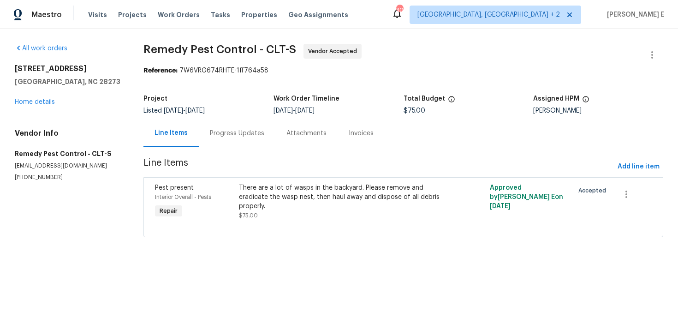
click at [250, 146] on div "Progress Updates" at bounding box center [237, 132] width 77 height 27
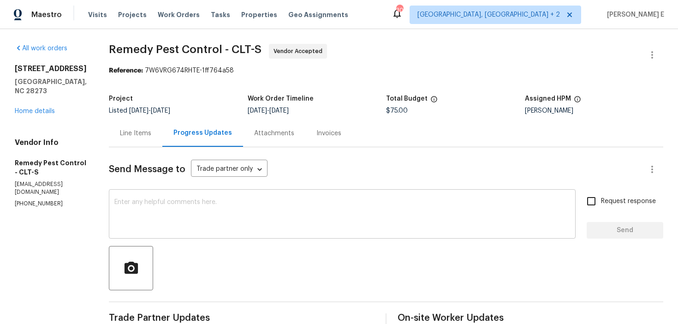
click at [234, 218] on textarea at bounding box center [342, 215] width 456 height 32
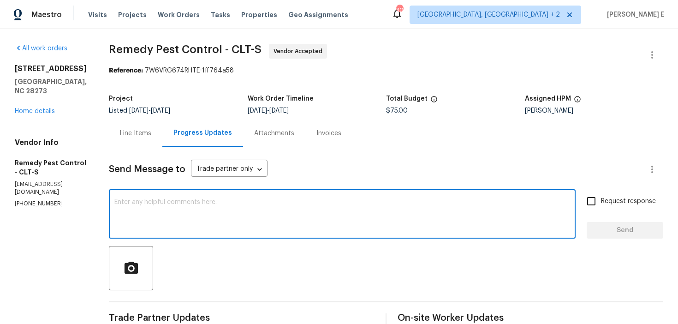
paste textarea "Wanted to see if we have a date locked in for this."
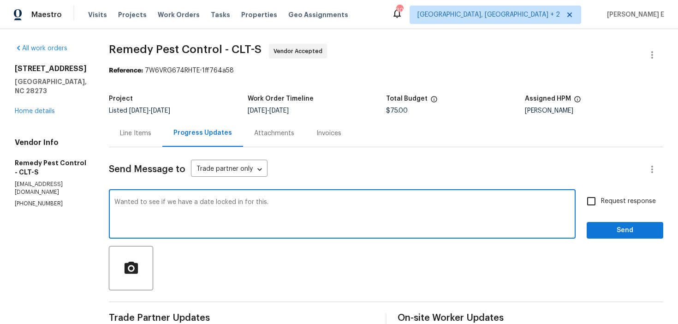
type textarea "Wanted to see if we have a date locked in for this."
click at [604, 195] on label "Request response" at bounding box center [619, 200] width 74 height 19
click at [601, 195] on input "Request response" at bounding box center [591, 200] width 19 height 19
checkbox input "true"
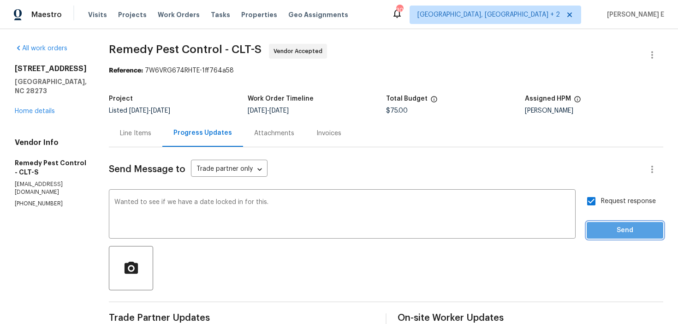
click at [598, 235] on span "Send" at bounding box center [625, 231] width 62 height 12
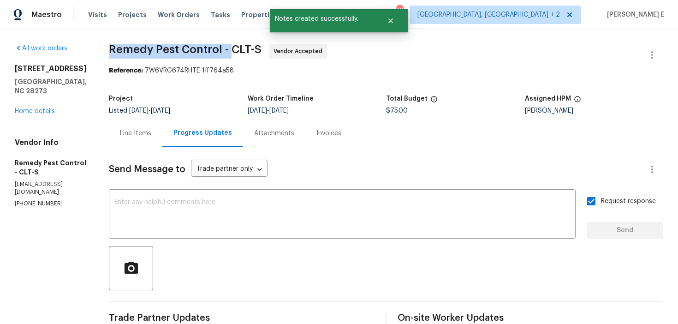
drag, startPoint x: 103, startPoint y: 50, endPoint x: 225, endPoint y: 45, distance: 121.9
copy span "Remedy Pest Control -"
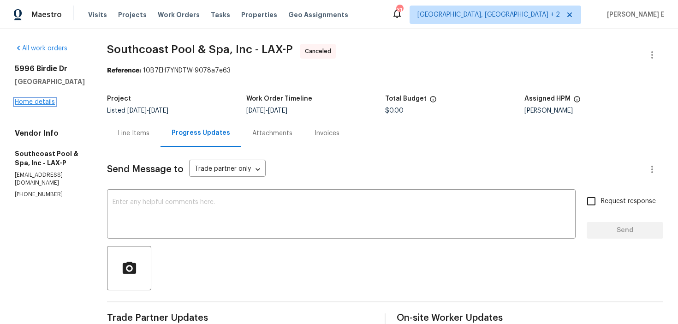
click at [34, 103] on link "Home details" at bounding box center [35, 102] width 40 height 6
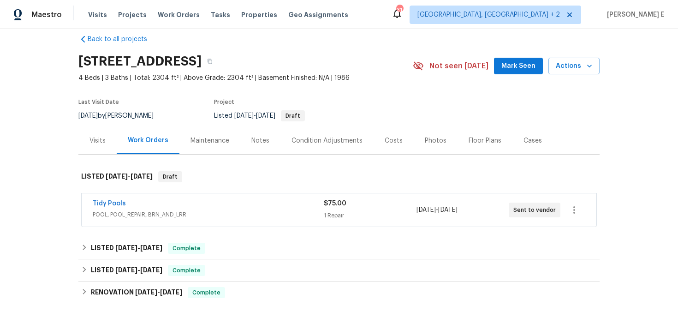
scroll to position [15, 0]
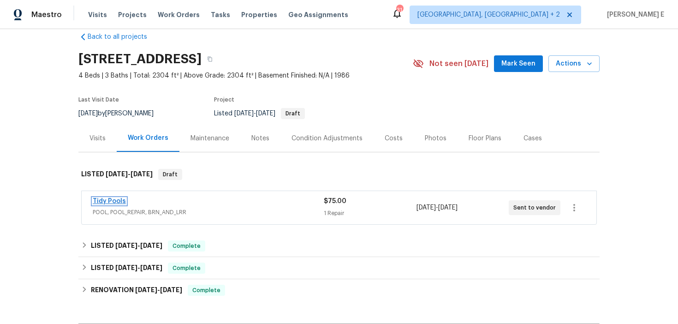
click at [116, 200] on link "Tidy Pools" at bounding box center [109, 201] width 33 height 6
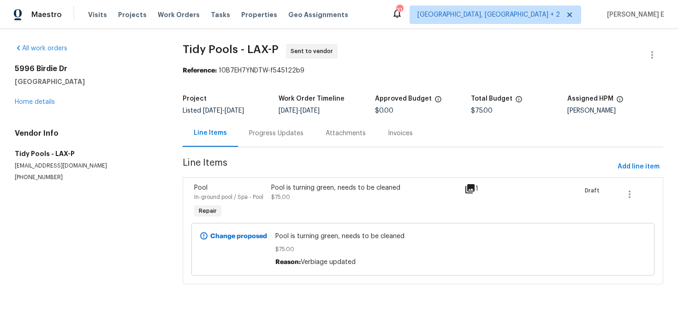
click at [245, 133] on div "Progress Updates" at bounding box center [276, 132] width 77 height 27
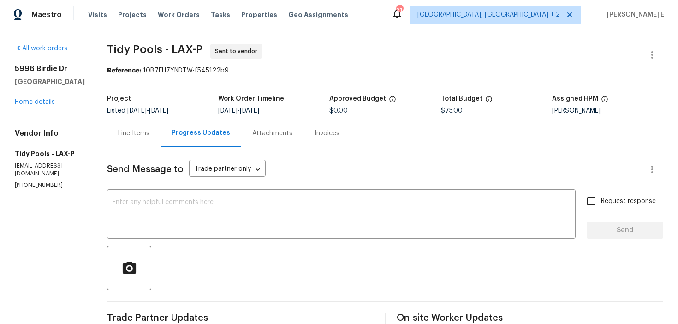
click at [139, 130] on div "Line Items" at bounding box center [133, 133] width 31 height 9
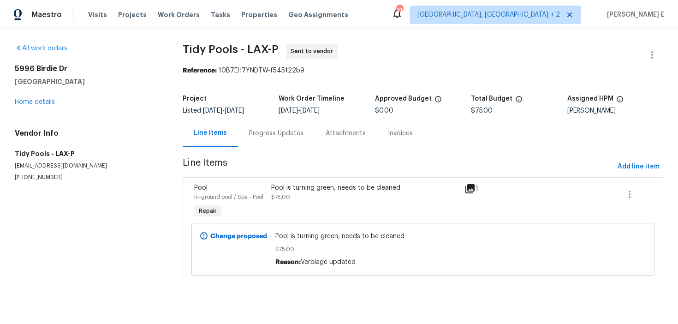
click at [327, 197] on div "Pool is turning green, needs to be cleaned $75.00" at bounding box center [364, 192] width 187 height 18
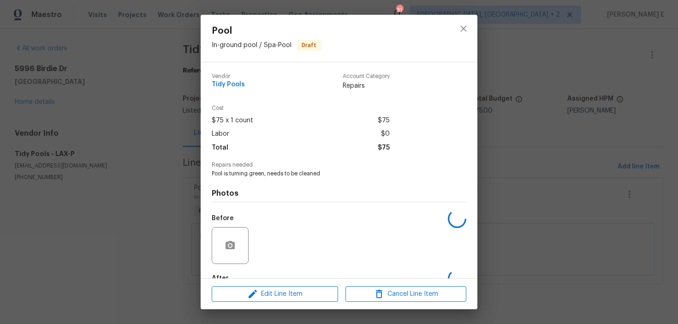
scroll to position [55, 0]
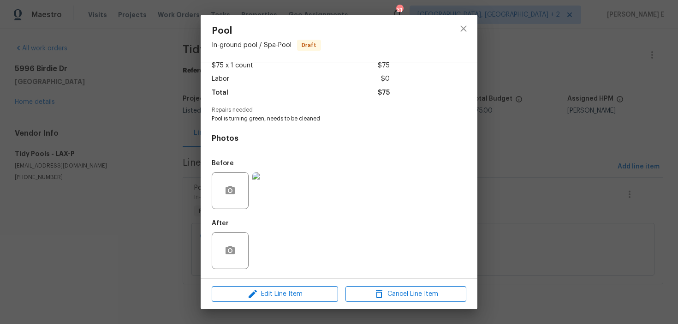
click at [140, 212] on div "Pool In-ground pool / Spa - Pool Draft Vendor Tidy Pools Account Category Repai…" at bounding box center [339, 162] width 678 height 324
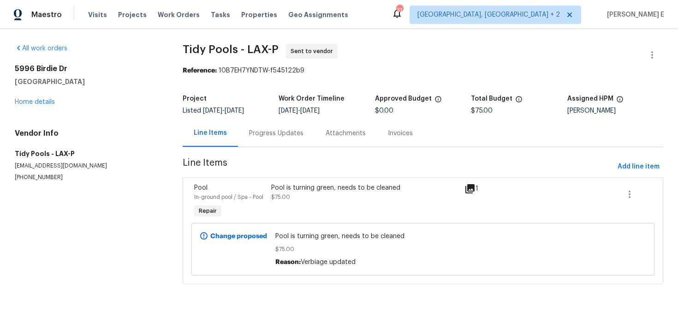
click at [249, 134] on div "Progress Updates" at bounding box center [276, 133] width 54 height 9
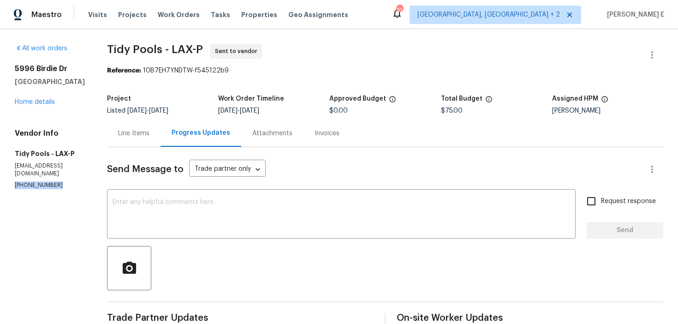
drag, startPoint x: 12, startPoint y: 179, endPoint x: 64, endPoint y: 179, distance: 51.7
click at [64, 179] on div "All work orders 5996 Birdie Dr La Verne, CA 91750 Home details Vendor Info Tidy…" at bounding box center [339, 258] width 678 height 459
copy p "(310) 927-9567"
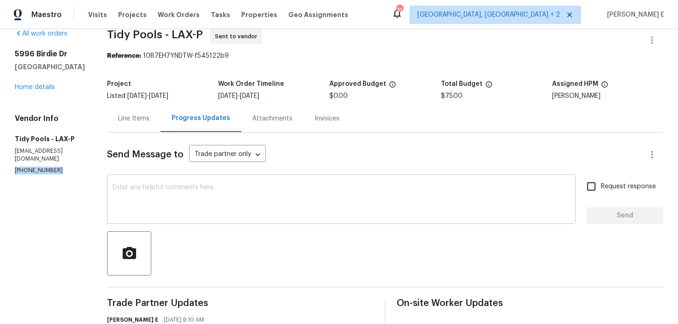
click at [201, 211] on textarea at bounding box center [342, 200] width 458 height 32
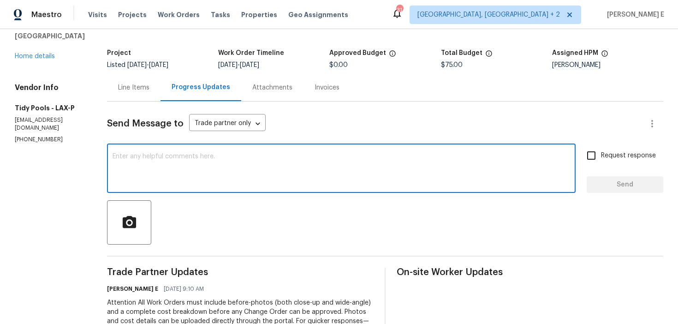
scroll to position [52, 0]
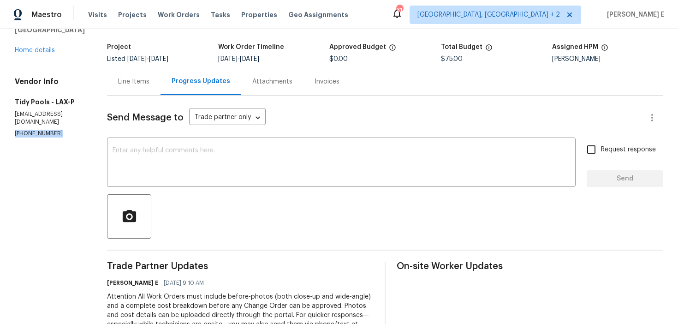
drag, startPoint x: 14, startPoint y: 125, endPoint x: 77, endPoint y: 126, distance: 62.8
click at [77, 126] on div "All work orders 5996 Birdie Dr La Verne, CA 91750 Home details Vendor Info Tidy…" at bounding box center [339, 206] width 678 height 459
copy p "(310) 927-9567"
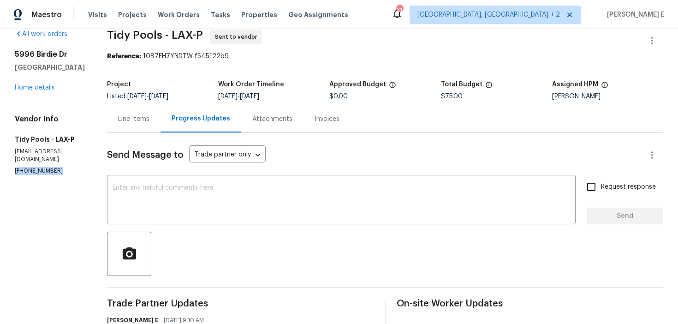
scroll to position [0, 0]
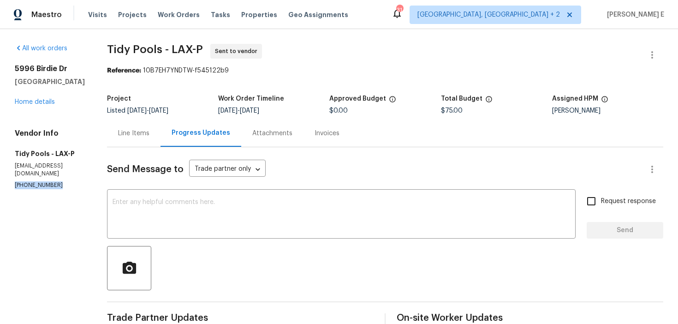
copy p "(310) 927-9567"
click at [264, 232] on div "x ​" at bounding box center [341, 214] width 469 height 47
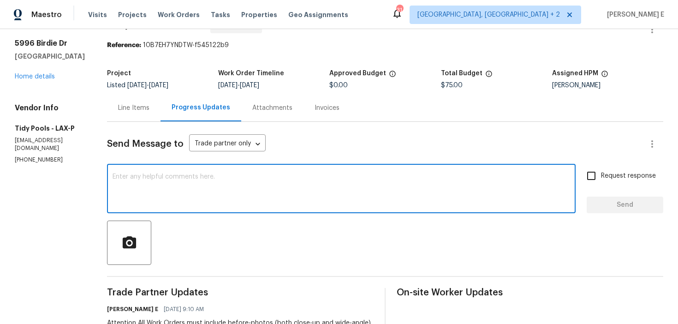
scroll to position [31, 0]
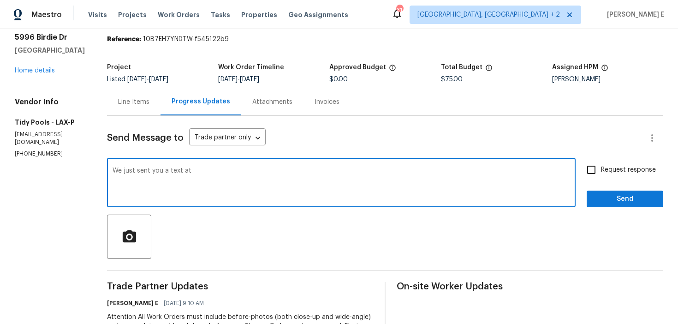
paste textarea "(310) 927-9567"
type textarea "We just sent you a text at (310) 927-9567 to get this work order accepted. Can …"
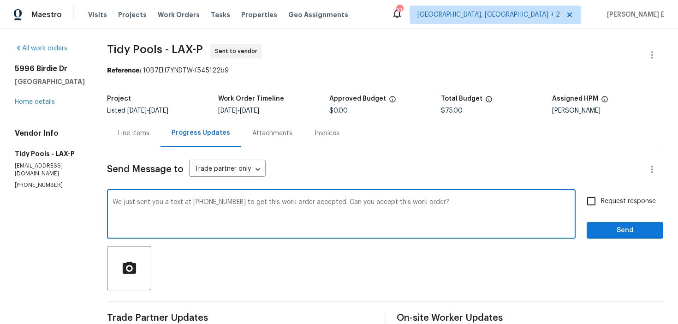
click at [134, 133] on div "Line Items" at bounding box center [133, 133] width 31 height 9
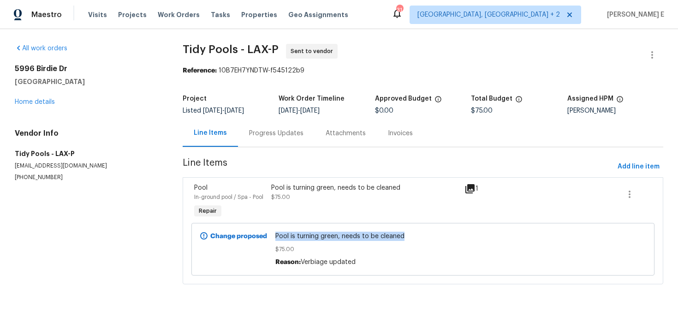
drag, startPoint x: 275, startPoint y: 237, endPoint x: 407, endPoint y: 235, distance: 131.9
click at [407, 235] on span "Pool is turning green, needs to be cleaned" at bounding box center [422, 236] width 295 height 9
copy span "Pool is turning green, needs to be cleaned"
click at [279, 138] on div "Progress Updates" at bounding box center [276, 132] width 77 height 27
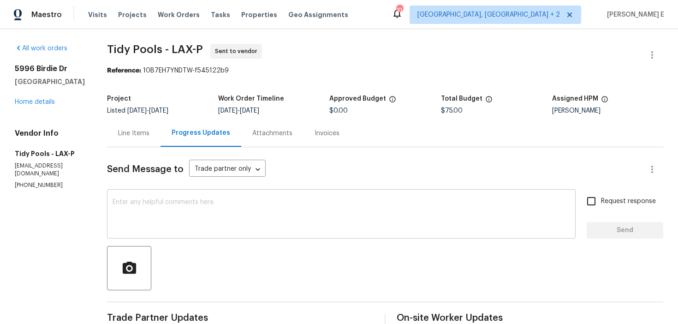
click at [241, 231] on div "x ​" at bounding box center [341, 214] width 469 height 47
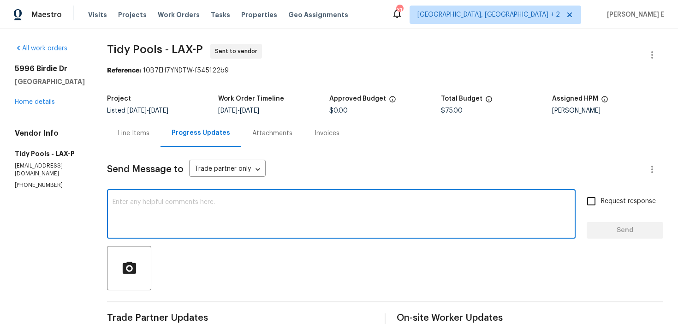
paste textarea "We just sent you a text at (310) 927-9567 regarding this work order. Can you pl…"
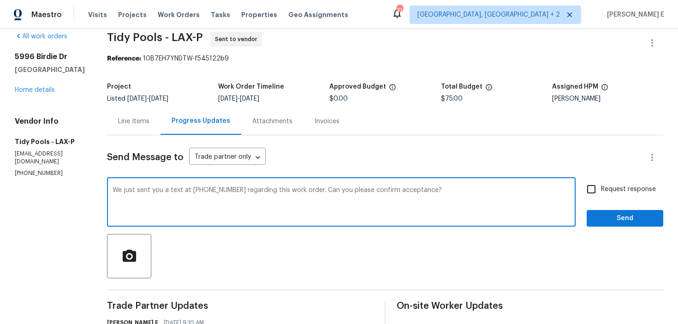
scroll to position [11, 0]
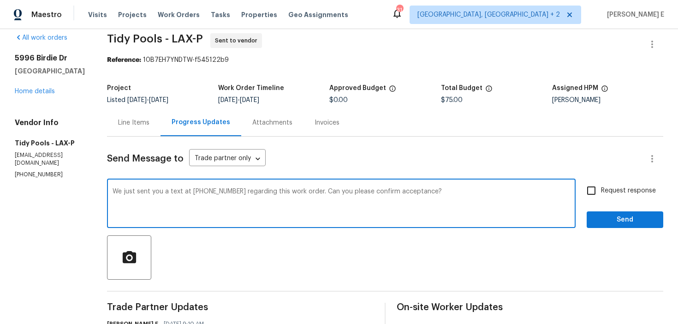
type textarea "We just sent you a text at (310) 927-9567 regarding this work order. Can you pl…"
click at [597, 190] on input "Request response" at bounding box center [591, 190] width 19 height 19
checkbox input "true"
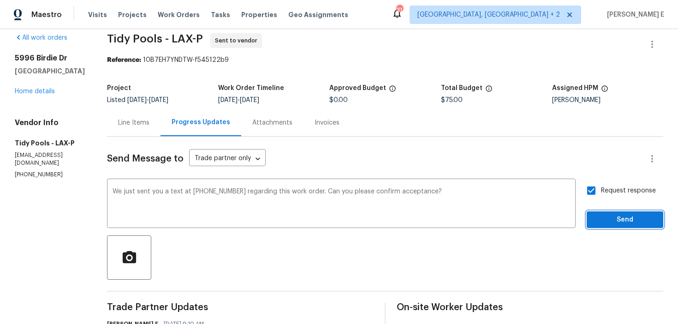
click at [598, 221] on span "Send" at bounding box center [625, 220] width 62 height 12
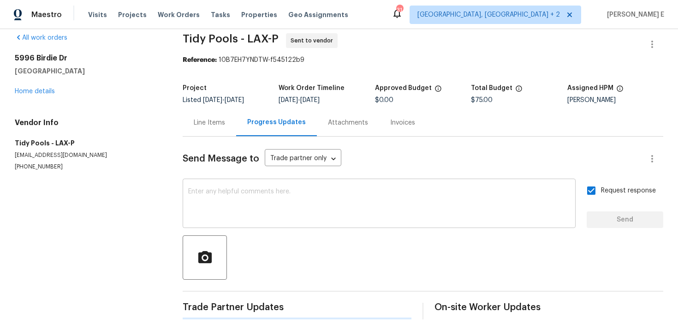
scroll to position [0, 0]
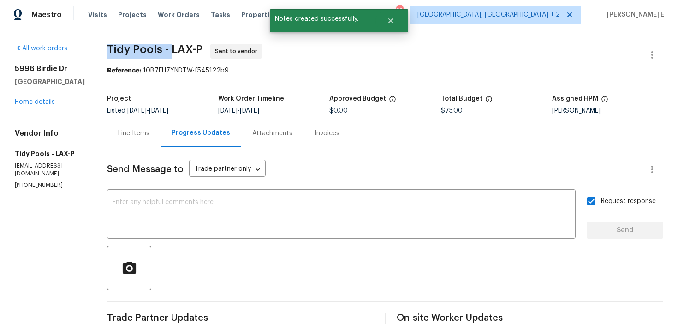
drag, startPoint x: 107, startPoint y: 49, endPoint x: 167, endPoint y: 50, distance: 60.4
click at [167, 50] on span "Tidy Pools - LAX-P" at bounding box center [155, 49] width 96 height 11
copy span "Tidy Pools -"
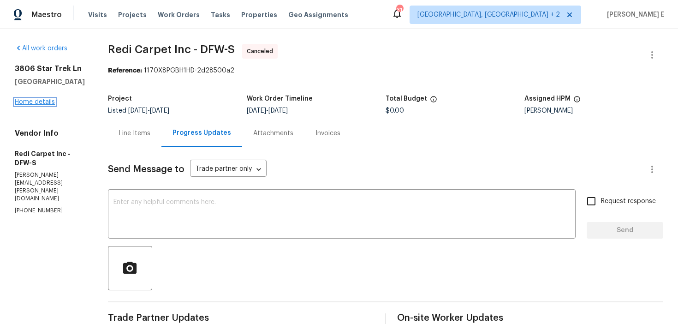
click at [23, 101] on link "Home details" at bounding box center [35, 102] width 40 height 6
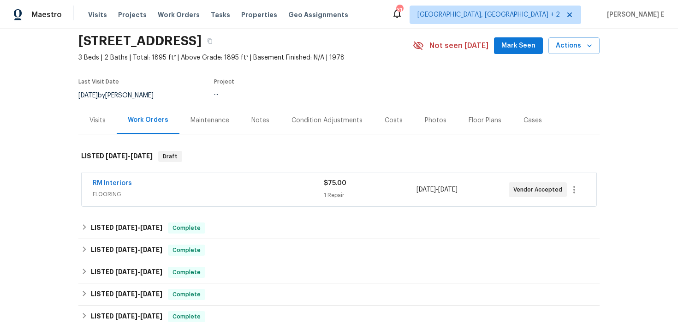
scroll to position [45, 0]
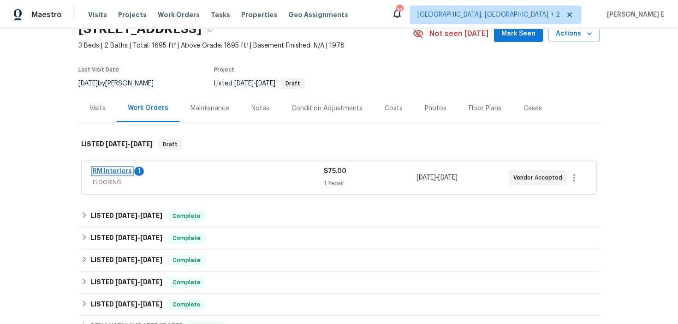
click at [114, 172] on link "RM Interiors" at bounding box center [112, 171] width 39 height 6
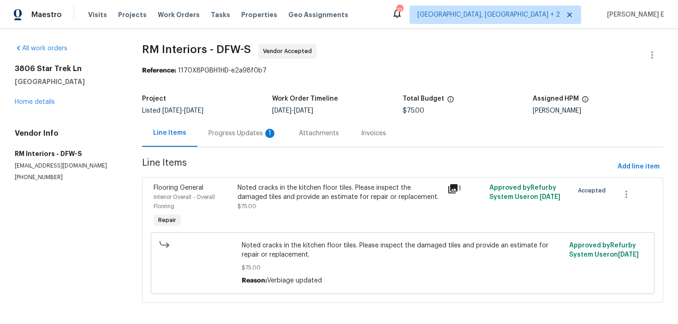
scroll to position [5, 0]
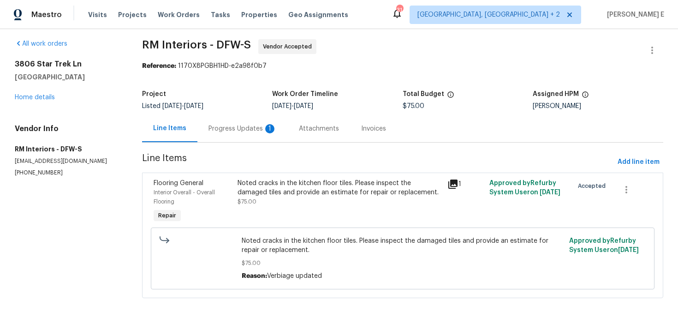
click at [246, 126] on div "Progress Updates 1" at bounding box center [242, 128] width 68 height 9
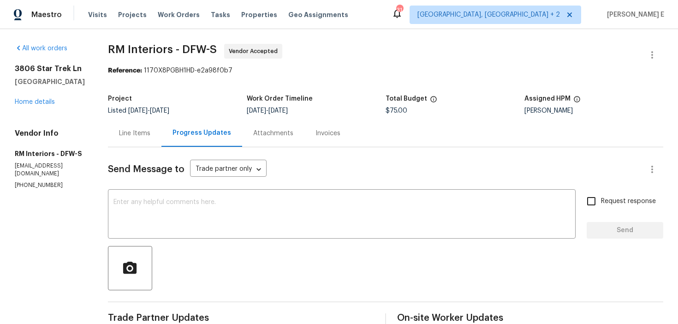
click at [133, 144] on div "Line Items" at bounding box center [135, 132] width 54 height 27
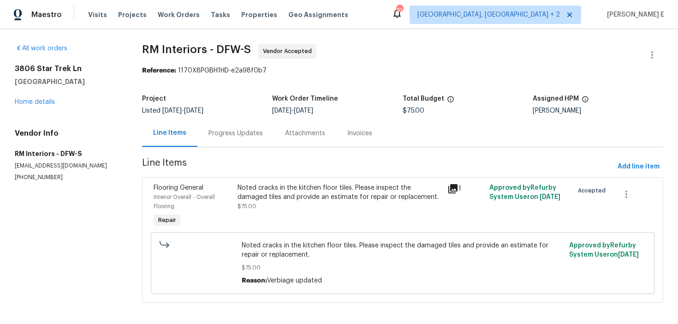
scroll to position [5, 0]
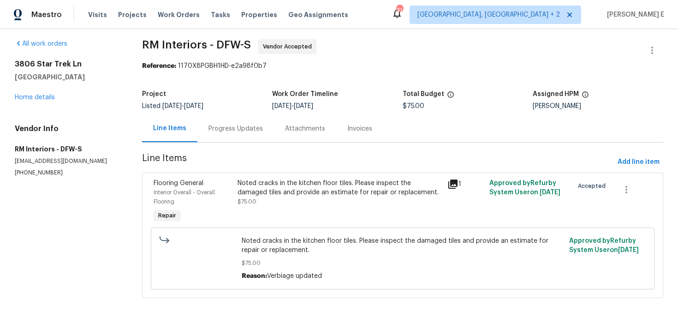
click at [303, 195] on div "Noted cracks in the kitchen floor tiles. Please inspect the damaged tiles and p…" at bounding box center [340, 187] width 204 height 18
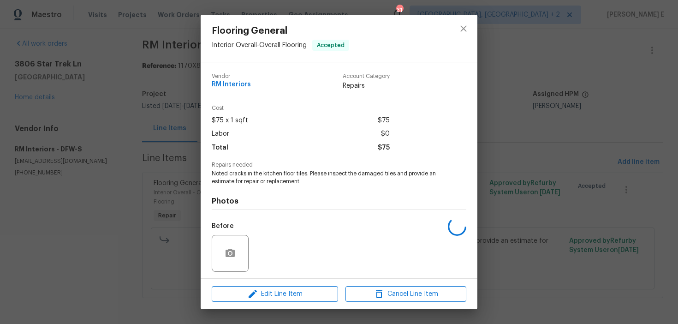
scroll to position [63, 0]
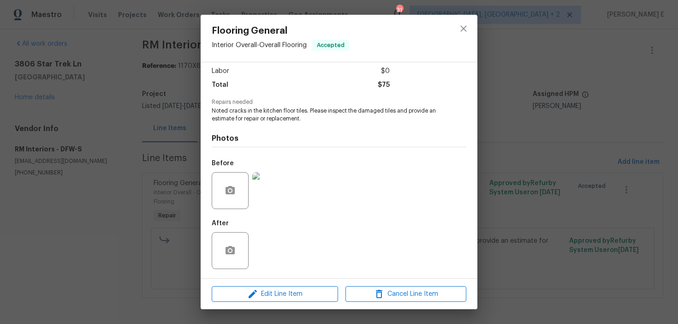
click at [280, 180] on img at bounding box center [270, 190] width 37 height 37
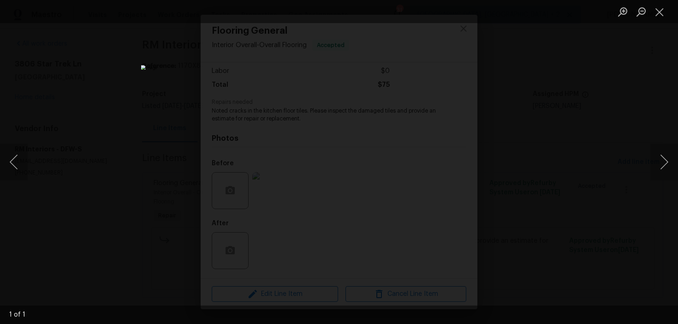
click at [510, 30] on div "Lightbox" at bounding box center [339, 162] width 678 height 324
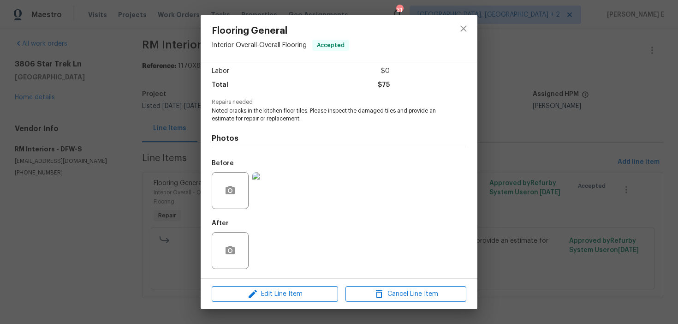
click at [527, 86] on div "Flooring General Interior Overall - Overall Flooring Accepted Vendor RM Interio…" at bounding box center [339, 162] width 678 height 324
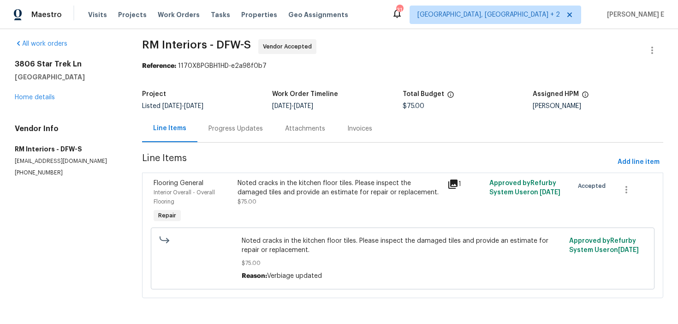
click at [232, 135] on div "Progress Updates" at bounding box center [235, 128] width 77 height 27
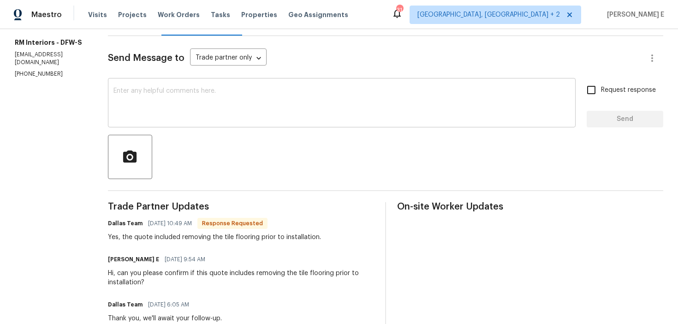
scroll to position [112, 0]
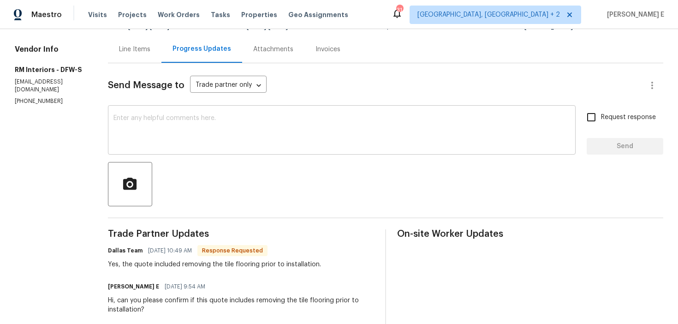
click at [297, 148] on div "x ​" at bounding box center [342, 130] width 468 height 47
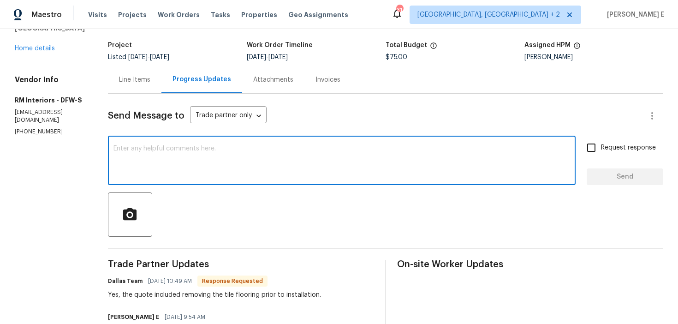
scroll to position [53, 0]
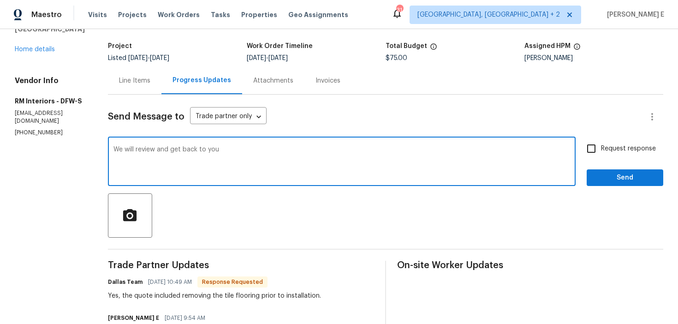
drag, startPoint x: 170, startPoint y: 150, endPoint x: 184, endPoint y: 202, distance: 53.5
click at [173, 169] on textarea "We will review and get back to you" at bounding box center [341, 162] width 457 height 32
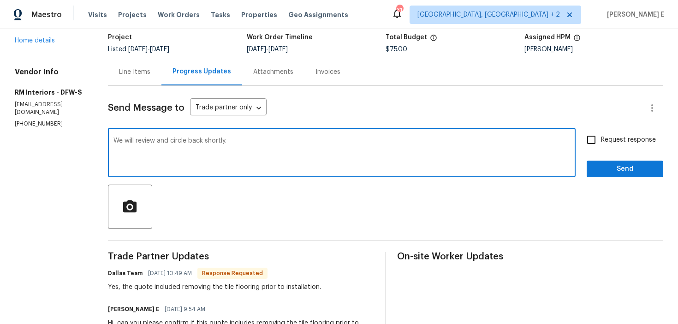
scroll to position [60, 0]
type textarea "We will review and circle back shortly."
click at [622, 148] on label "Request response" at bounding box center [619, 140] width 74 height 19
click at [601, 148] on input "Request response" at bounding box center [591, 140] width 19 height 19
checkbox input "true"
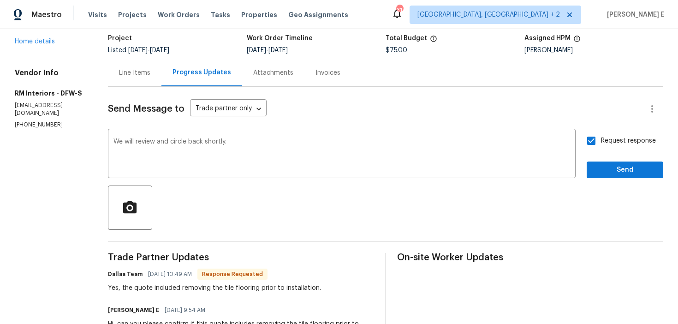
click at [625, 172] on span "Send" at bounding box center [625, 170] width 62 height 12
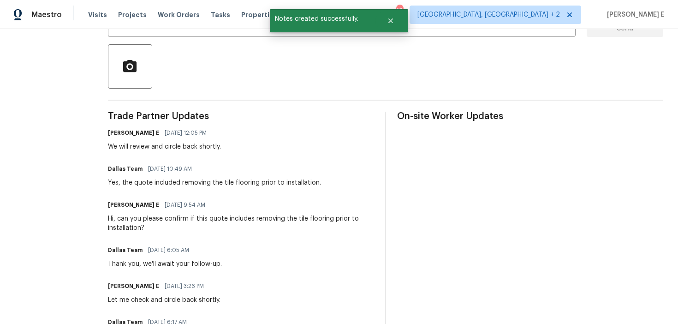
scroll to position [198, 0]
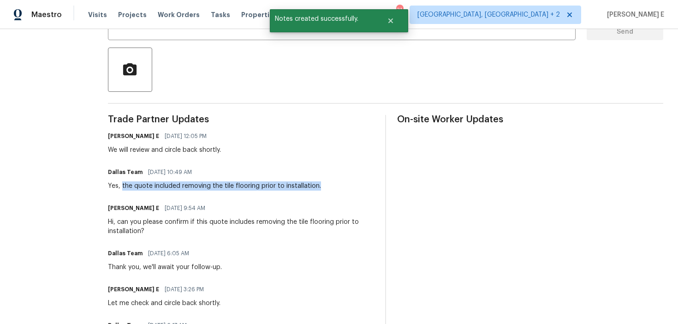
drag, startPoint x: 120, startPoint y: 187, endPoint x: 127, endPoint y: 194, distance: 10.1
copy div "the quote included removing the tile flooring prior to installation."
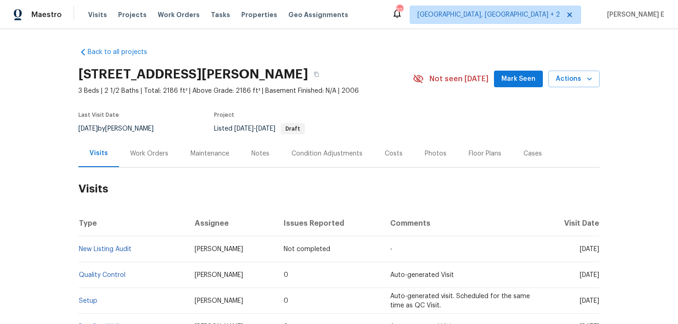
click at [150, 161] on div "Work Orders" at bounding box center [149, 153] width 60 height 27
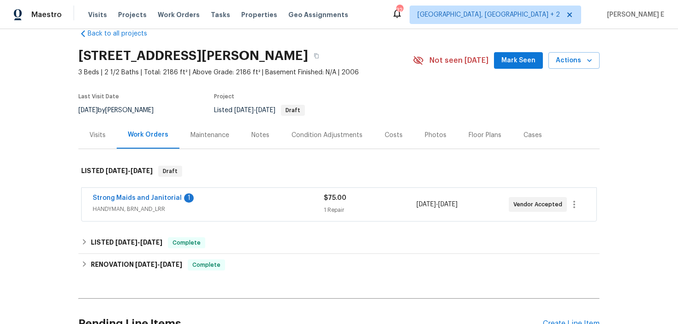
scroll to position [24, 0]
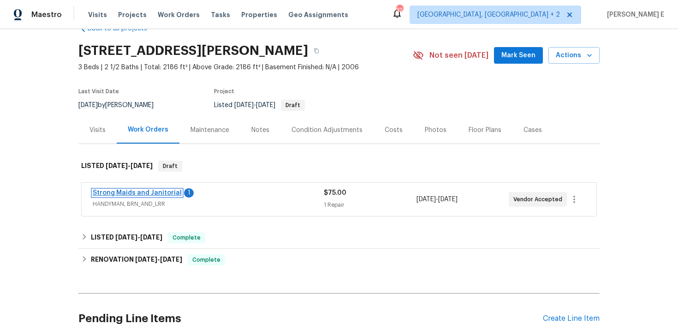
click at [113, 194] on link "Strong Maids and Janitorial" at bounding box center [137, 193] width 89 height 6
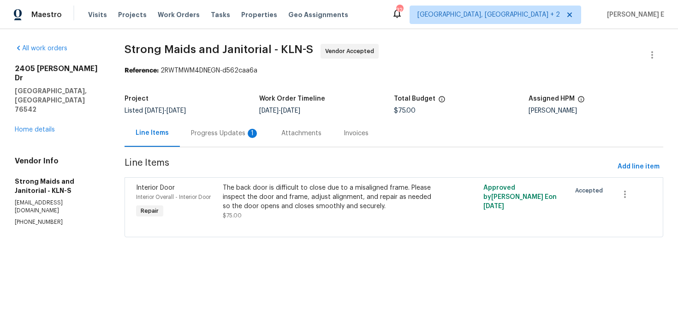
click at [229, 141] on div "Progress Updates 1" at bounding box center [225, 132] width 90 height 27
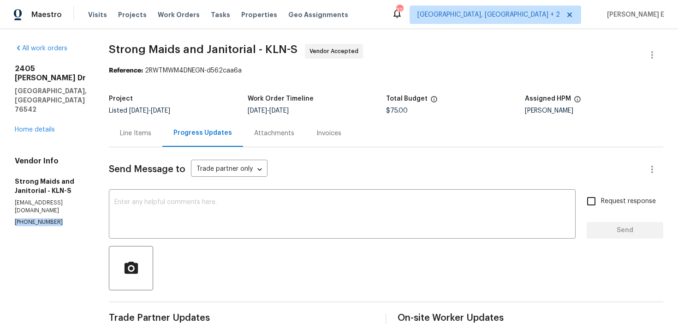
drag, startPoint x: 13, startPoint y: 189, endPoint x: 52, endPoint y: 190, distance: 38.8
click at [52, 190] on div "All work orders [STREET_ADDRESS][PERSON_NAME][PERSON_NAME] Home details Vendor …" at bounding box center [339, 281] width 678 height 504
copy p "[PHONE_NUMBER]"
click at [167, 211] on textarea at bounding box center [342, 215] width 456 height 32
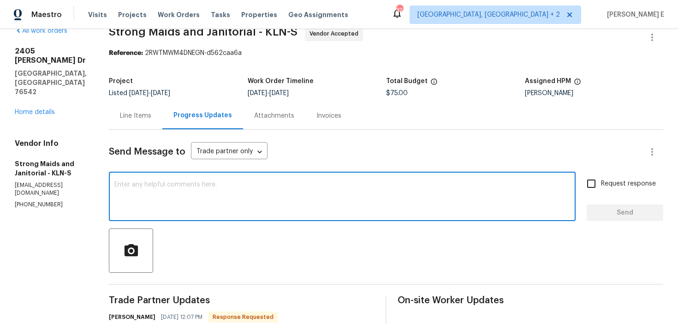
scroll to position [20, 0]
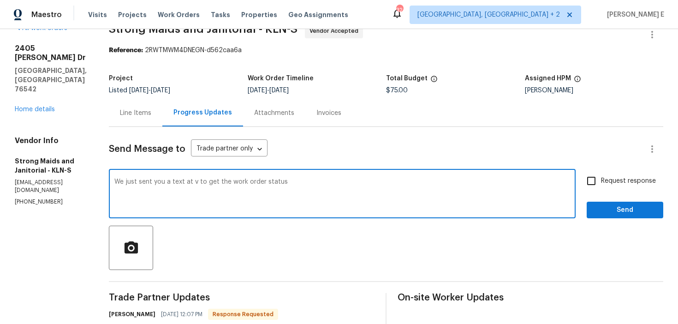
click at [194, 183] on textarea "We just sent you a text at v to get the work order status" at bounding box center [342, 194] width 456 height 32
paste textarea "[PHONE_NUMBER]"
click at [369, 199] on textarea "We just sent you a text at [PHONE_NUMBER] to get the work order status" at bounding box center [342, 194] width 456 height 32
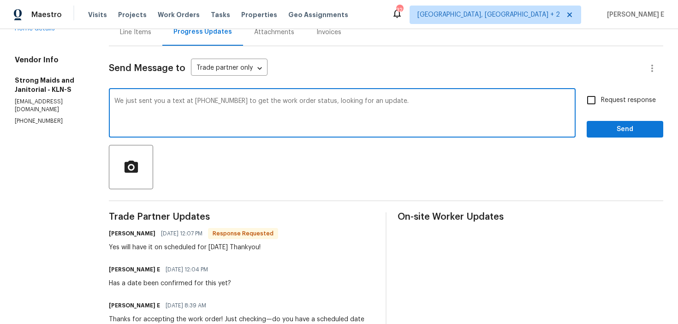
scroll to position [102, 0]
type textarea "We just sent you a text at [PHONE_NUMBER] to get the work order status, looking…"
click at [591, 92] on input "Request response" at bounding box center [591, 98] width 19 height 19
checkbox input "true"
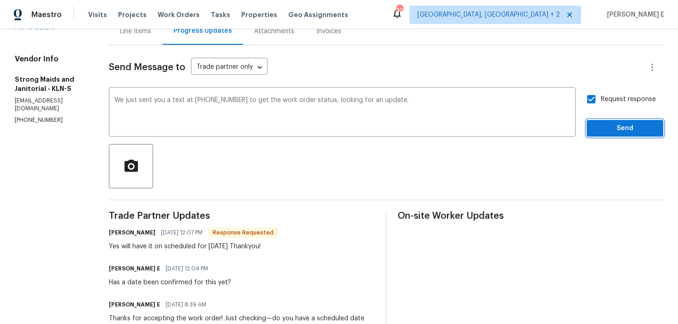
click at [606, 125] on span "Send" at bounding box center [625, 129] width 62 height 12
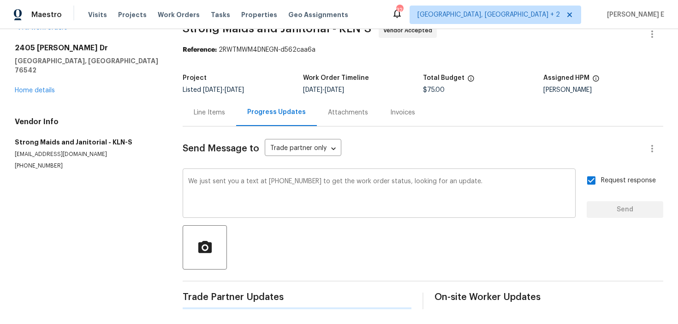
scroll to position [0, 0]
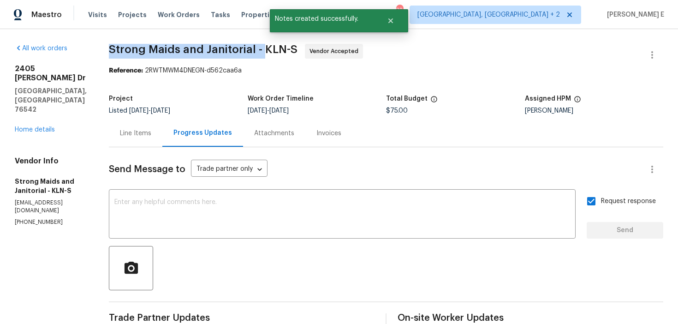
drag, startPoint x: 110, startPoint y: 49, endPoint x: 262, endPoint y: 50, distance: 151.7
click at [262, 50] on span "Strong Maids and Janitorial - KLN-S" at bounding box center [203, 49] width 189 height 11
copy span "Strong Maids and Janitorial -"
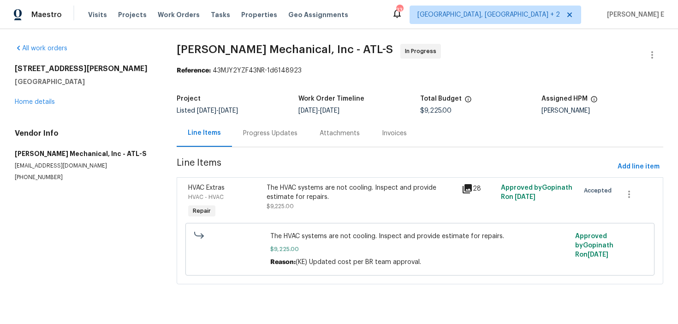
click at [256, 139] on div "Progress Updates" at bounding box center [270, 132] width 77 height 27
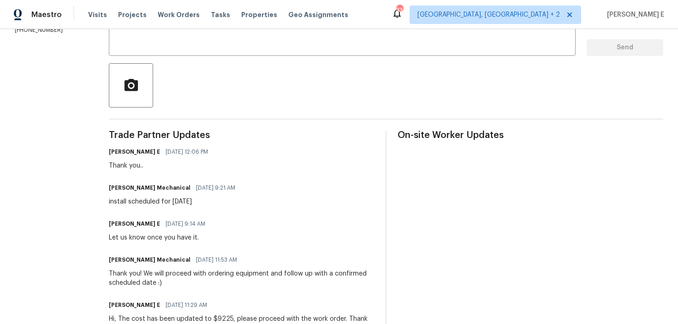
scroll to position [184, 0]
drag, startPoint x: 260, startPoint y: 138, endPoint x: 260, endPoint y: 120, distance: 17.5
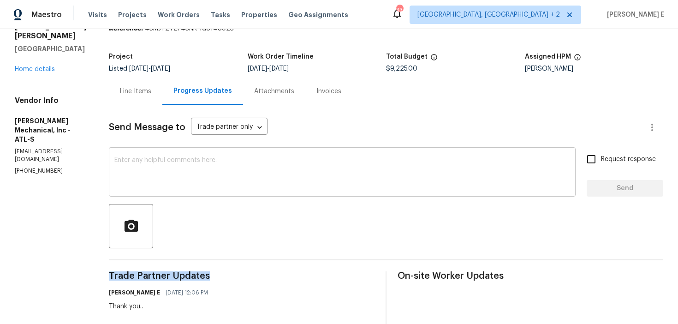
scroll to position [0, 0]
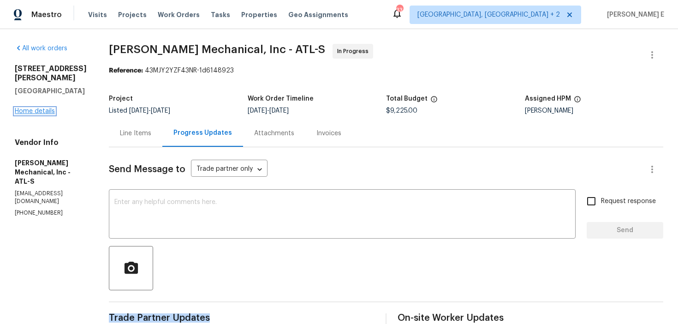
click at [36, 108] on link "Home details" at bounding box center [35, 111] width 40 height 6
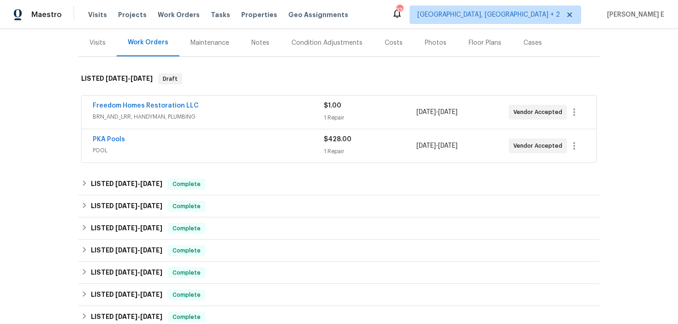
scroll to position [111, 0]
click at [151, 108] on link "Freedom Homes Restoration LLC" at bounding box center [146, 105] width 106 height 6
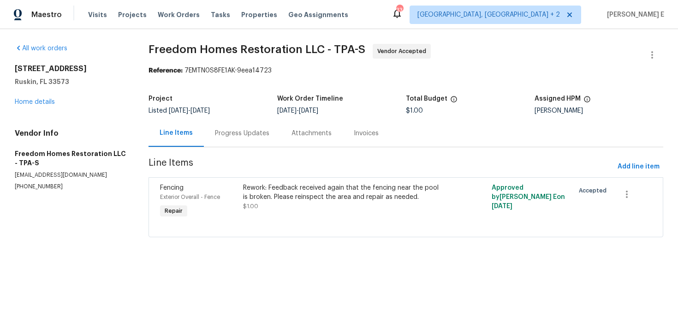
click at [236, 137] on div "Progress Updates" at bounding box center [242, 133] width 54 height 9
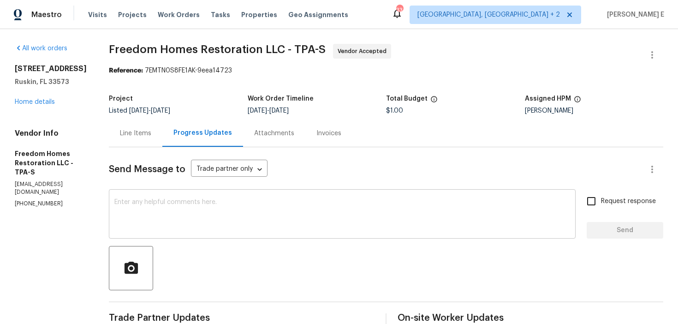
click at [291, 198] on div "x ​" at bounding box center [342, 214] width 467 height 47
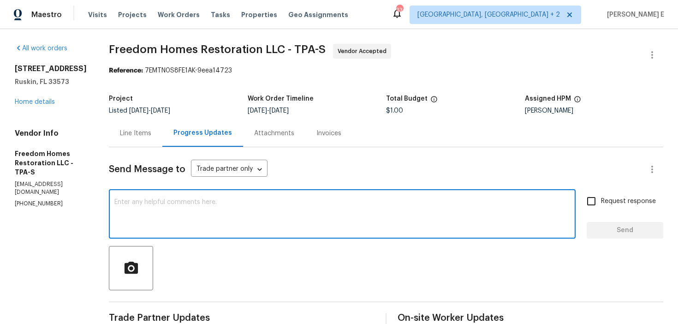
paste textarea "Thanks for accepting the work order! Just checking—do you have a scheduled date…"
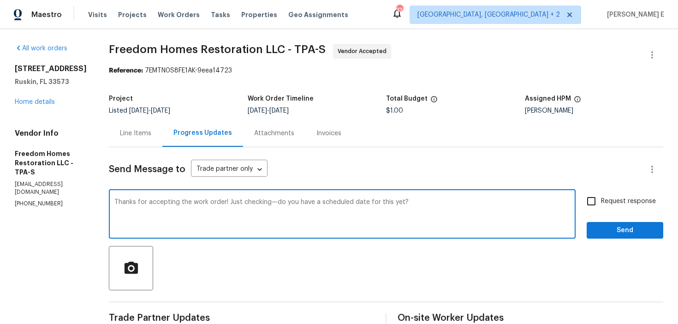
type textarea "Thanks for accepting the work order! Just checking—do you have a scheduled date…"
click at [585, 210] on input "Request response" at bounding box center [591, 200] width 19 height 19
checkbox input "true"
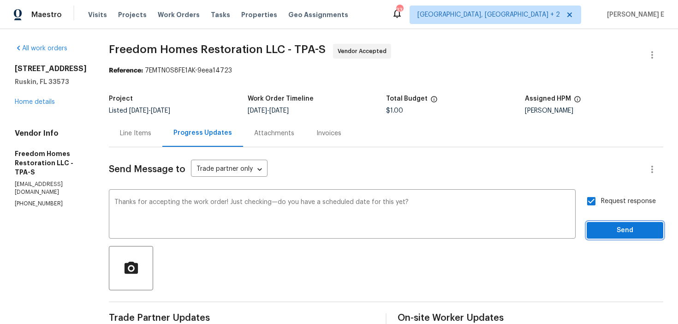
click at [597, 222] on button "Send" at bounding box center [625, 230] width 77 height 17
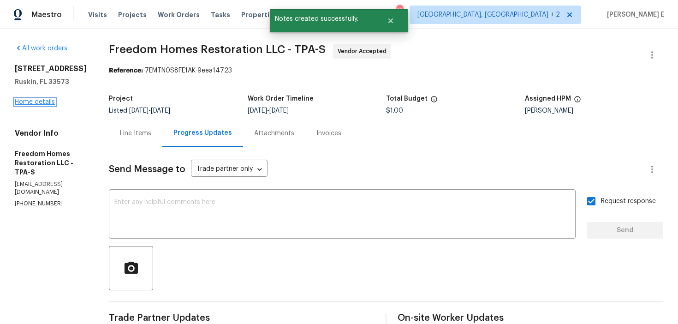
click at [23, 105] on link "Home details" at bounding box center [35, 102] width 40 height 6
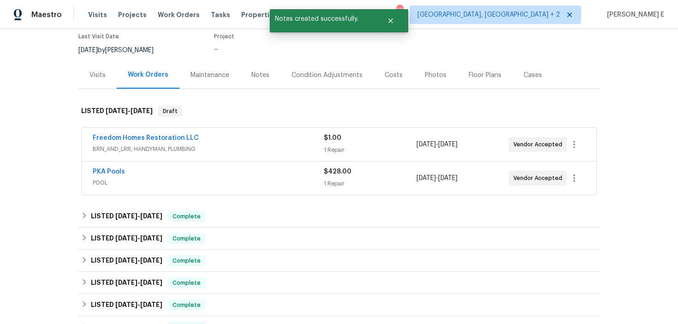
scroll to position [80, 0]
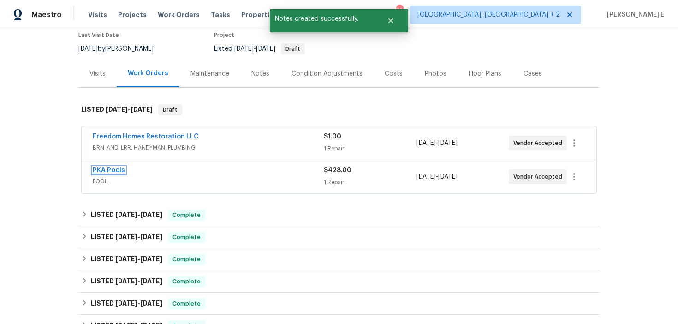
click at [101, 171] on link "PKA Pools" at bounding box center [109, 170] width 32 height 6
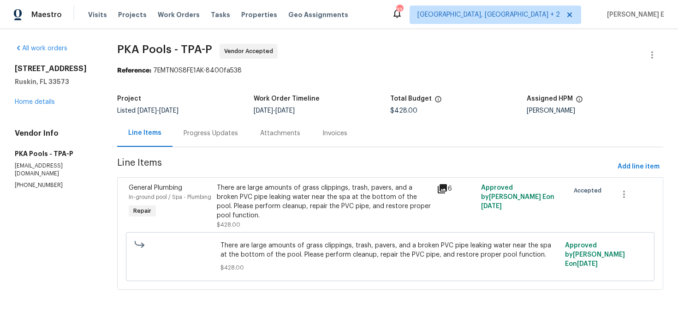
click at [221, 146] on div "Progress Updates" at bounding box center [210, 132] width 77 height 27
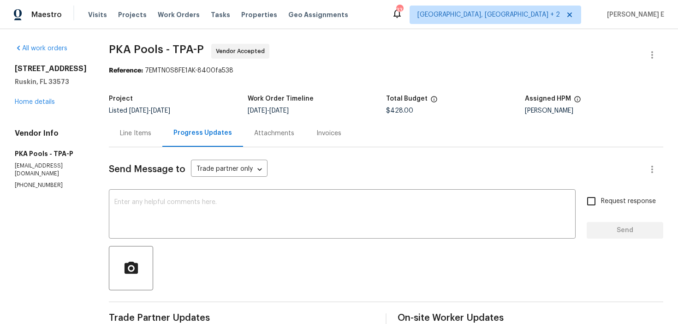
scroll to position [19, 0]
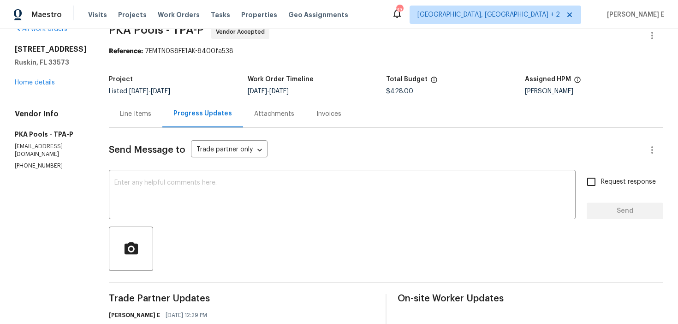
click at [130, 122] on div "Line Items" at bounding box center [136, 113] width 54 height 27
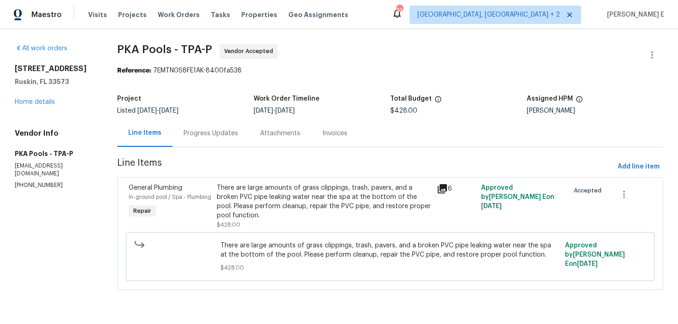
click at [203, 130] on div "Progress Updates" at bounding box center [211, 133] width 54 height 9
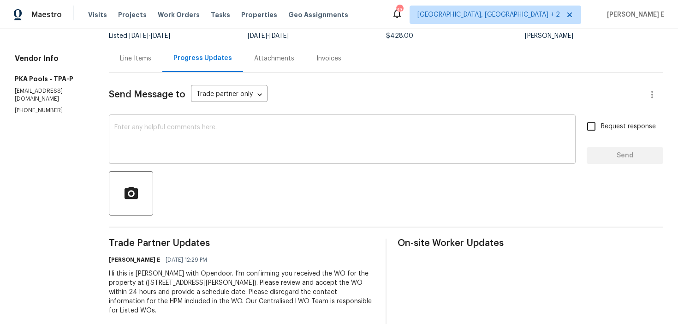
scroll to position [83, 0]
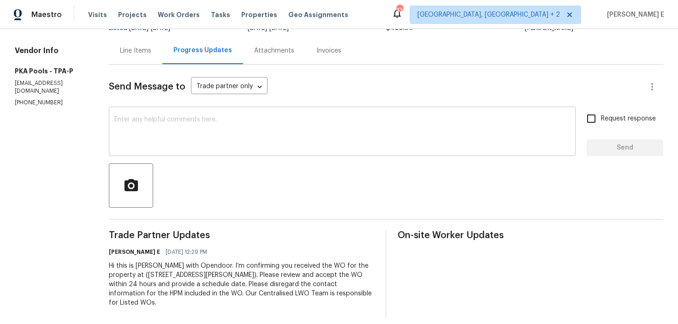
click at [288, 134] on textarea at bounding box center [342, 132] width 456 height 32
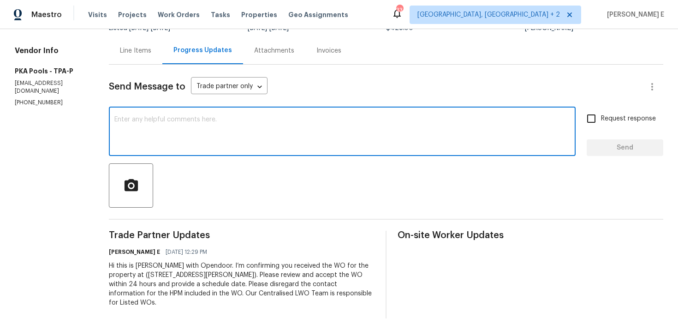
paste textarea "Thanks for accepting the work order! Just checking—do you have a scheduled date…"
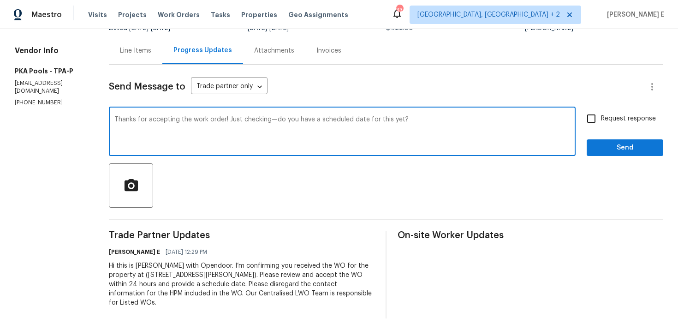
type textarea "Thanks for accepting the work order! Just checking—do you have a scheduled date…"
click at [605, 127] on label "Request response" at bounding box center [619, 118] width 74 height 19
click at [601, 127] on input "Request response" at bounding box center [591, 118] width 19 height 19
checkbox input "true"
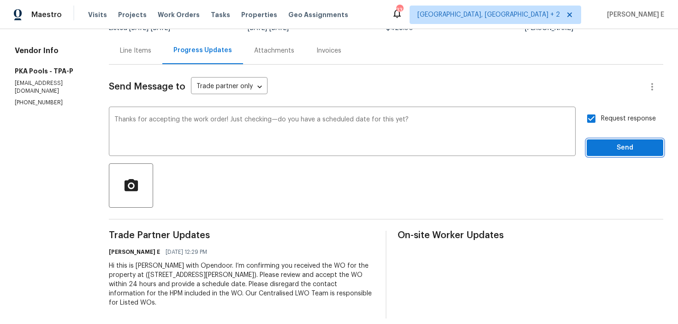
click at [604, 151] on span "Send" at bounding box center [625, 148] width 62 height 12
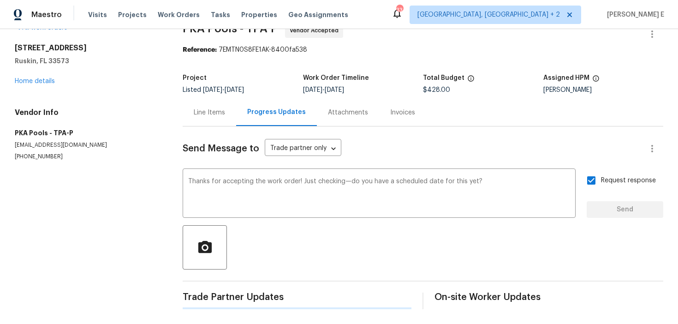
scroll to position [0, 0]
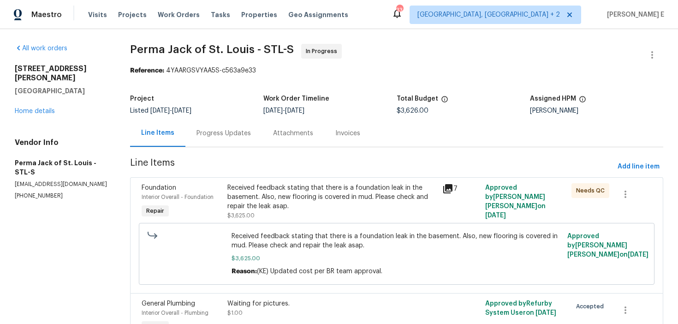
click at [223, 129] on div "Progress Updates" at bounding box center [223, 133] width 54 height 9
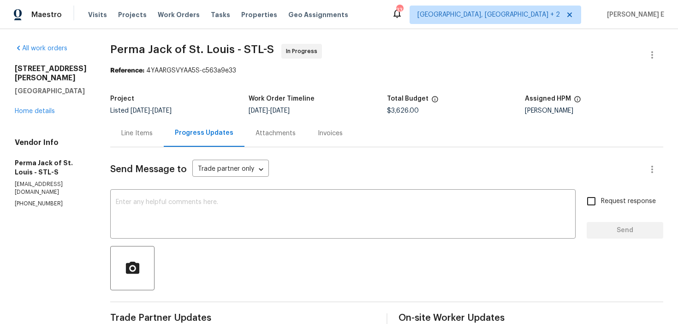
click at [142, 127] on div "Line Items" at bounding box center [137, 132] width 54 height 27
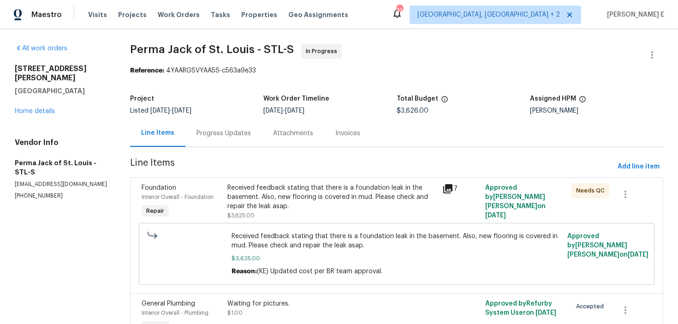
click at [226, 131] on div "Progress Updates" at bounding box center [223, 133] width 54 height 9
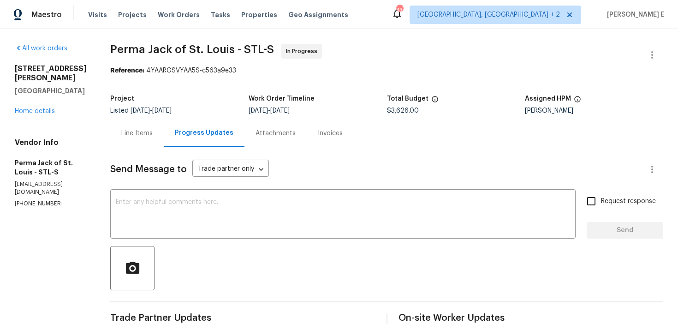
click at [121, 128] on div "Line Items" at bounding box center [137, 132] width 54 height 27
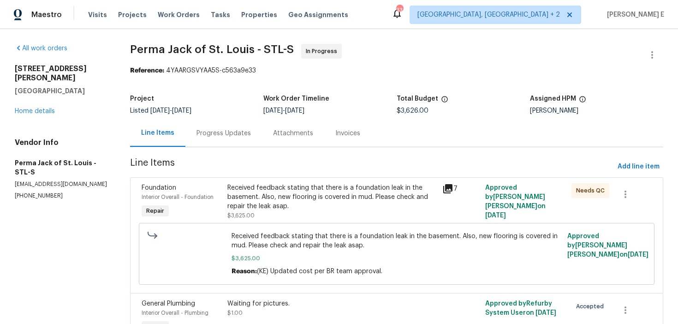
scroll to position [55, 0]
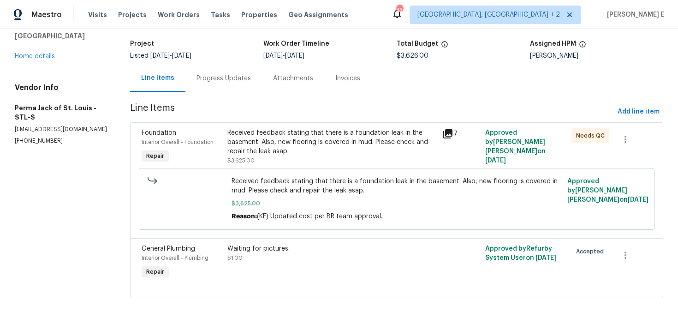
click at [311, 142] on div "Received feedback stating that there is a foundation leak in the basement. Also…" at bounding box center [331, 142] width 209 height 28
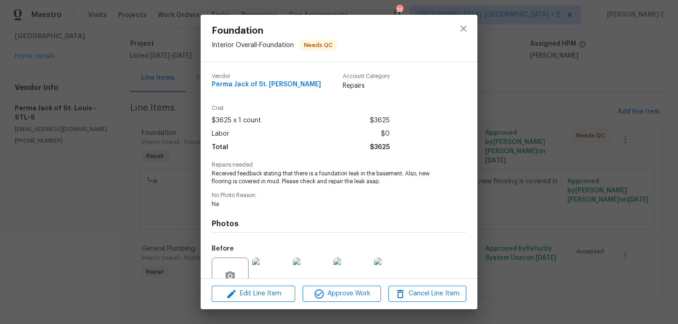
scroll to position [85, 0]
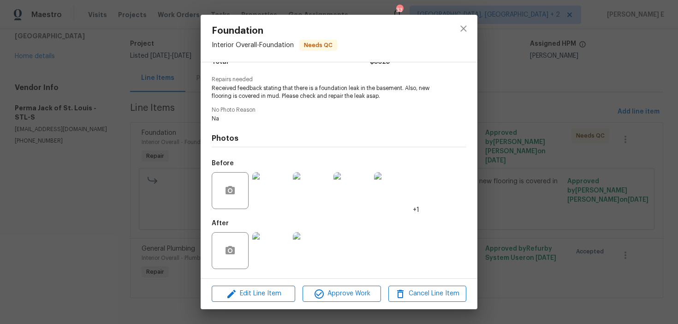
click at [273, 262] on img at bounding box center [270, 250] width 37 height 37
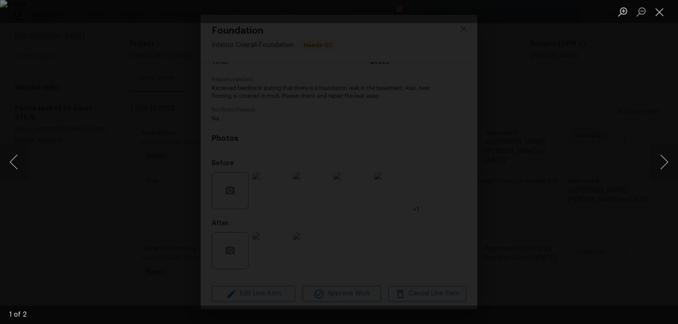
click at [615, 150] on div "Lightbox" at bounding box center [339, 162] width 678 height 324
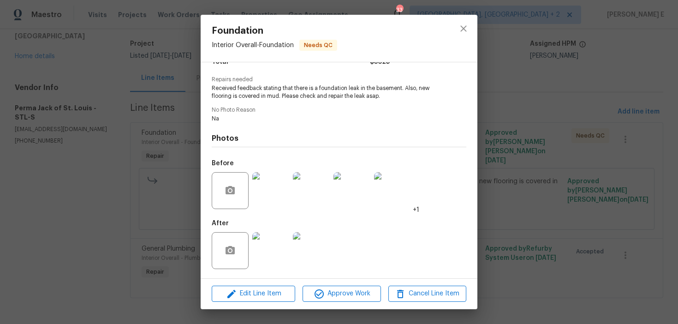
click at [270, 190] on img at bounding box center [270, 190] width 37 height 37
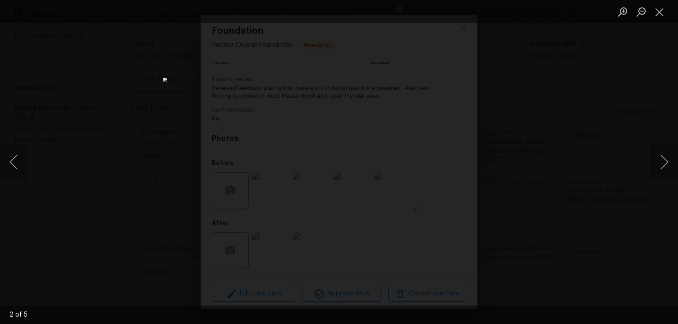
click at [544, 134] on div "Lightbox" at bounding box center [339, 162] width 678 height 324
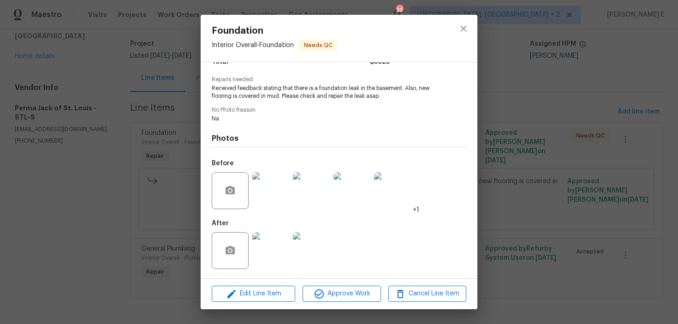
click at [261, 254] on img at bounding box center [270, 250] width 37 height 37
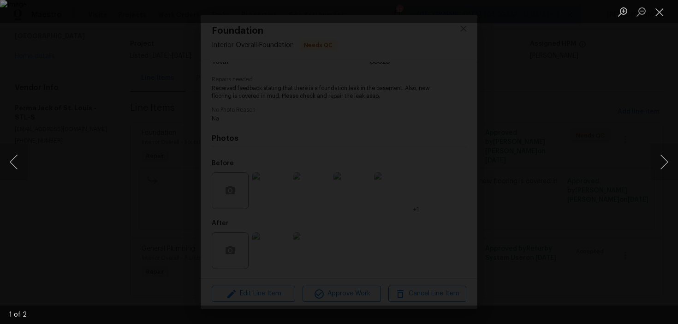
click at [621, 113] on div "Lightbox" at bounding box center [339, 162] width 678 height 324
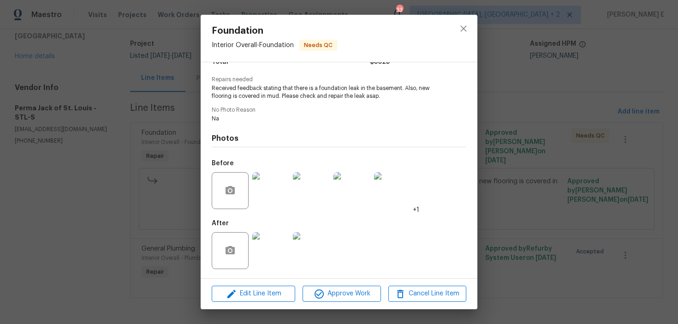
click at [259, 192] on img at bounding box center [270, 190] width 37 height 37
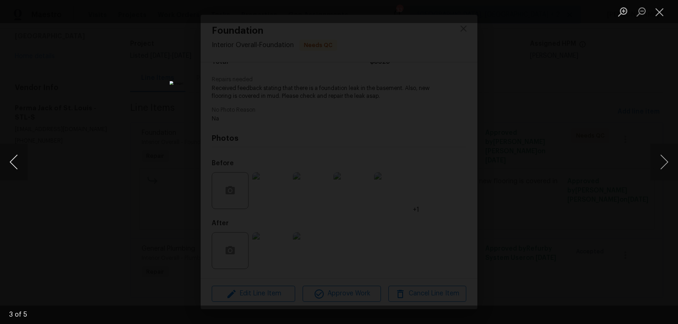
click at [14, 167] on button "Previous image" at bounding box center [14, 161] width 28 height 37
click at [526, 149] on div "Lightbox" at bounding box center [339, 162] width 678 height 324
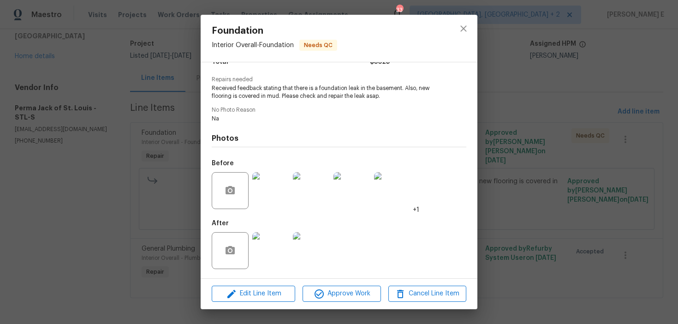
click at [272, 247] on img at bounding box center [270, 250] width 37 height 37
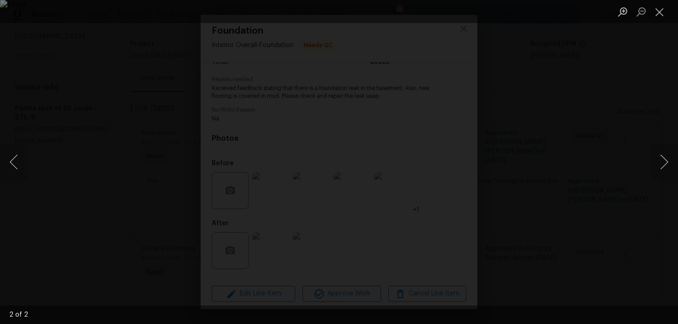
click at [629, 78] on div "Lightbox" at bounding box center [339, 162] width 678 height 324
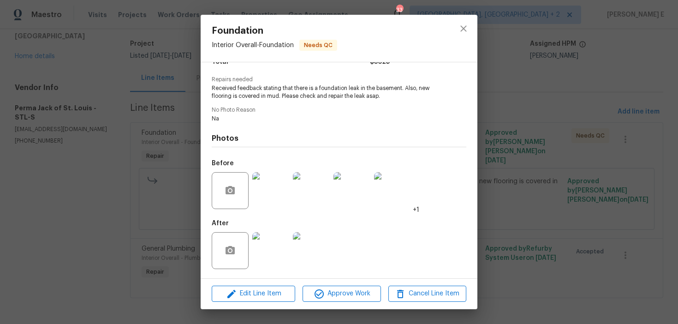
click at [629, 78] on div "Foundation Interior Overall - Foundation Needs QC Vendor Perma Jack of St. Loui…" at bounding box center [339, 162] width 678 height 324
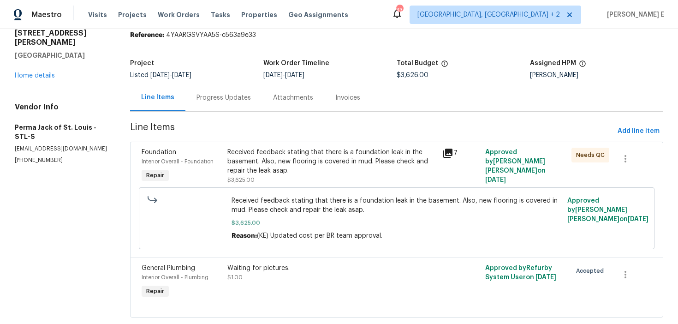
click at [223, 92] on div "Progress Updates" at bounding box center [223, 97] width 77 height 27
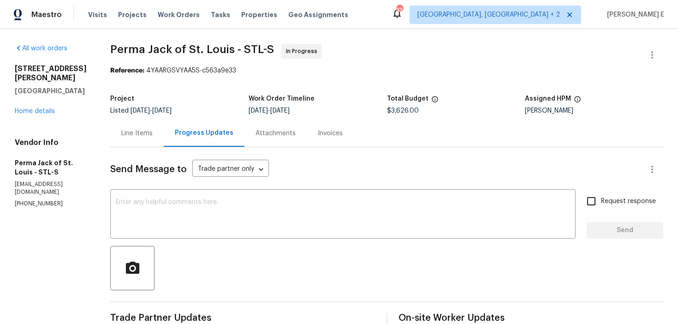
click at [140, 126] on div "Line Items" at bounding box center [137, 132] width 54 height 27
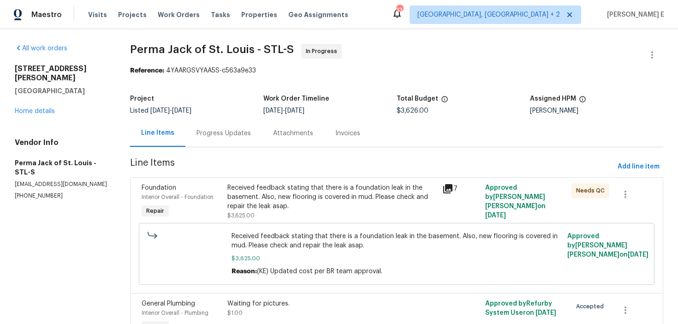
scroll to position [55, 0]
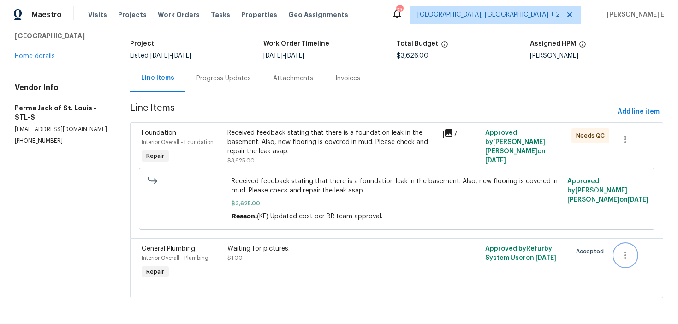
click at [627, 255] on icon "button" at bounding box center [625, 255] width 11 height 11
click at [615, 253] on li "Cancel" at bounding box center [632, 254] width 36 height 15
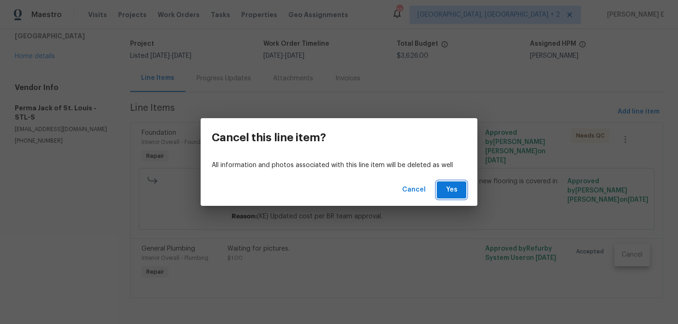
click at [458, 195] on span "Yes" at bounding box center [451, 190] width 15 height 12
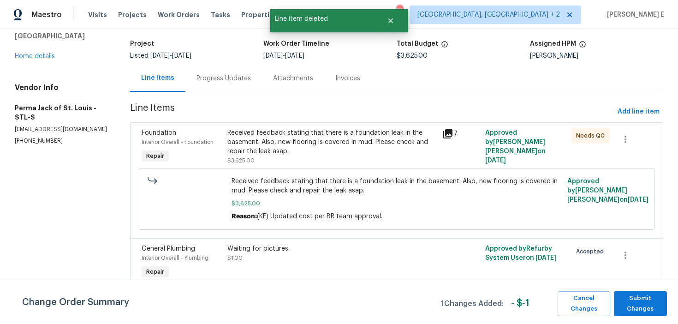
scroll to position [0, 0]
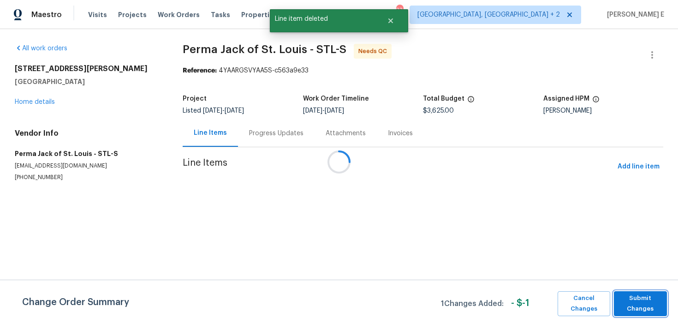
click at [646, 295] on span "Submit Changes" at bounding box center [640, 303] width 44 height 21
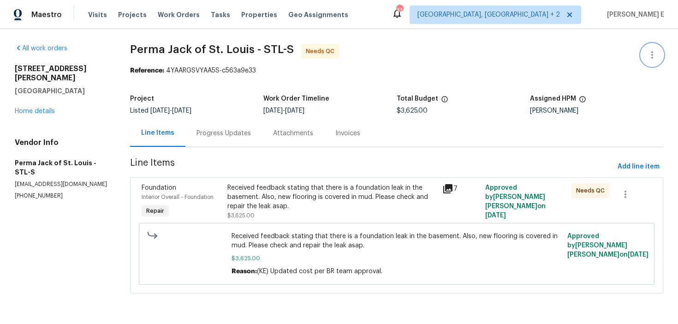
click at [647, 49] on button "button" at bounding box center [652, 55] width 22 height 22
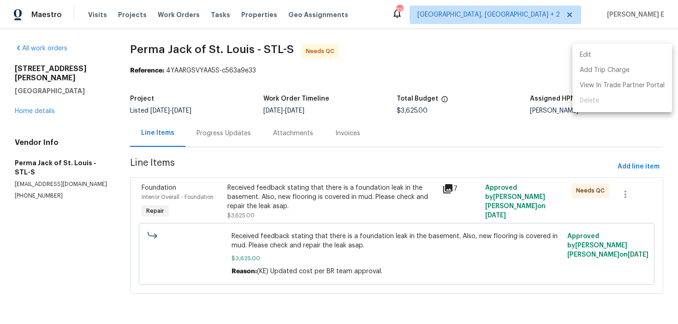
click at [598, 61] on li "Edit" at bounding box center [622, 55] width 100 height 15
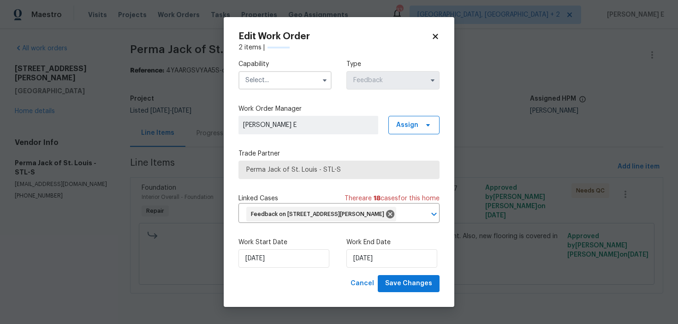
click at [308, 86] on div "Capability Type Feedback" at bounding box center [338, 74] width 201 height 45
click at [310, 82] on input "text" at bounding box center [284, 80] width 93 height 18
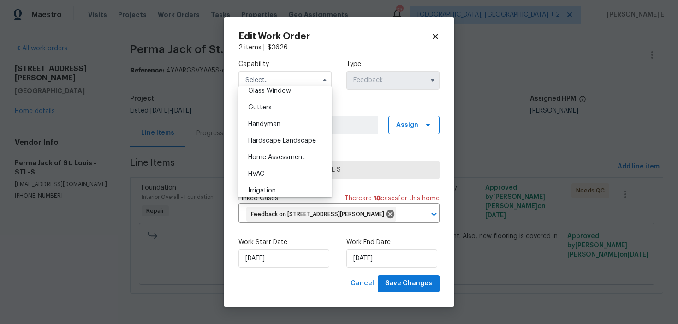
scroll to position [484, 0]
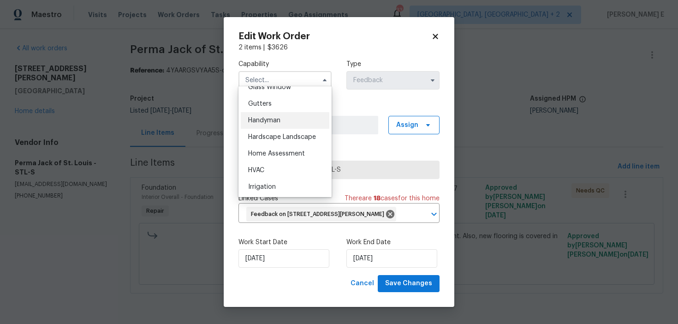
click at [299, 120] on div "Handyman" at bounding box center [285, 120] width 89 height 17
type input "Handyman"
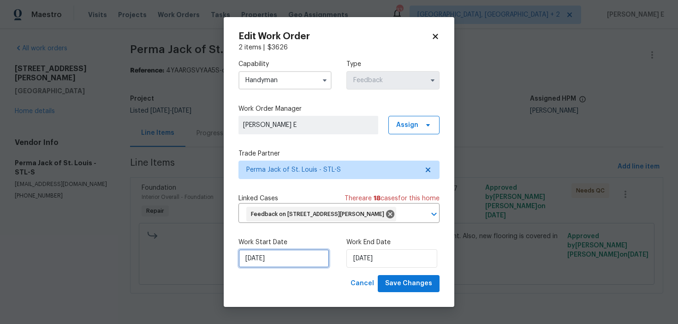
click at [285, 267] on input "03/08/2025" at bounding box center [283, 258] width 91 height 18
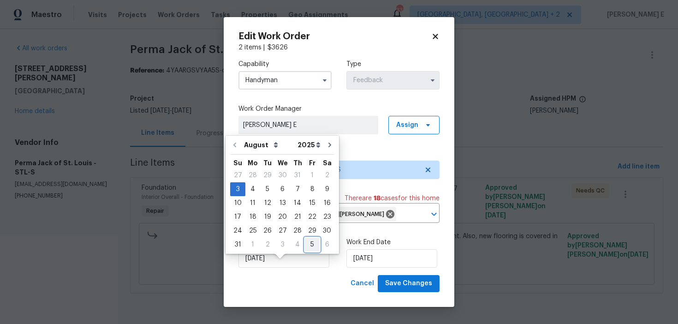
click at [309, 243] on div "5" at bounding box center [312, 244] width 15 height 13
type input "05/09/2025"
select select "8"
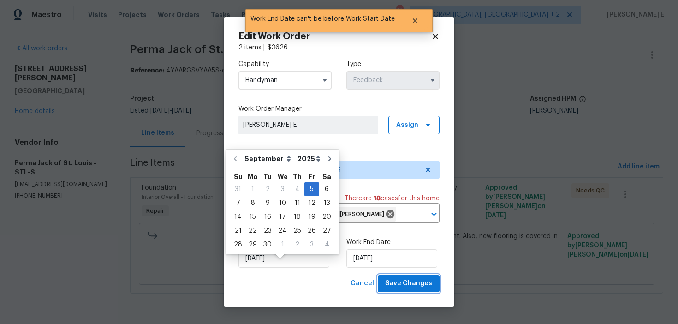
click at [410, 289] on span "Save Changes" at bounding box center [408, 284] width 47 height 12
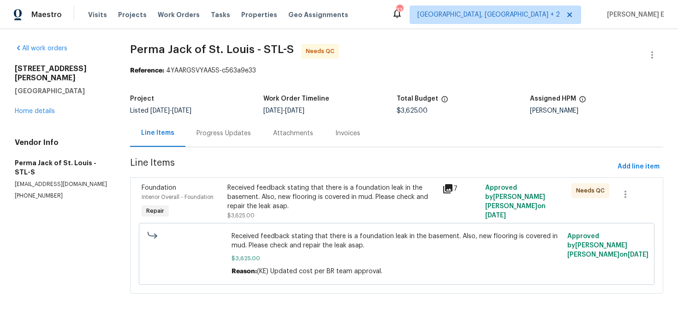
click at [308, 215] on div "Received feedback stating that there is a foundation leak in the basement. Also…" at bounding box center [331, 201] width 209 height 37
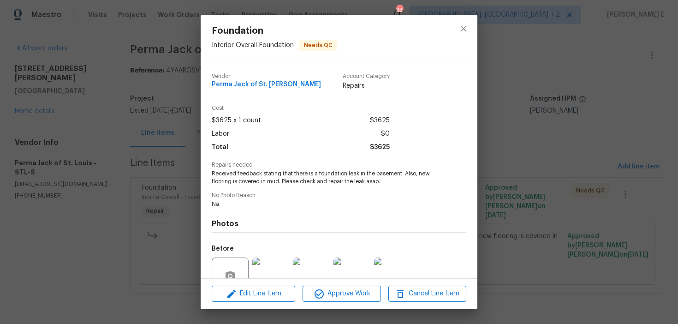
scroll to position [85, 0]
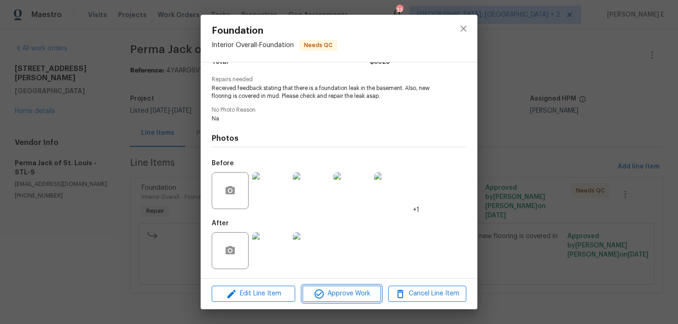
click at [349, 291] on span "Approve Work" at bounding box center [341, 294] width 72 height 12
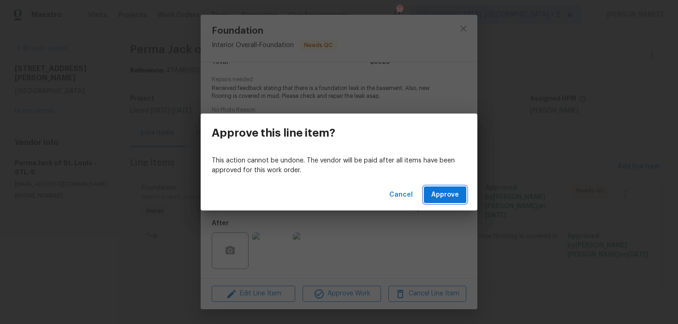
click at [449, 188] on button "Approve" at bounding box center [445, 194] width 42 height 17
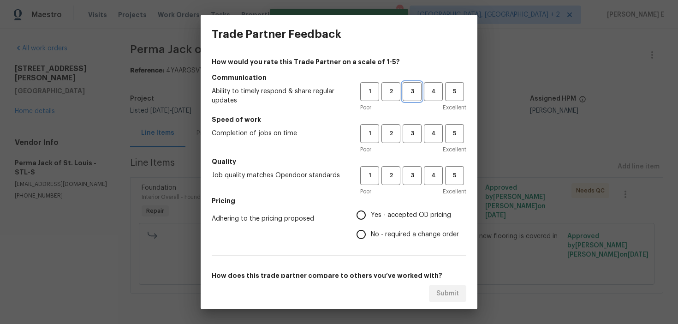
click at [415, 96] on span "3" at bounding box center [412, 91] width 17 height 11
click at [412, 125] on button "3" at bounding box center [412, 133] width 19 height 19
click at [411, 176] on span "3" at bounding box center [412, 175] width 17 height 11
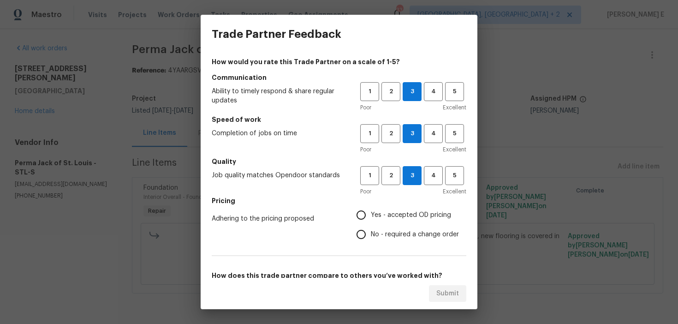
click at [369, 235] on input "No - required a change order" at bounding box center [360, 234] width 19 height 19
radio input "true"
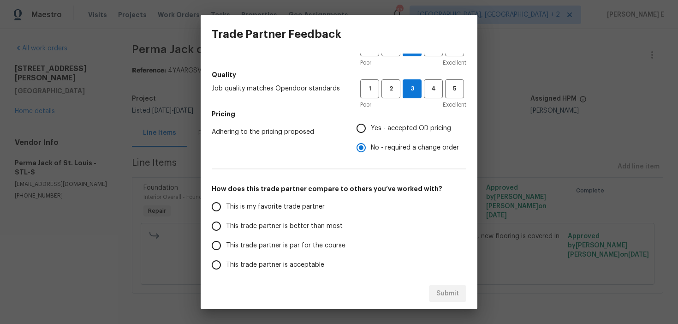
scroll to position [144, 0]
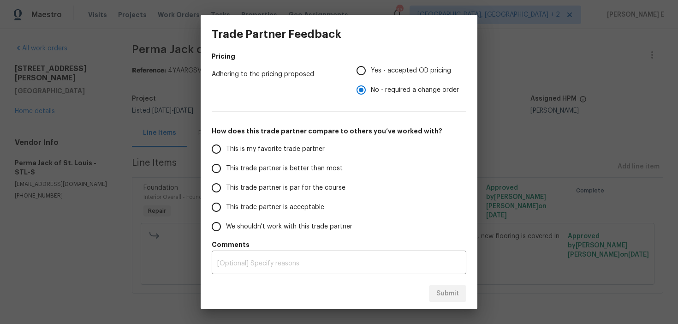
click at [265, 187] on span "This trade partner is par for the course" at bounding box center [285, 188] width 119 height 10
click at [226, 187] on input "This trade partner is par for the course" at bounding box center [216, 187] width 19 height 19
click at [433, 292] on button "Submit" at bounding box center [447, 293] width 37 height 17
radio input "true"
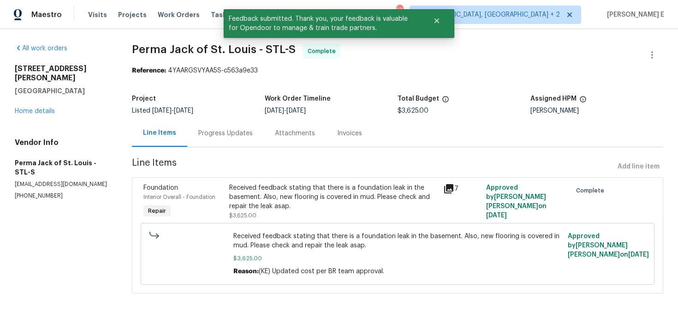
click at [211, 141] on div "Progress Updates" at bounding box center [225, 132] width 77 height 27
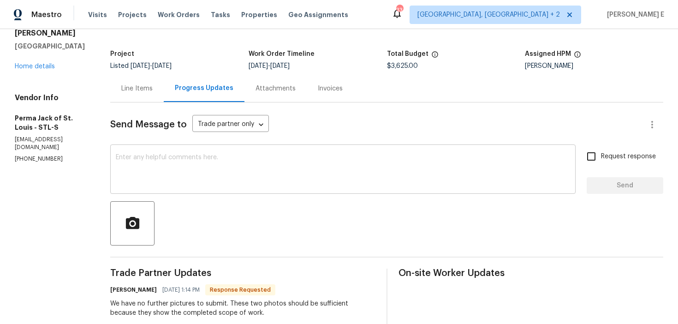
scroll to position [44, 0]
click at [213, 178] on textarea at bounding box center [343, 171] width 454 height 32
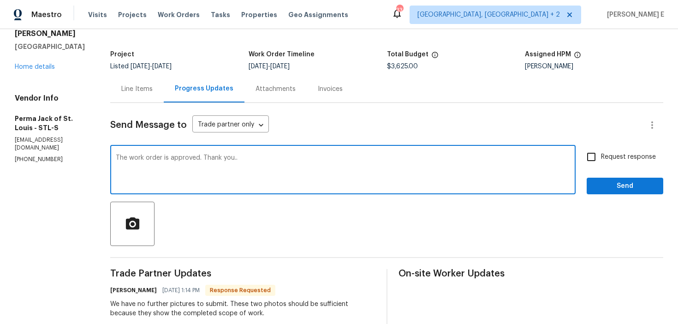
type textarea "The work order is approved. Thank you.."
click at [605, 154] on span "Request response" at bounding box center [628, 157] width 55 height 10
click at [601, 154] on input "Request response" at bounding box center [591, 156] width 19 height 19
checkbox input "true"
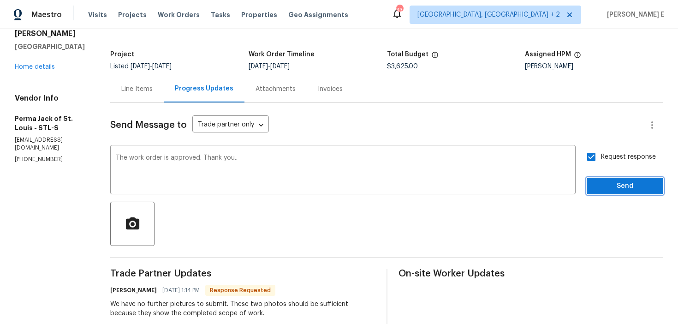
click at [601, 183] on span "Send" at bounding box center [625, 186] width 62 height 12
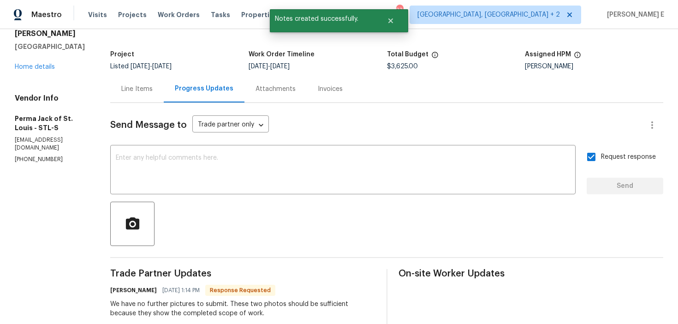
scroll to position [0, 0]
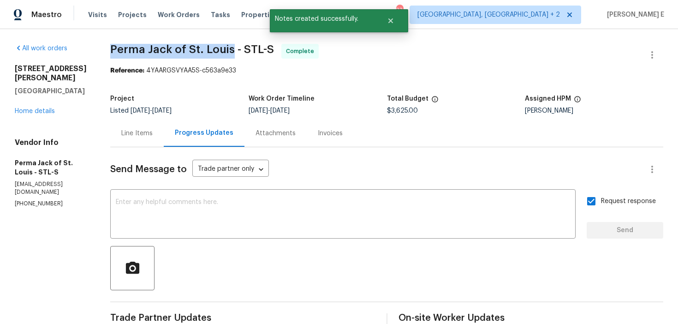
drag, startPoint x: 108, startPoint y: 48, endPoint x: 231, endPoint y: 49, distance: 123.1
copy span "Perma Jack of St. Louis"
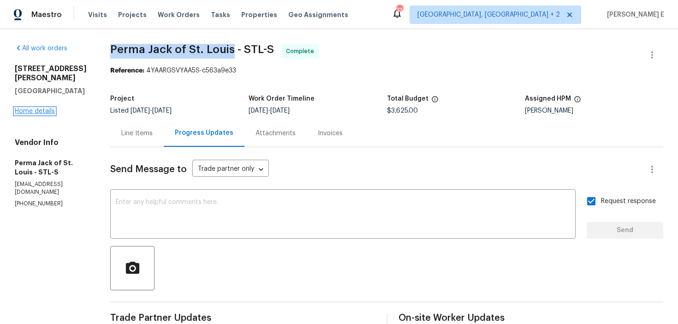
click at [48, 108] on link "Home details" at bounding box center [35, 111] width 40 height 6
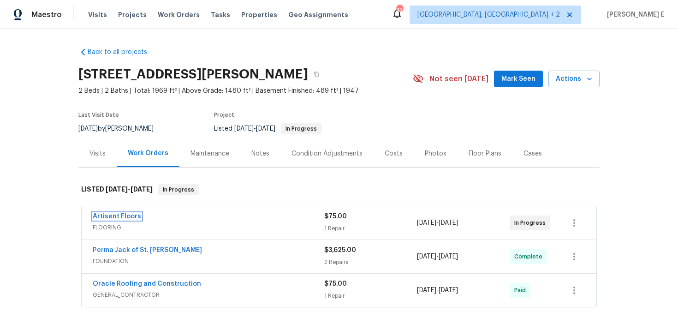
click at [119, 214] on link "Artisent Floors" at bounding box center [117, 216] width 48 height 6
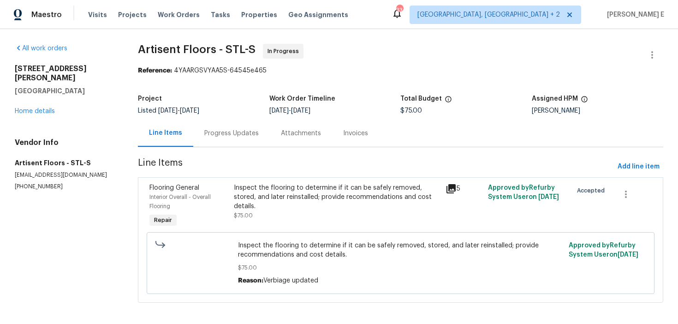
click at [232, 126] on div "Progress Updates" at bounding box center [231, 132] width 77 height 27
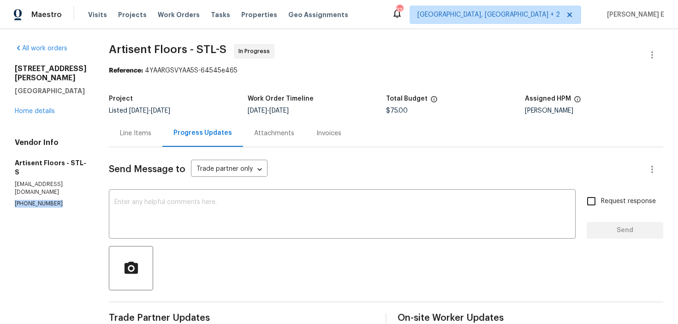
drag, startPoint x: 13, startPoint y: 177, endPoint x: 53, endPoint y: 178, distance: 39.2
copy p "(314) 330-3531"
drag, startPoint x: 14, startPoint y: 167, endPoint x: 95, endPoint y: 165, distance: 81.7
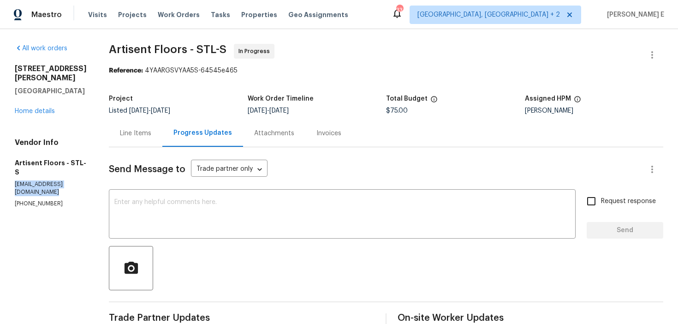
copy p "hsouthard@artisentfloors.com"
click at [199, 219] on textarea at bounding box center [342, 215] width 456 height 32
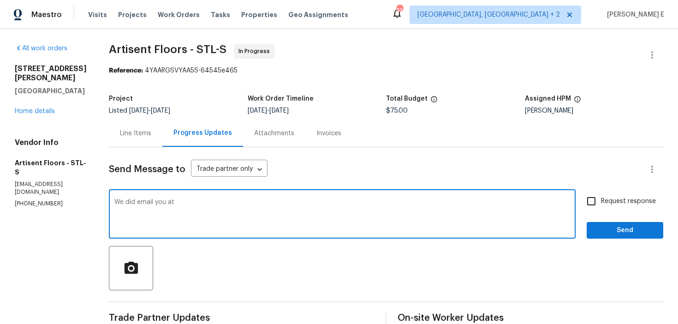
paste textarea "hsouthard@artisentfloors.com"
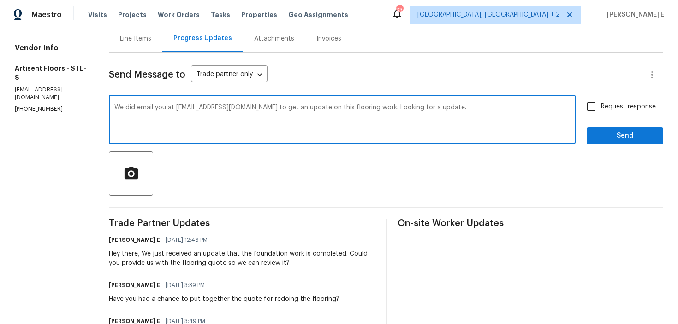
scroll to position [34, 0]
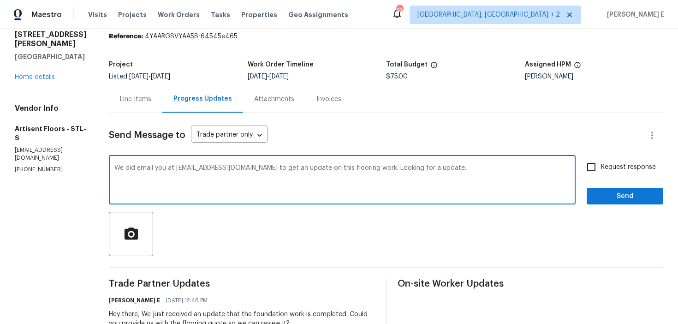
type textarea "We did email you at hsouthard@artisentfloors.com to get an update on this floor…"
click at [611, 167] on span "Request response" at bounding box center [628, 167] width 55 height 10
click at [601, 167] on input "Request response" at bounding box center [591, 166] width 19 height 19
checkbox input "true"
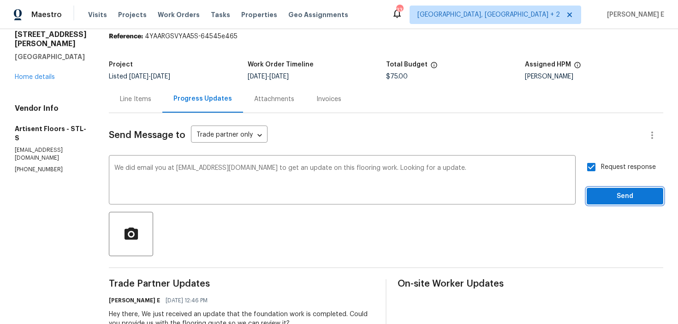
click at [603, 204] on button "Send" at bounding box center [625, 196] width 77 height 17
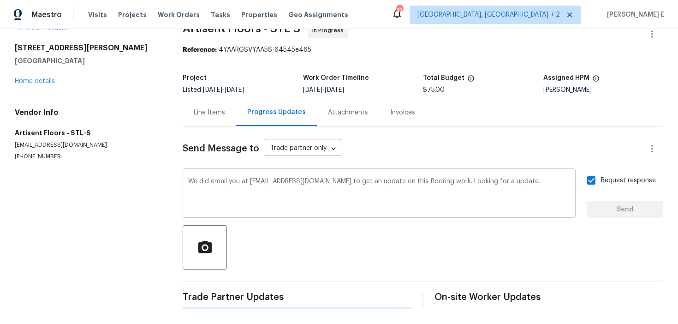
scroll to position [0, 0]
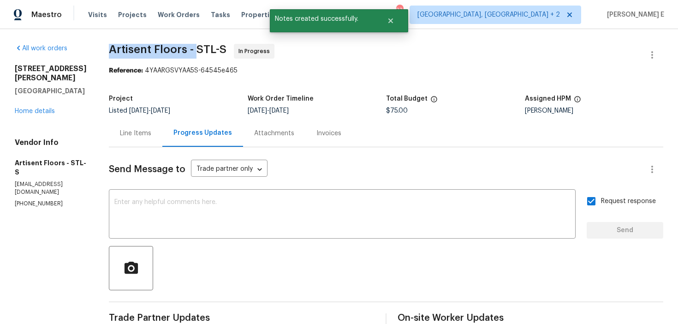
drag, startPoint x: 115, startPoint y: 53, endPoint x: 202, endPoint y: 53, distance: 86.7
click at [202, 53] on span "Artisent Floors - STL-S" at bounding box center [168, 49] width 118 height 11
copy span "Artisent Floors -"
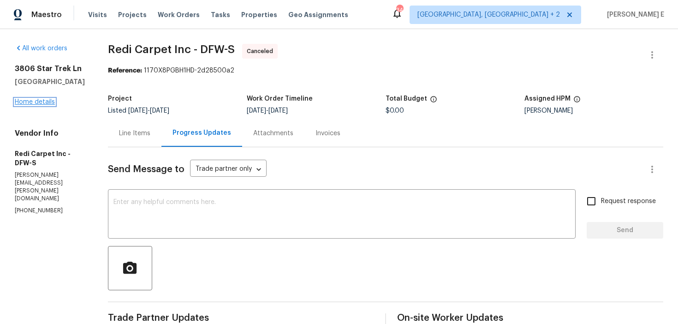
click at [44, 101] on link "Home details" at bounding box center [35, 102] width 40 height 6
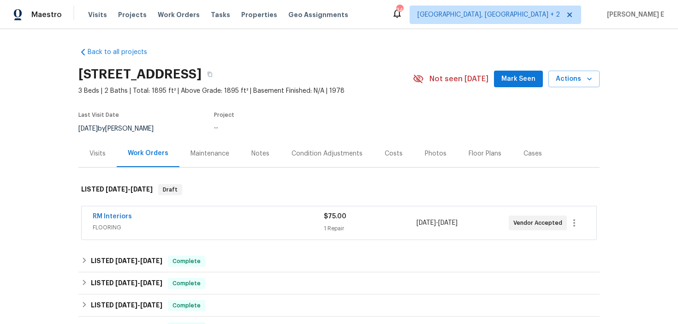
scroll to position [34, 0]
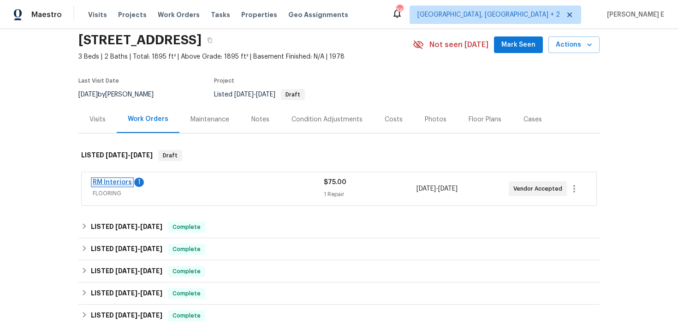
click at [111, 184] on link "RM Interiors" at bounding box center [112, 182] width 39 height 6
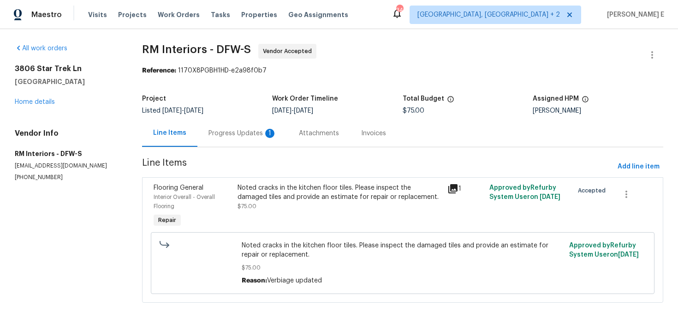
click at [231, 136] on div "Progress Updates 1" at bounding box center [242, 133] width 68 height 9
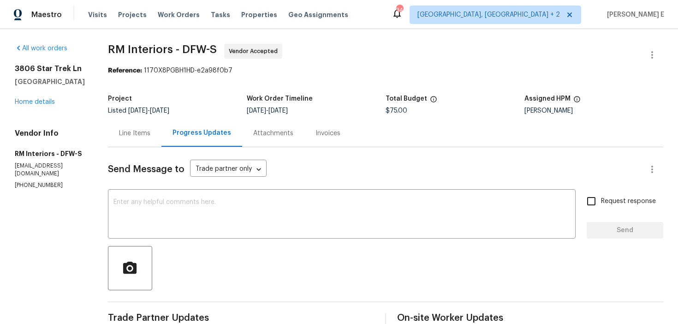
click at [140, 127] on div "Line Items" at bounding box center [135, 132] width 54 height 27
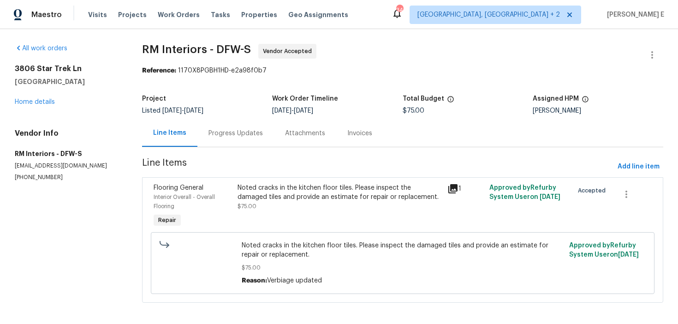
click at [321, 190] on div "Noted cracks in the kitchen floor tiles. Please inspect the damaged tiles and p…" at bounding box center [340, 192] width 204 height 18
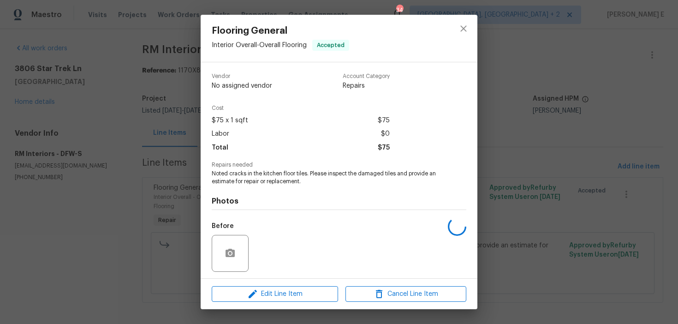
scroll to position [63, 0]
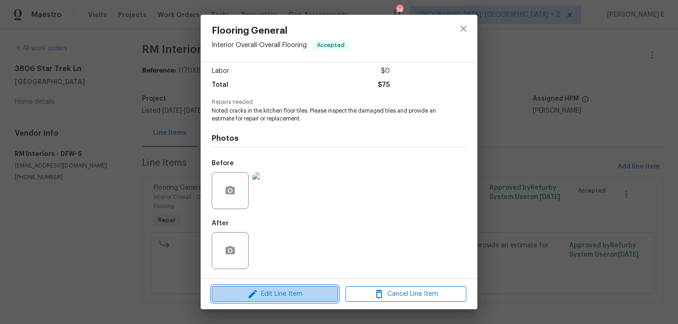
click at [253, 287] on button "Edit Line Item" at bounding box center [275, 294] width 126 height 16
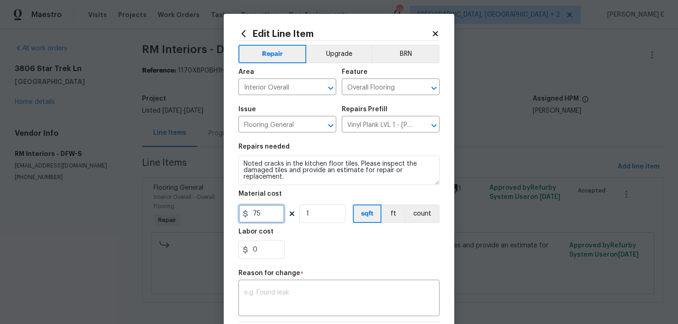
click at [258, 216] on input "75" at bounding box center [261, 213] width 46 height 18
type input "1542.45"
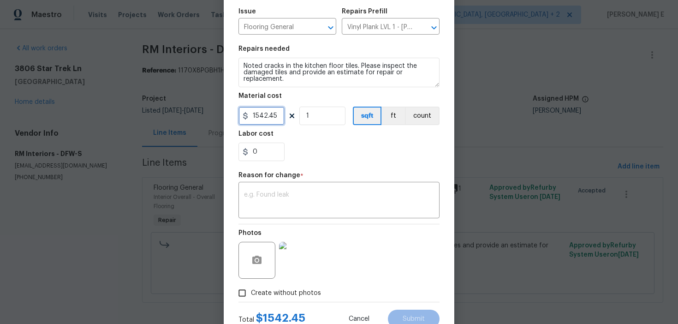
scroll to position [119, 0]
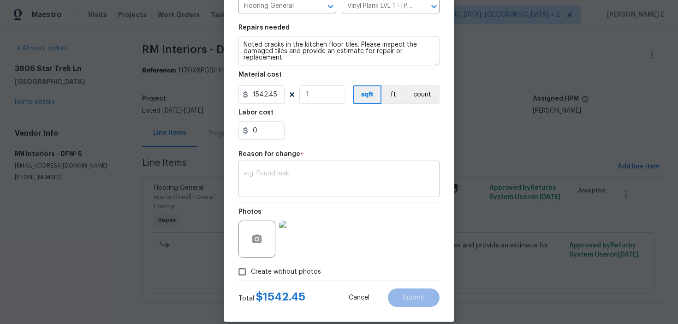
click at [339, 180] on textarea at bounding box center [339, 179] width 190 height 19
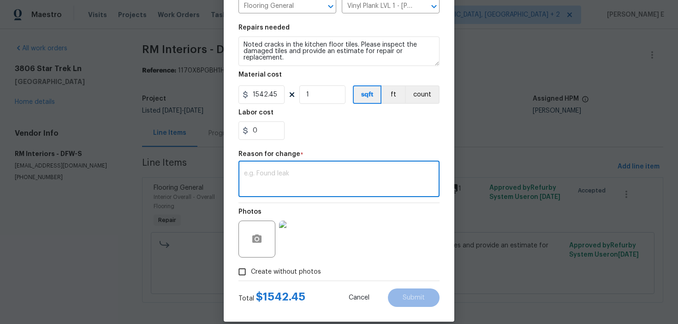
paste textarea "(KE) Updated cost per BR team approval."
type textarea "(KE) Updated cost per BR team approval."
click at [413, 297] on span "Submit" at bounding box center [414, 297] width 22 height 7
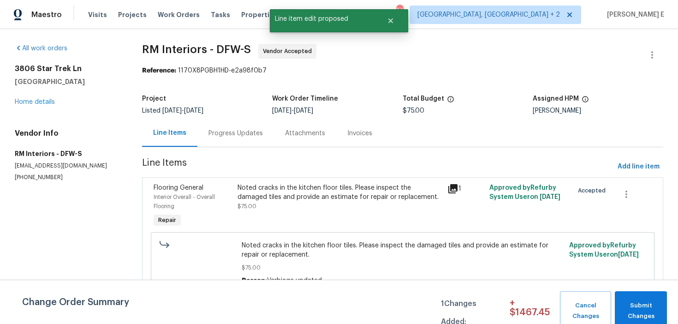
scroll to position [0, 0]
click at [642, 305] on span "Submit Changes" at bounding box center [640, 310] width 43 height 21
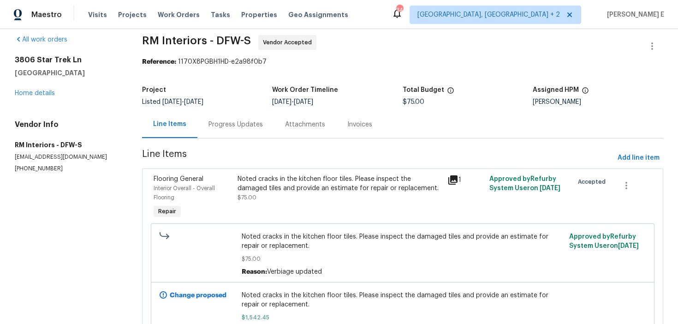
scroll to position [9, 0]
click at [215, 122] on div "Progress Updates" at bounding box center [235, 123] width 54 height 9
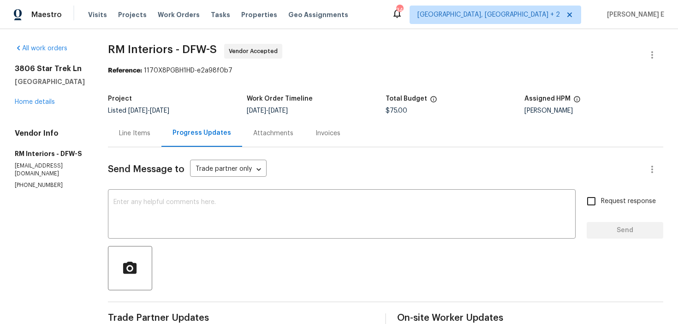
click at [142, 139] on div "Line Items" at bounding box center [135, 132] width 54 height 27
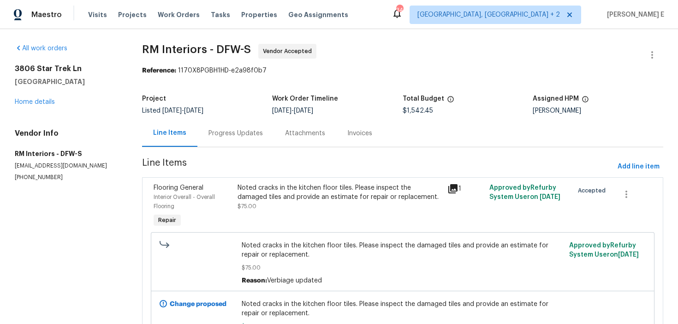
scroll to position [64, 0]
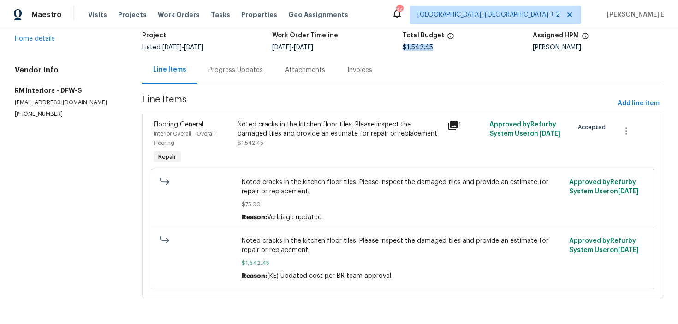
drag, startPoint x: 403, startPoint y: 46, endPoint x: 433, endPoint y: 46, distance: 30.0
click at [433, 46] on div "$1,542.45" at bounding box center [468, 47] width 131 height 6
copy span "$1,542.45"
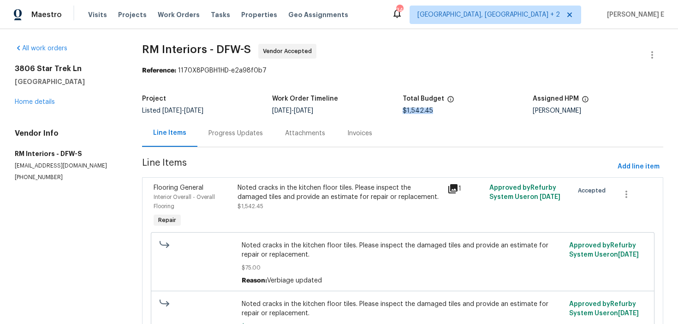
click at [228, 128] on div "Progress Updates" at bounding box center [235, 132] width 77 height 27
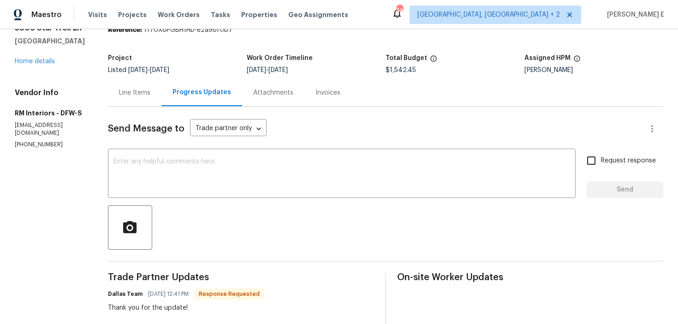
scroll to position [40, 0]
click at [219, 164] on textarea at bounding box center [341, 175] width 457 height 32
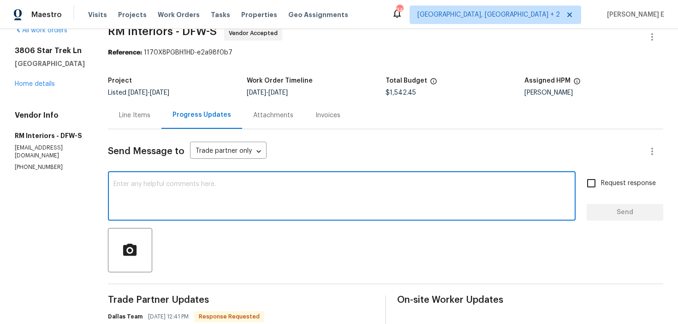
scroll to position [0, 0]
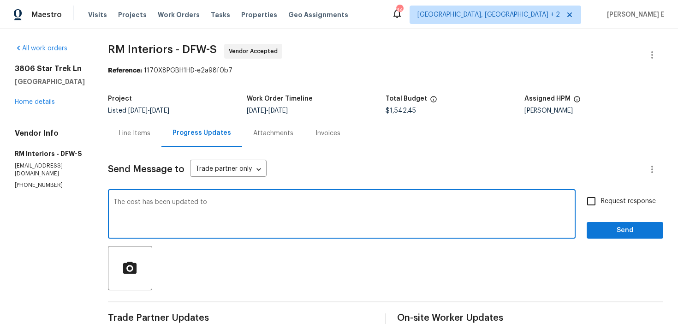
paste textarea "$1,542.45"
type textarea "The cost has been updated to $1,542.45, please proceed with the work order."
click at [611, 201] on span "Request response" at bounding box center [628, 201] width 55 height 10
click at [601, 201] on input "Request response" at bounding box center [591, 200] width 19 height 19
checkbox input "true"
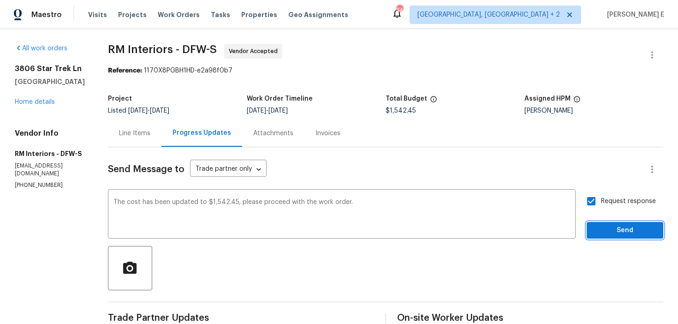
click at [610, 235] on span "Send" at bounding box center [625, 231] width 62 height 12
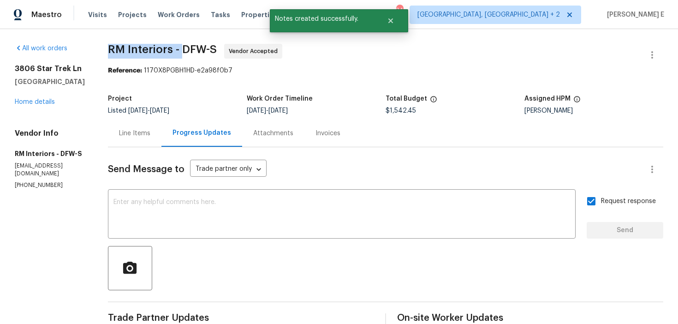
drag, startPoint x: 109, startPoint y: 51, endPoint x: 179, endPoint y: 50, distance: 70.1
click at [179, 50] on span "RM Interiors - DFW-S" at bounding box center [162, 49] width 109 height 11
copy span "RM Interiors -"
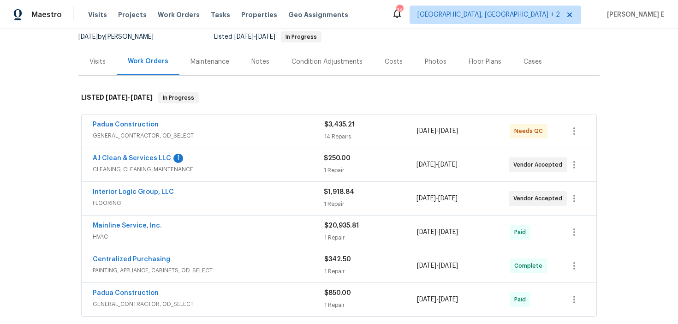
scroll to position [96, 0]
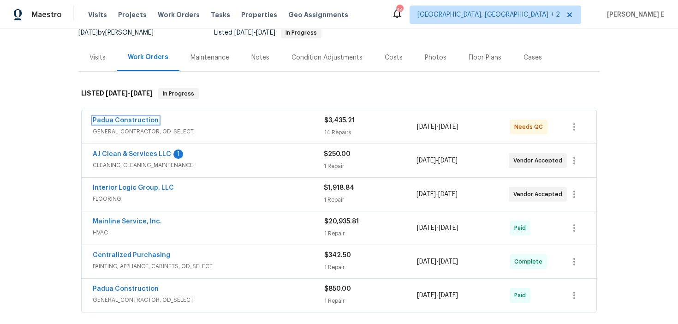
click at [110, 118] on link "Padua Construction" at bounding box center [126, 120] width 66 height 6
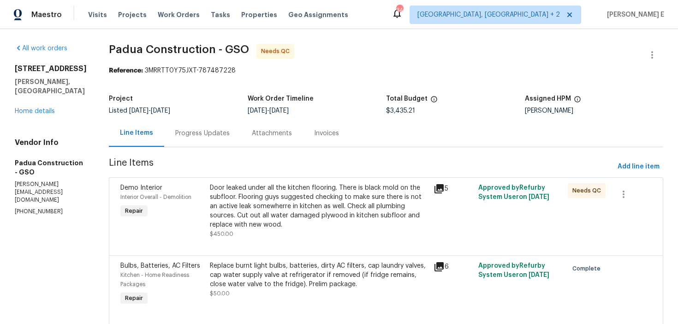
click at [254, 137] on div "Attachments" at bounding box center [272, 133] width 40 height 9
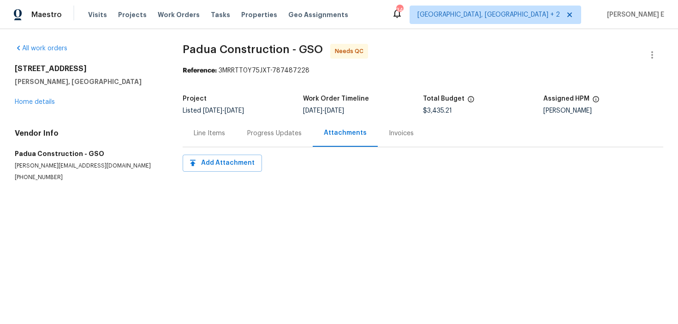
click at [251, 135] on div "Progress Updates" at bounding box center [274, 133] width 54 height 9
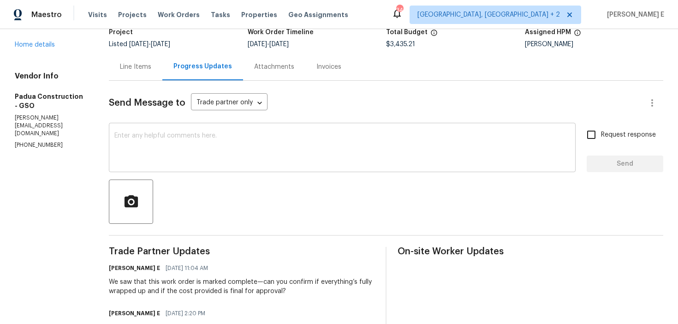
scroll to position [22, 0]
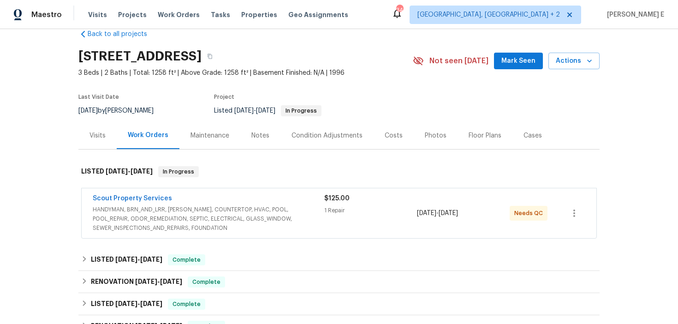
scroll to position [21, 0]
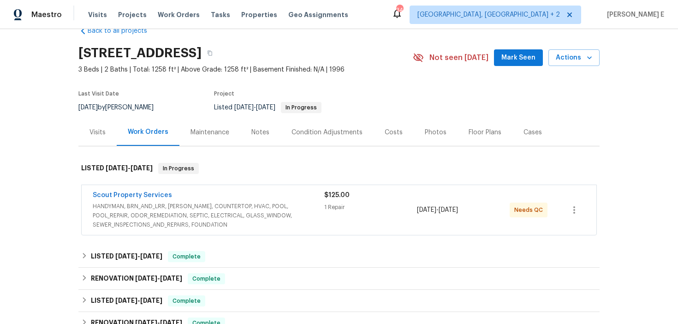
click at [198, 202] on div "Scout Property Services" at bounding box center [209, 195] width 232 height 11
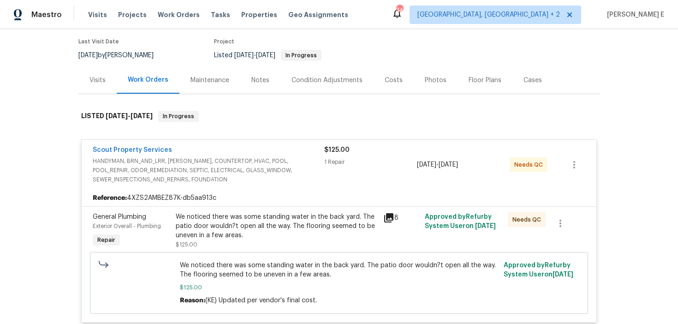
scroll to position [81, 0]
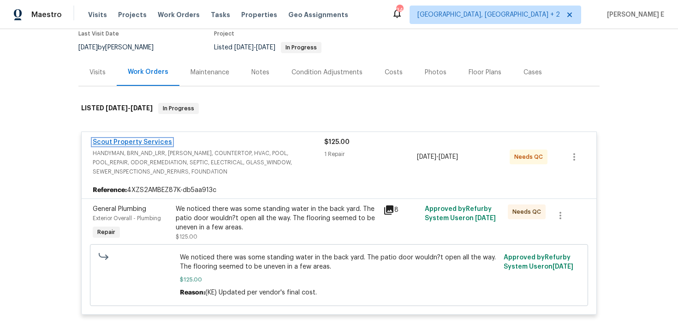
click at [151, 145] on link "Scout Property Services" at bounding box center [132, 142] width 79 height 6
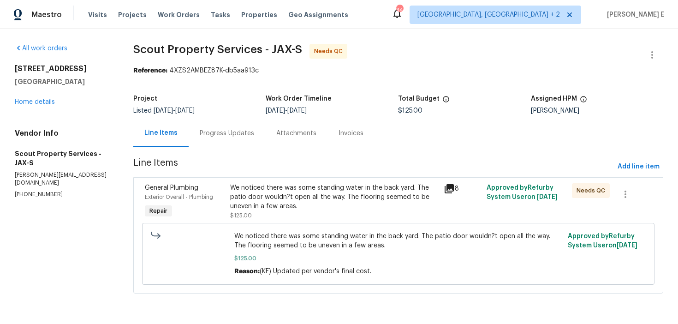
click at [215, 137] on div "Progress Updates" at bounding box center [227, 133] width 54 height 9
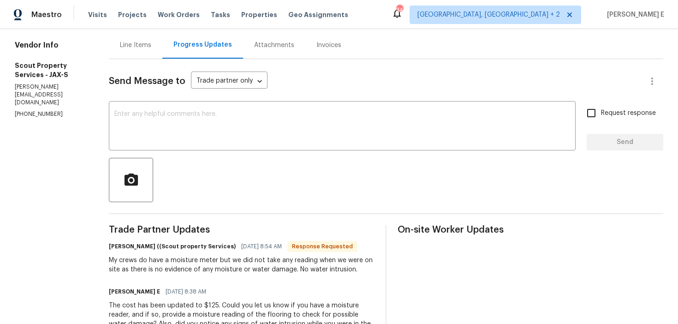
scroll to position [82, 0]
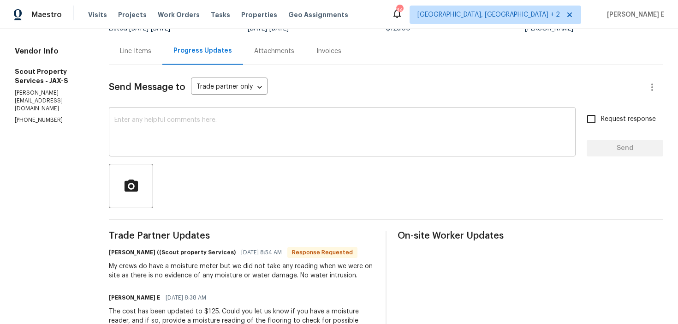
click at [289, 115] on div "x ​" at bounding box center [342, 132] width 467 height 47
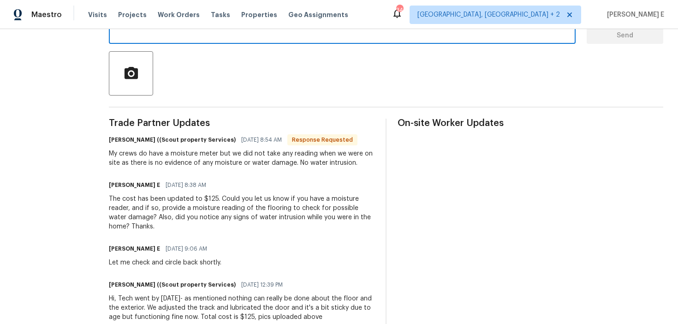
scroll to position [253, 0]
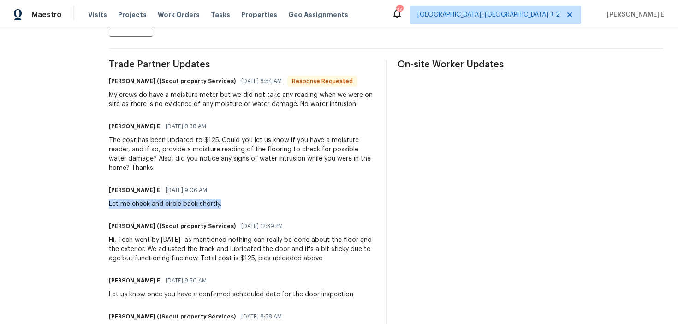
drag, startPoint x: 76, startPoint y: 194, endPoint x: 191, endPoint y: 198, distance: 115.4
click at [191, 198] on div "Keerthana E 09/04/2025 9:06 AM Let me check and circle back shortly." at bounding box center [242, 196] width 266 height 25
copy div "Let me check and circle back shortly."
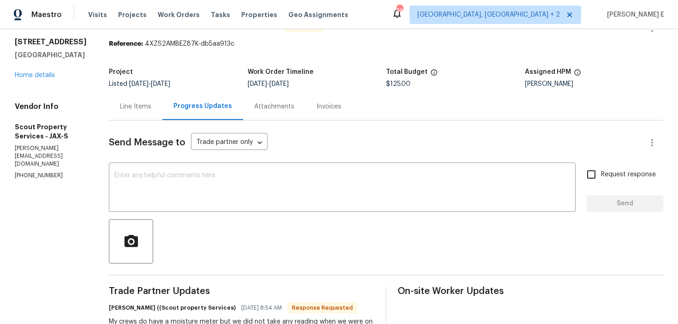
scroll to position [0, 0]
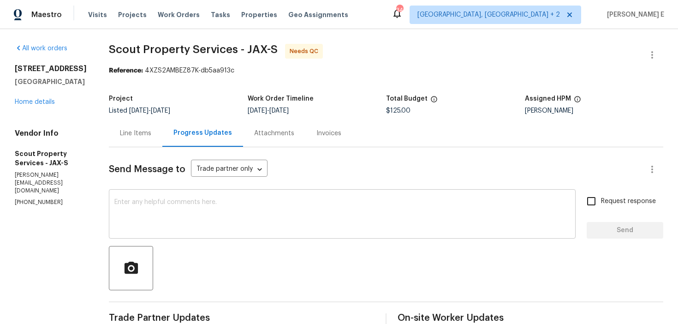
click at [176, 223] on textarea at bounding box center [342, 215] width 456 height 32
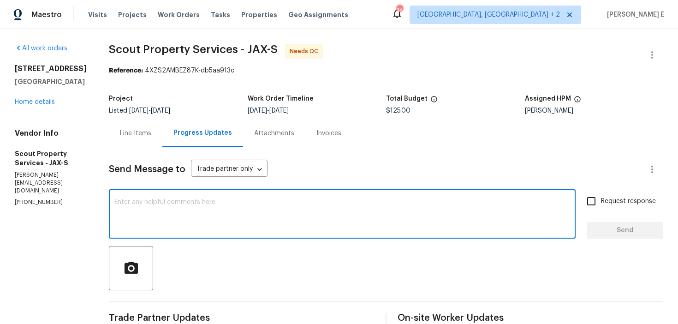
paste textarea "Let me check and circle back shortly."
type textarea "Let me check and circle back shortly."
click at [623, 206] on span "Request response" at bounding box center [628, 201] width 55 height 10
click at [601, 206] on input "Request response" at bounding box center [591, 200] width 19 height 19
checkbox input "true"
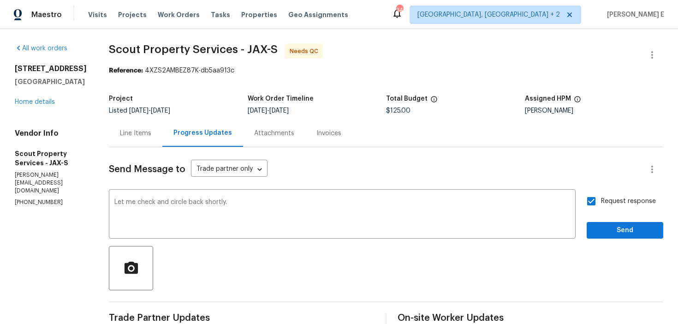
click at [615, 219] on div "Request response Send" at bounding box center [625, 214] width 77 height 47
click at [606, 226] on span "Send" at bounding box center [625, 231] width 62 height 12
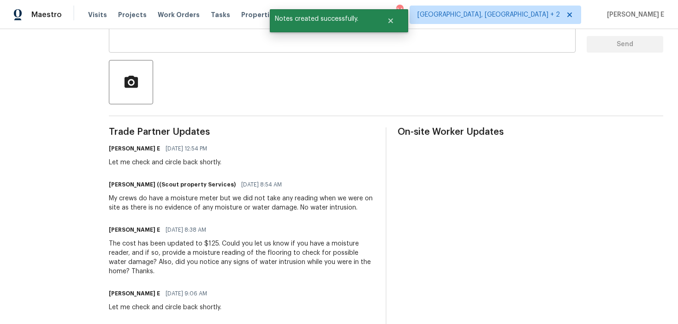
scroll to position [193, 0]
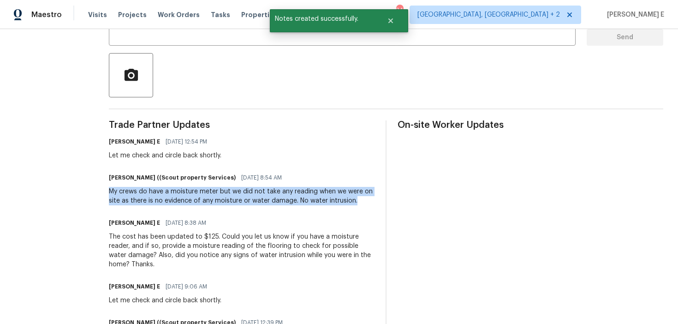
drag, startPoint x: 77, startPoint y: 192, endPoint x: 322, endPoint y: 198, distance: 245.0
click at [322, 198] on div "My crews do have a moisture meter but we did not take any reading when we were …" at bounding box center [242, 196] width 266 height 18
copy div "My crews do have a moisture meter but we did not take any reading when we were …"
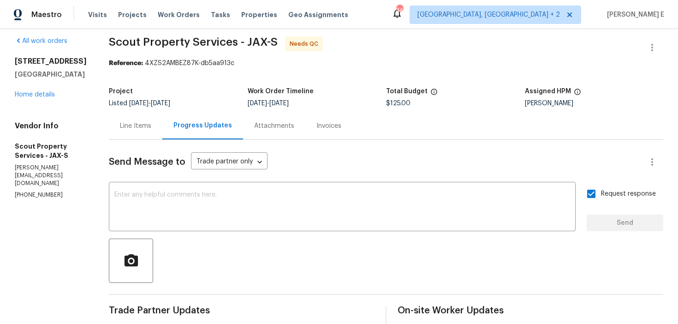
scroll to position [0, 0]
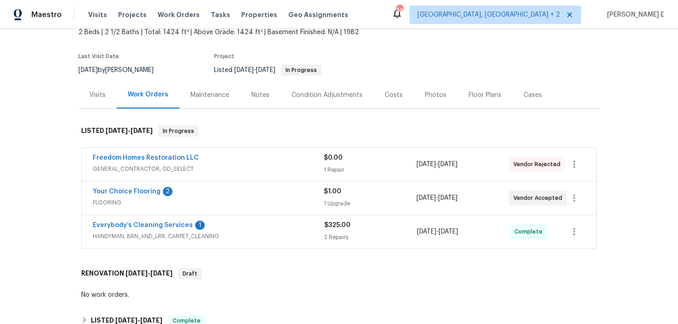
scroll to position [60, 0]
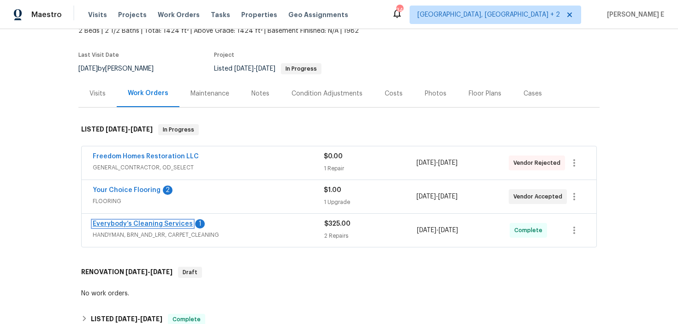
click at [161, 221] on link "Everybody’s Cleaning Services" at bounding box center [143, 223] width 100 height 6
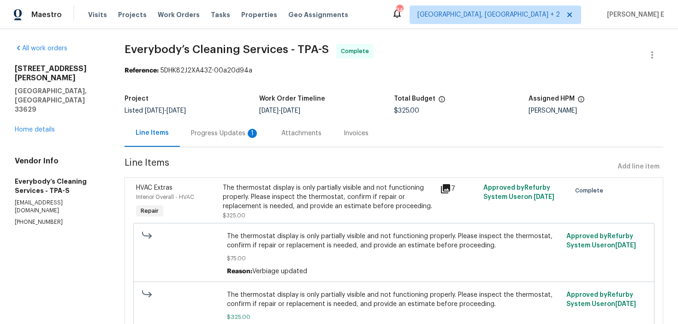
click at [244, 131] on div "Progress Updates 1" at bounding box center [225, 133] width 68 height 9
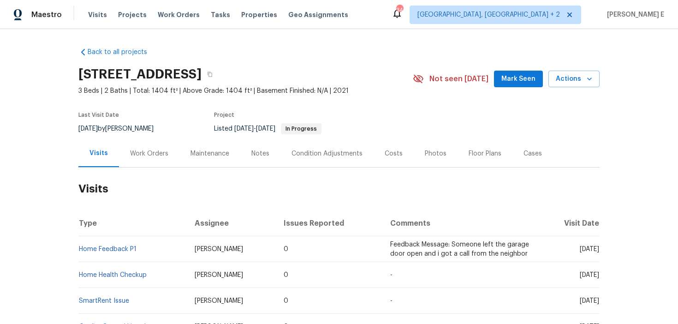
click at [141, 156] on div "Work Orders" at bounding box center [149, 153] width 38 height 9
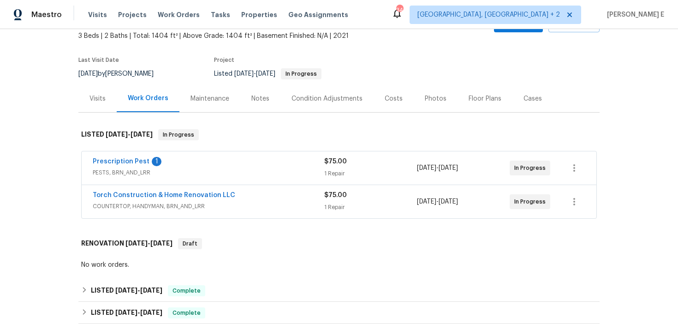
click at [262, 212] on div "Torch Construction & Home Renovation LLC COUNTERTOP, HANDYMAN, BRN_AND_LRR" at bounding box center [209, 201] width 232 height 22
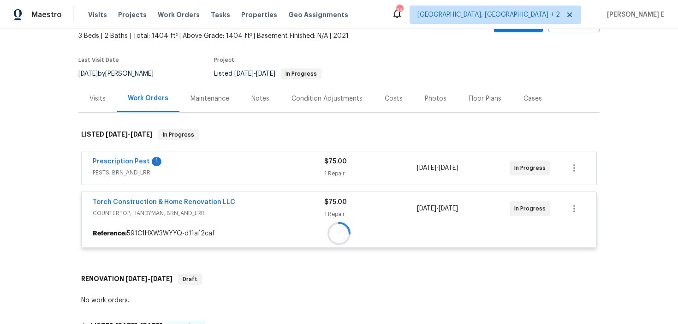
scroll to position [77, 0]
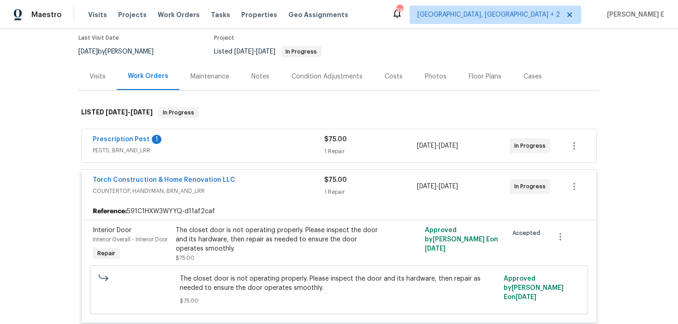
click at [217, 148] on span "PESTS, BRN_AND_LRR" at bounding box center [209, 150] width 232 height 9
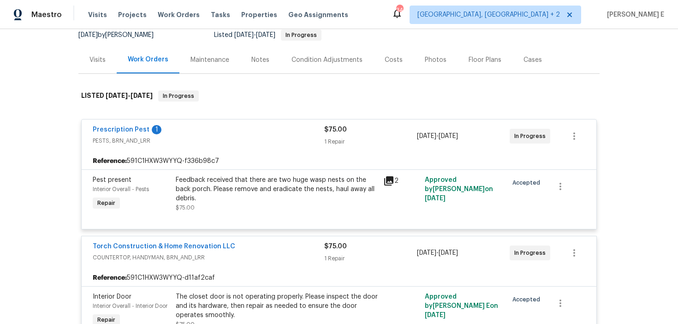
scroll to position [113, 0]
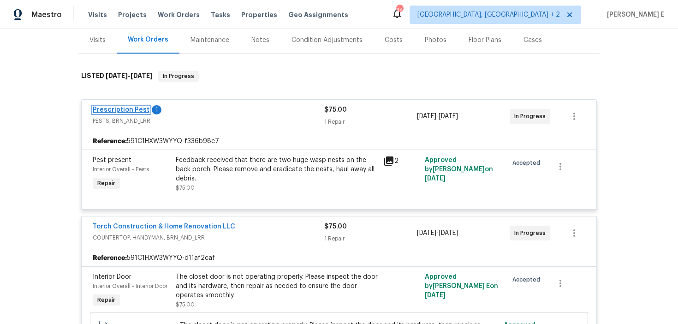
click at [119, 109] on link "Prescription Pest" at bounding box center [121, 110] width 57 height 6
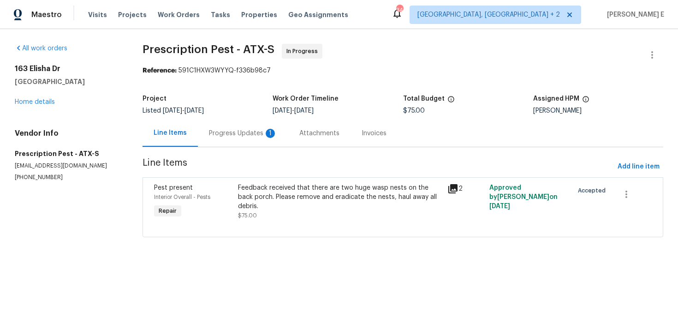
click at [245, 136] on div "Progress Updates 1" at bounding box center [243, 133] width 68 height 9
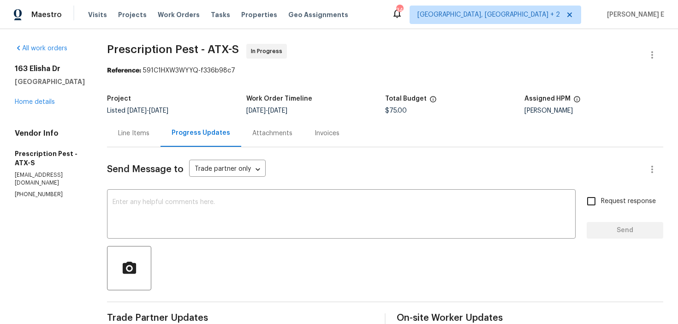
click at [39, 106] on div "163 Elisha Dr Liberty Hill, TX 78642 Home details" at bounding box center [50, 85] width 70 height 42
click at [47, 100] on link "Home details" at bounding box center [35, 102] width 40 height 6
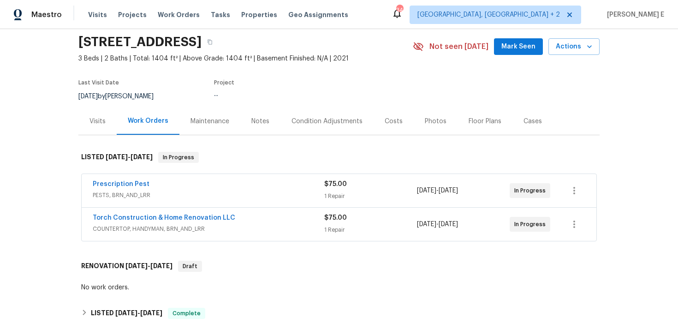
scroll to position [34, 0]
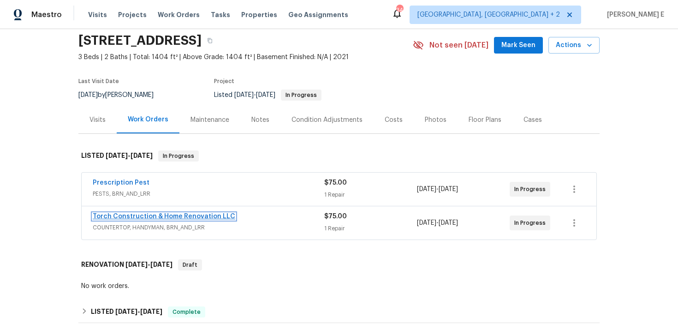
click at [123, 214] on link "Torch Construction & Home Renovation LLC" at bounding box center [164, 216] width 143 height 6
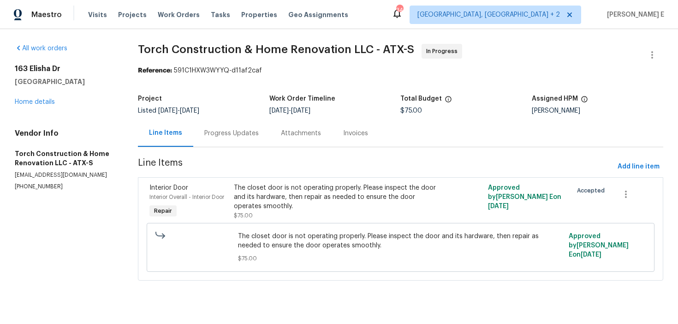
click at [224, 143] on div "Progress Updates" at bounding box center [231, 132] width 77 height 27
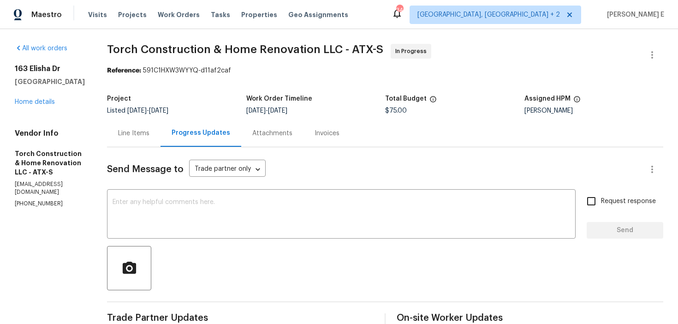
click at [149, 131] on div "Line Items" at bounding box center [133, 133] width 31 height 9
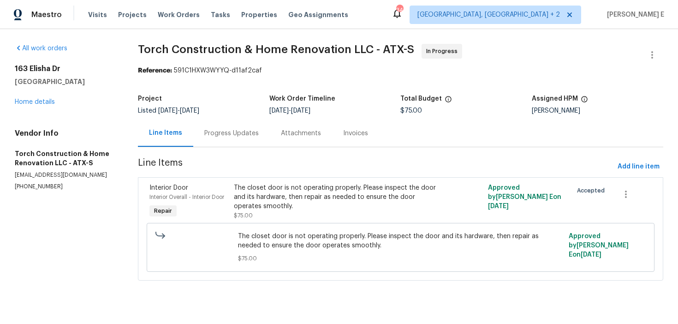
click at [300, 196] on div "The closet door is not operating properly. Please inspect the door and its hard…" at bounding box center [337, 197] width 206 height 28
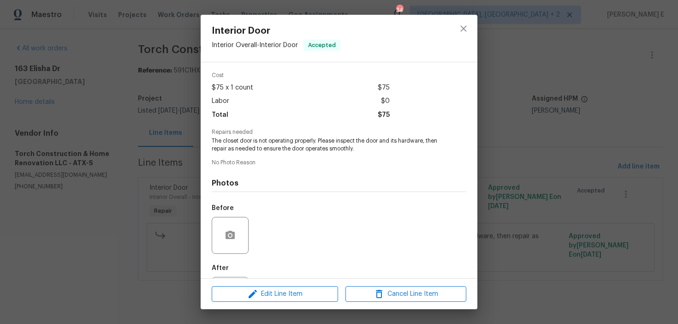
scroll to position [83, 0]
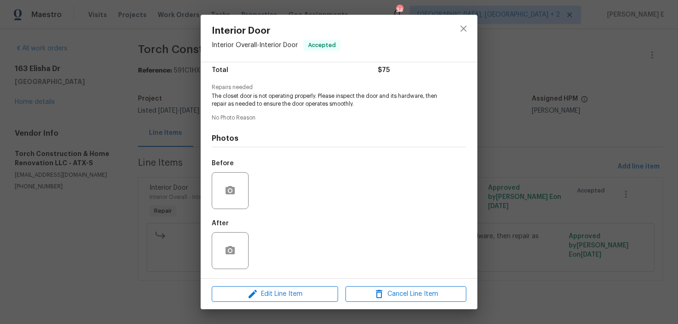
click at [122, 121] on div "Interior Door Interior Overall - Interior Door Accepted Vendor Torch Constructi…" at bounding box center [339, 162] width 678 height 324
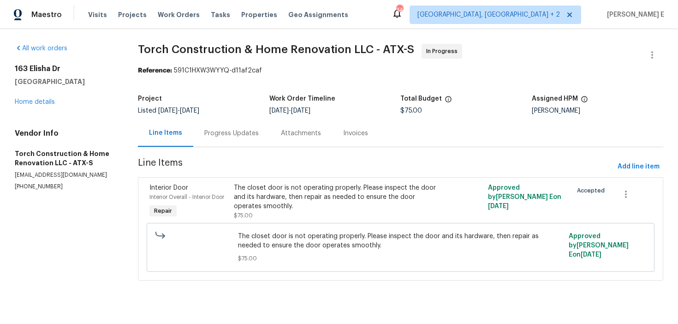
click at [225, 142] on div "Progress Updates" at bounding box center [231, 132] width 77 height 27
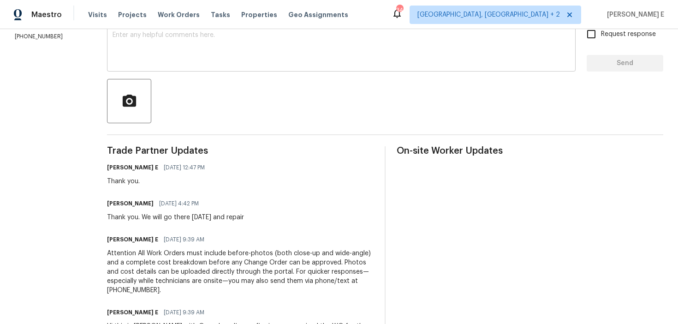
scroll to position [176, 0]
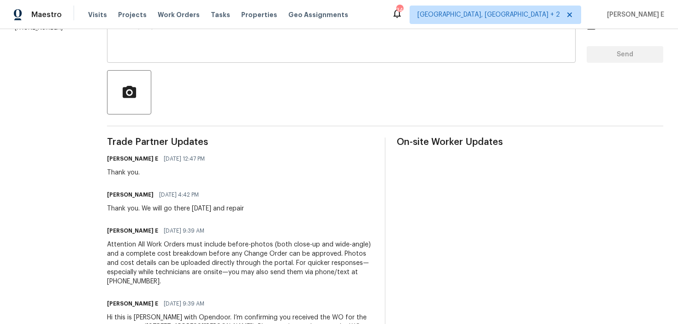
click at [367, 214] on div "Trade Partner Updates Keerthana E 09/05/2025 12:47 PM Thank you. Angel Chagolla…" at bounding box center [240, 253] width 267 height 232
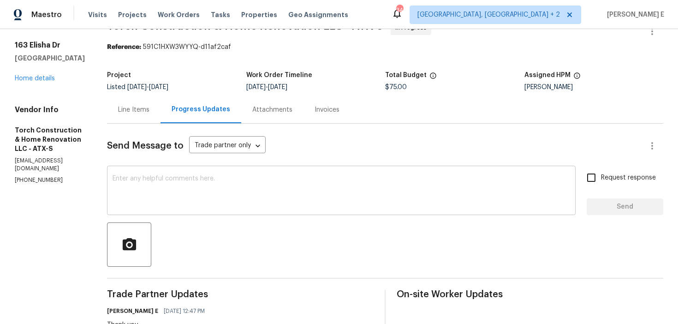
scroll to position [15, 0]
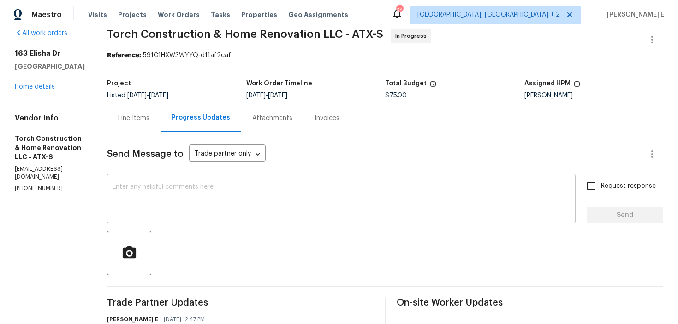
click at [308, 185] on textarea at bounding box center [342, 200] width 458 height 32
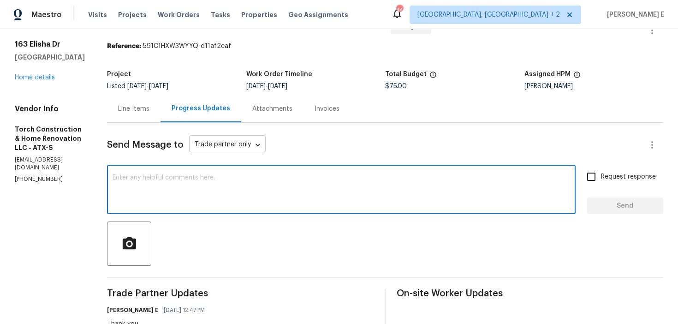
scroll to position [0, 0]
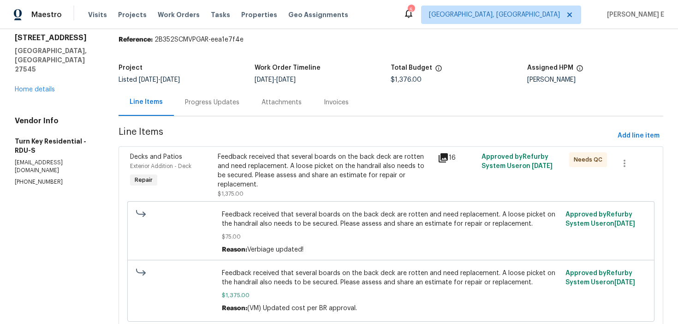
click at [228, 116] on div "Progress Updates" at bounding box center [212, 102] width 77 height 27
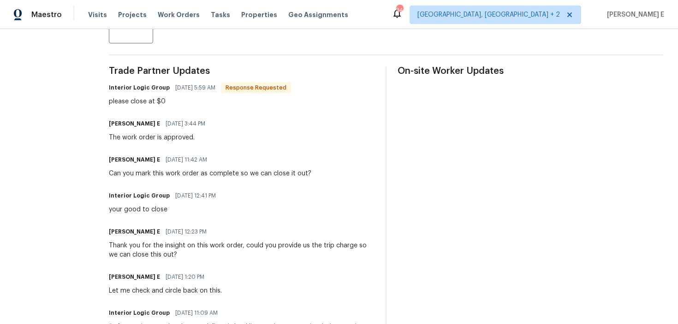
scroll to position [252, 0]
